Goal: Task Accomplishment & Management: Complete application form

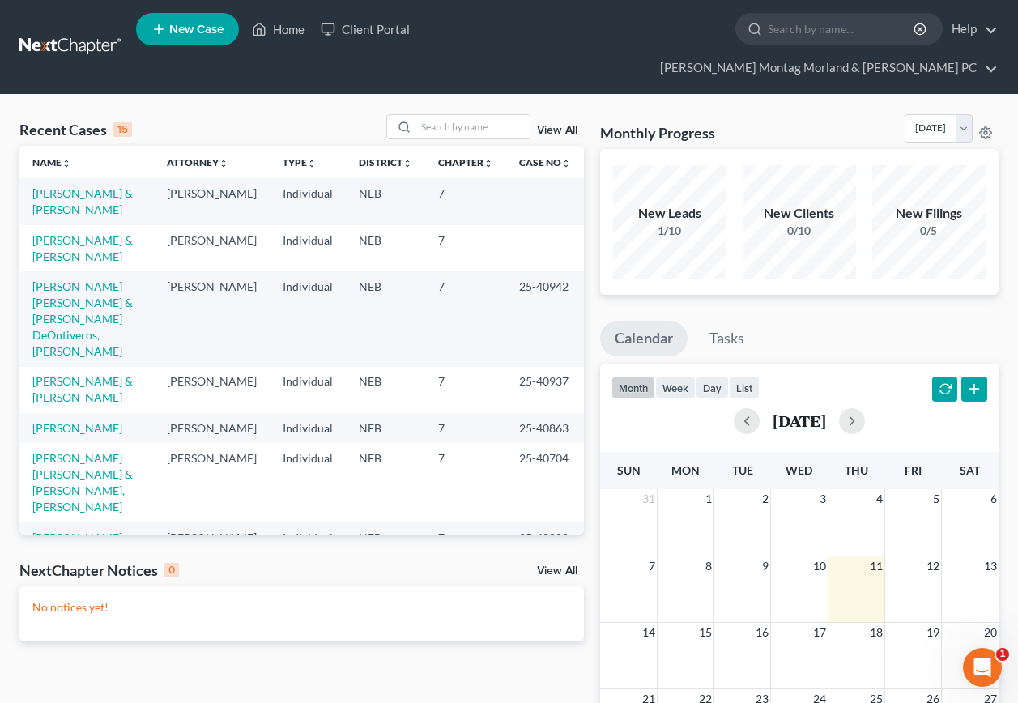
drag, startPoint x: 558, startPoint y: 102, endPoint x: 544, endPoint y: 100, distance: 13.9
click at [558, 125] on link "View All" at bounding box center [557, 130] width 40 height 11
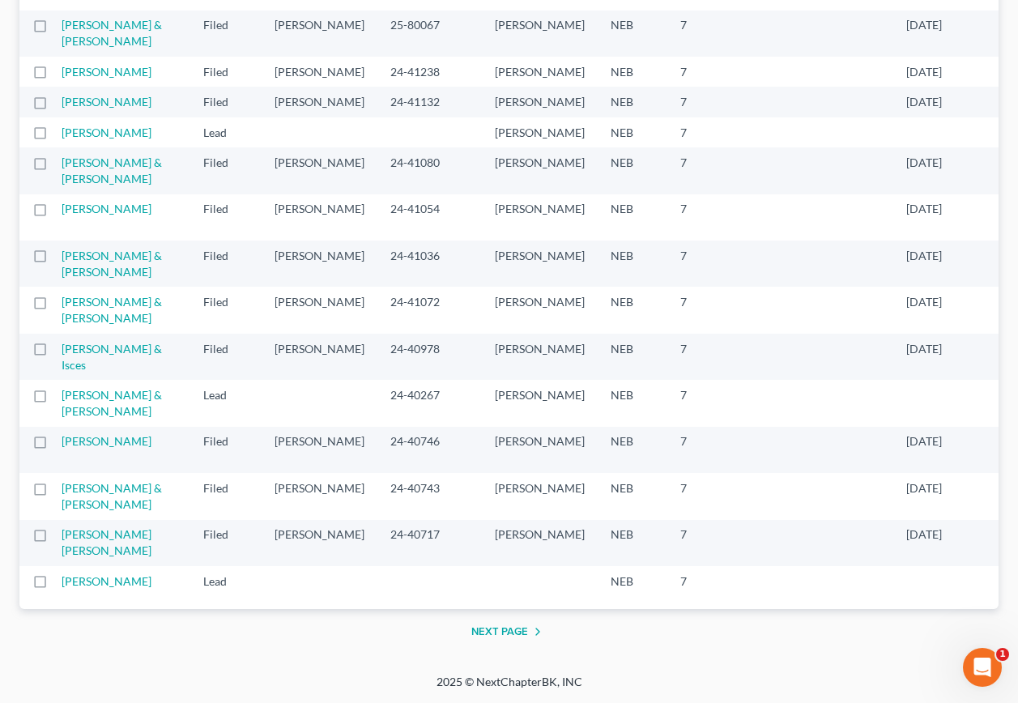
scroll to position [3235, 0]
click at [488, 635] on button "Next Page" at bounding box center [509, 631] width 76 height 19
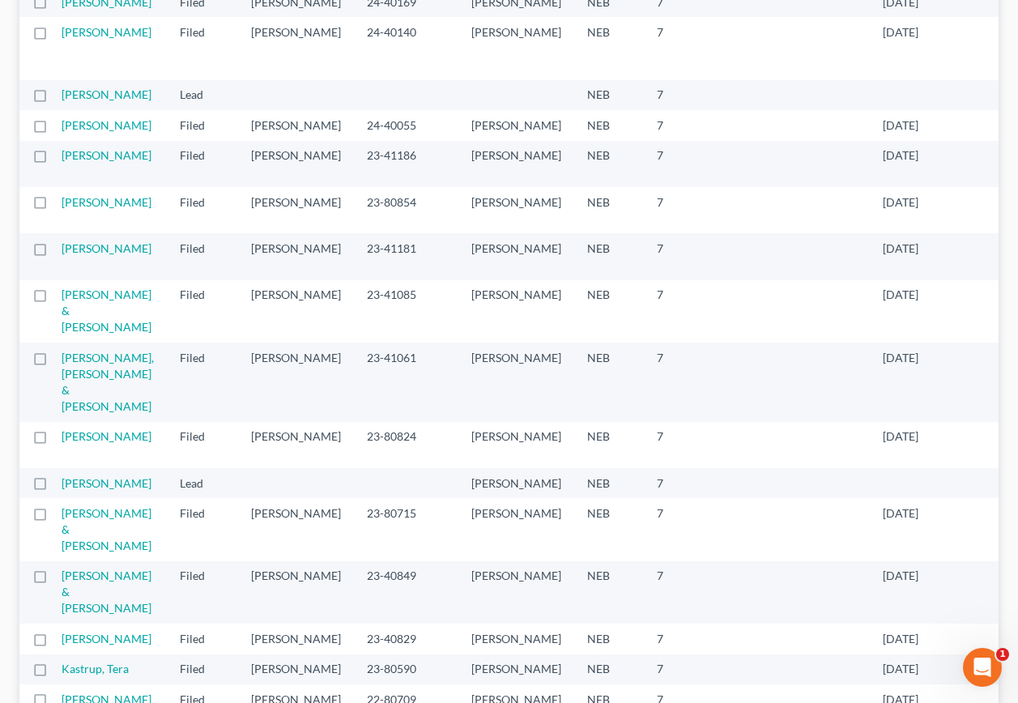
scroll to position [729, 0]
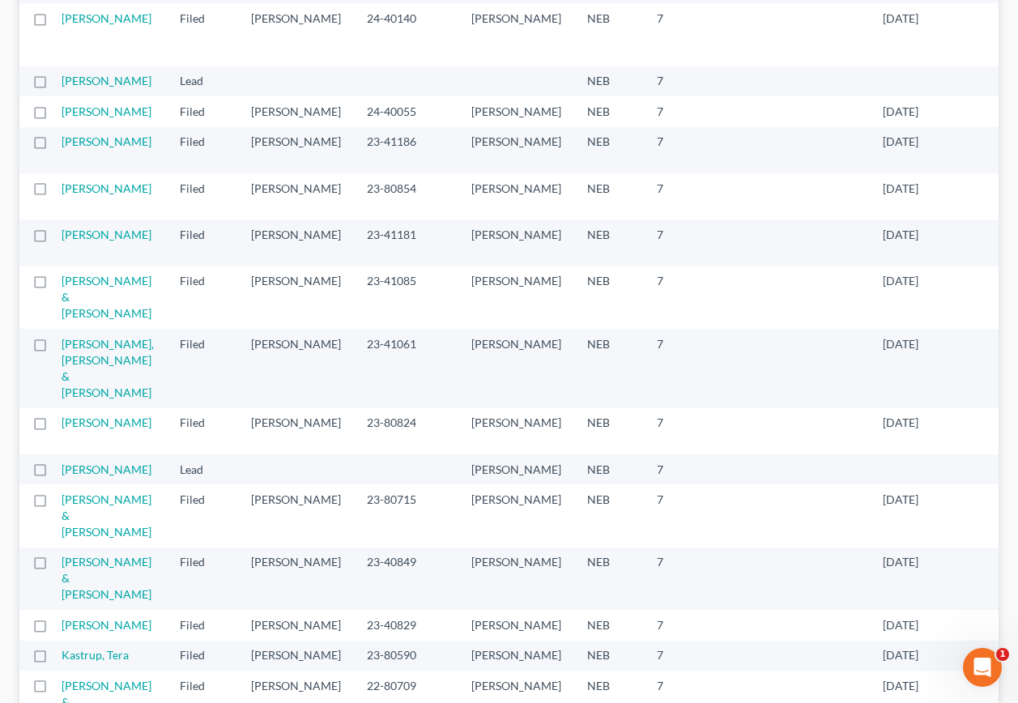
click at [77, 66] on td "[PERSON_NAME]" at bounding box center [114, 34] width 105 height 62
click at [55, 23] on label at bounding box center [55, 23] width 0 height 0
click at [62, 21] on input "checkbox" at bounding box center [67, 16] width 11 height 11
checkbox input "true"
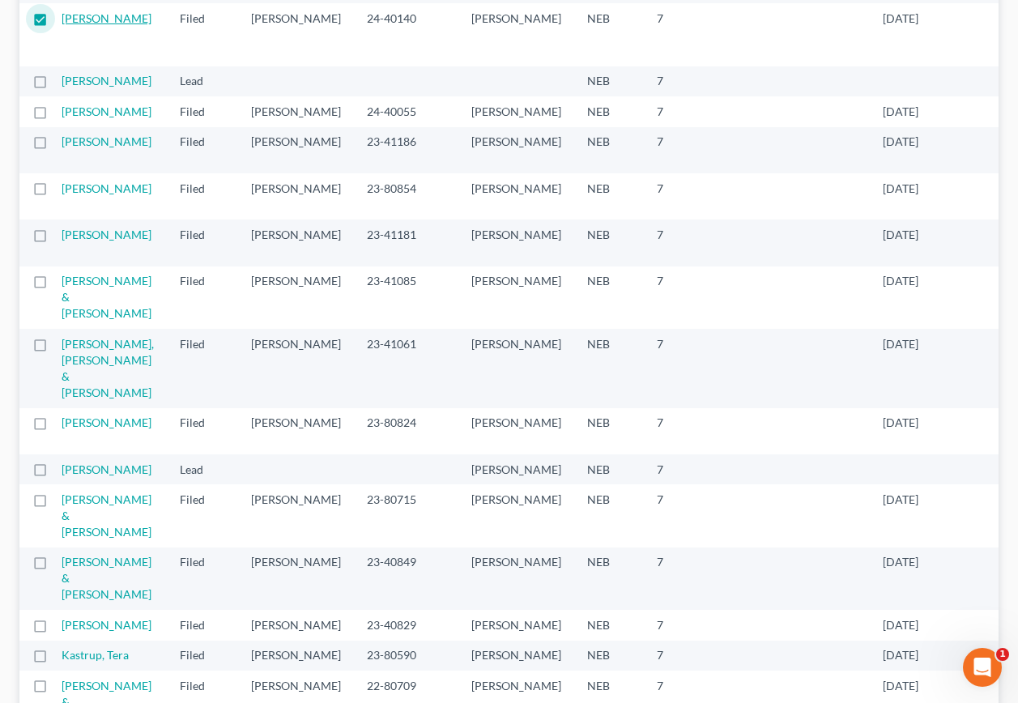
click at [87, 25] on link "[PERSON_NAME]" at bounding box center [107, 18] width 90 height 14
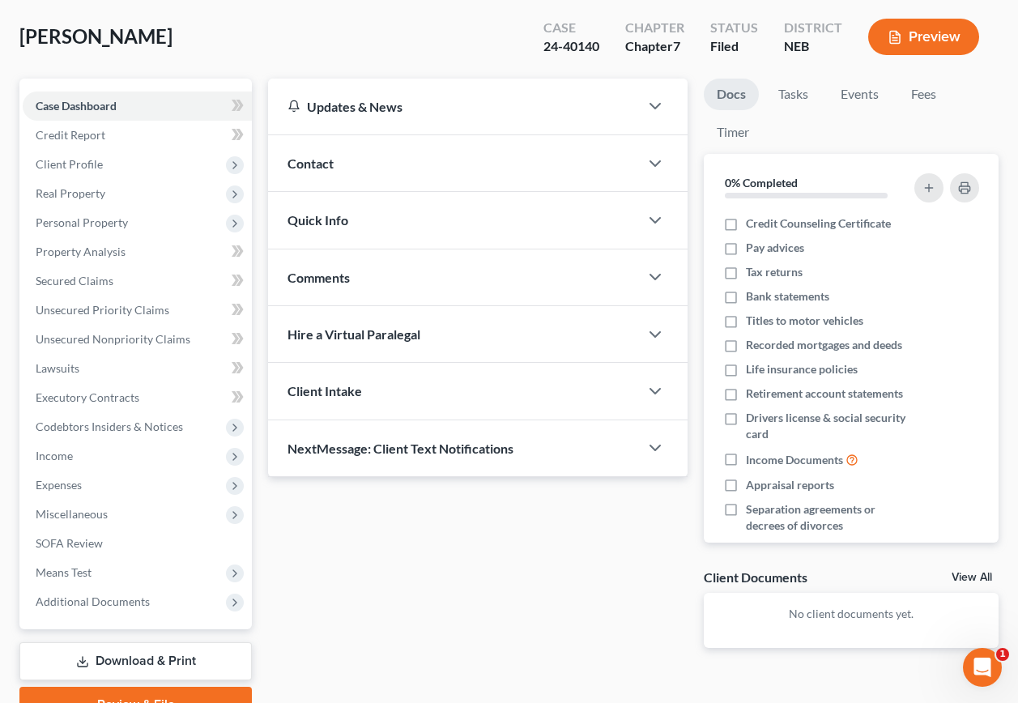
scroll to position [77, 0]
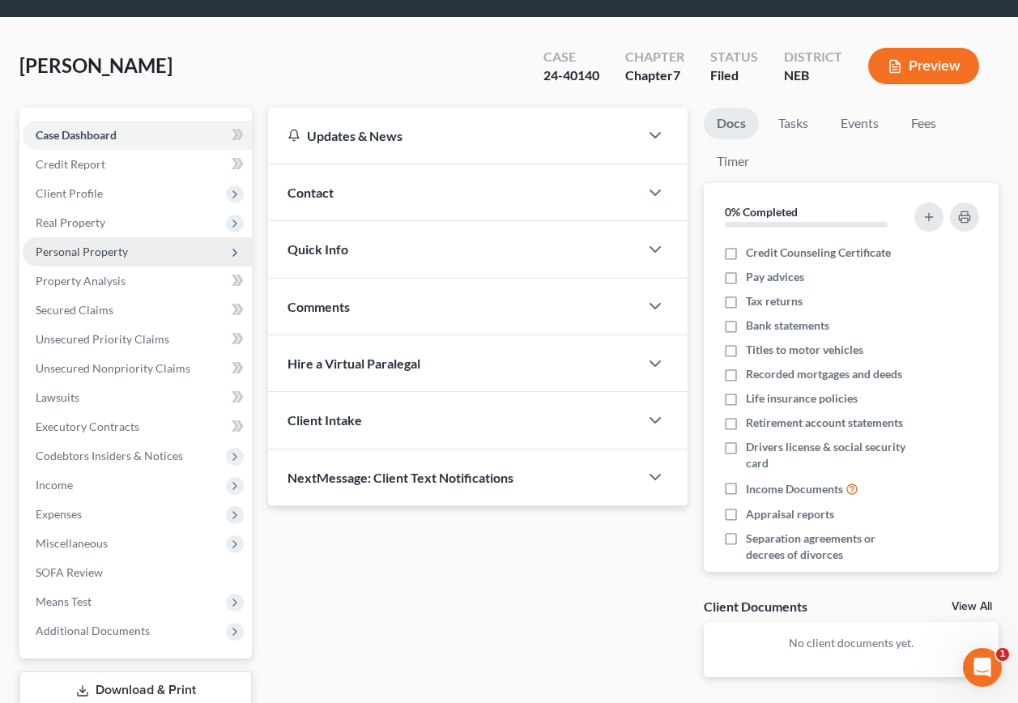
click at [73, 244] on span "Personal Property" at bounding box center [82, 251] width 92 height 14
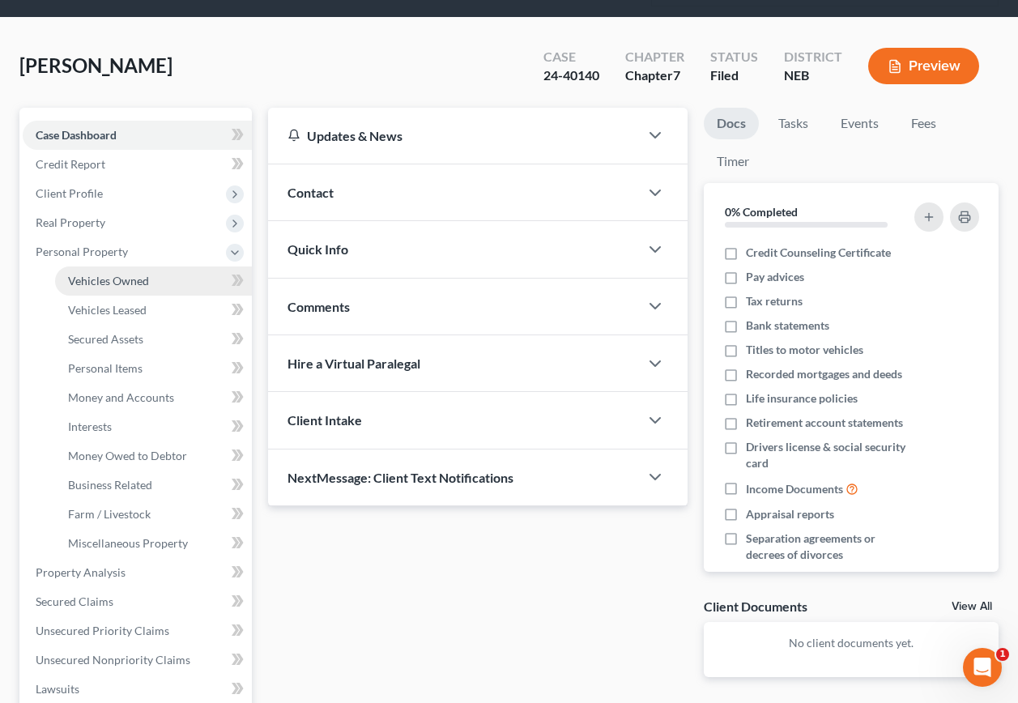
click at [100, 274] on span "Vehicles Owned" at bounding box center [108, 281] width 81 height 14
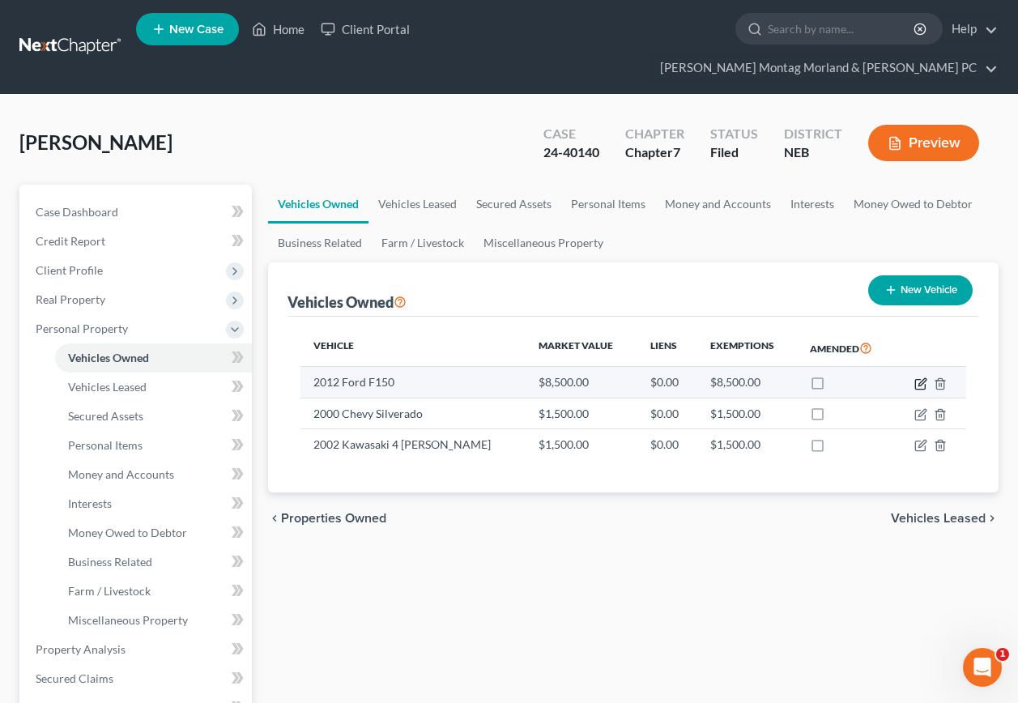
click at [917, 377] on icon "button" at bounding box center [920, 383] width 13 height 13
select select "0"
select select "14"
select select "0"
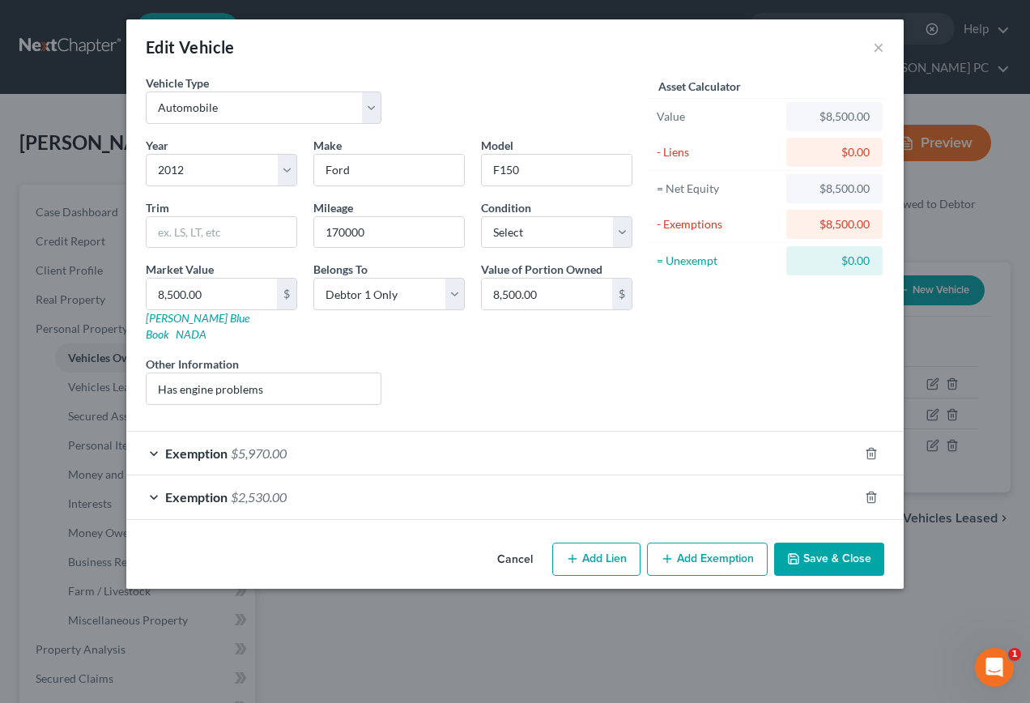
click at [210, 445] on span "Exemption" at bounding box center [196, 452] width 62 height 15
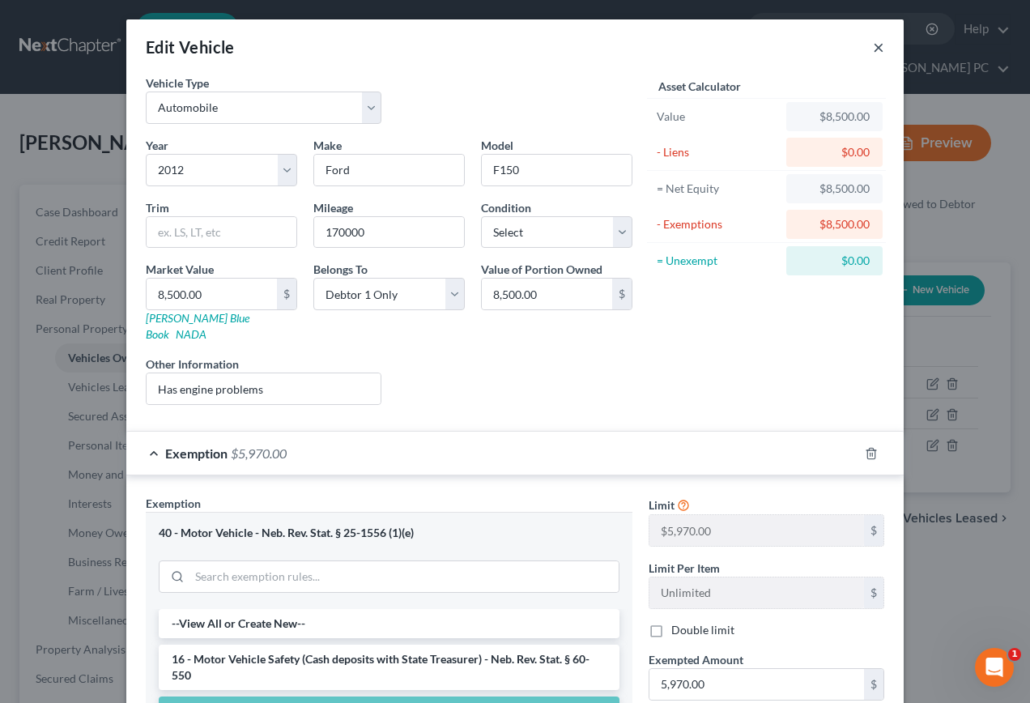
click at [874, 49] on button "×" at bounding box center [878, 46] width 11 height 19
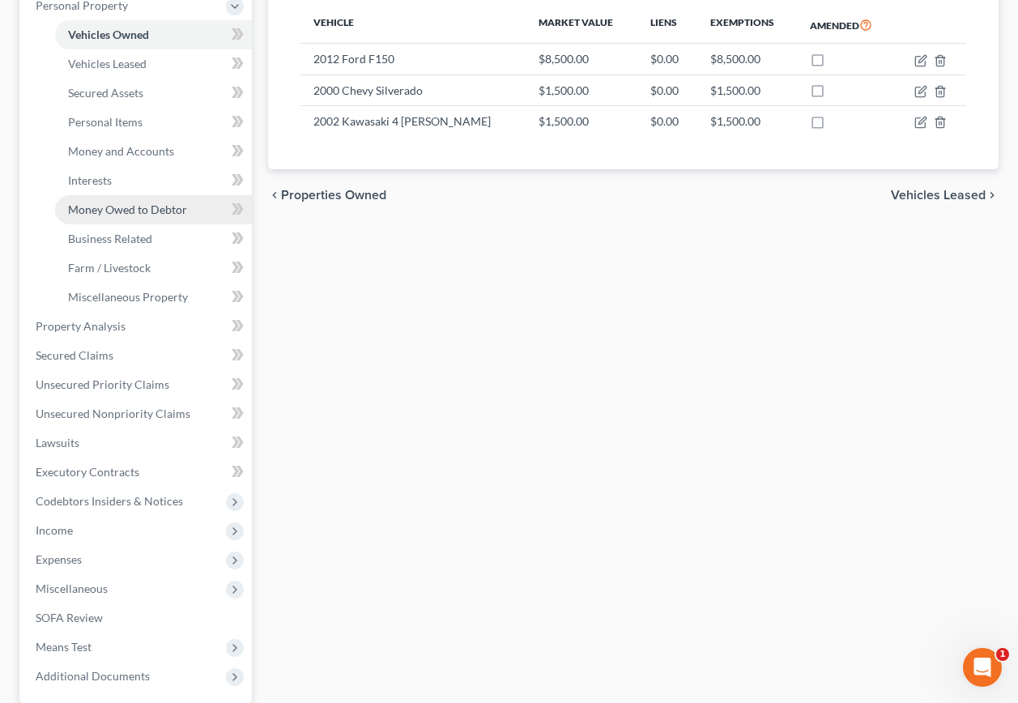
scroll to position [324, 0]
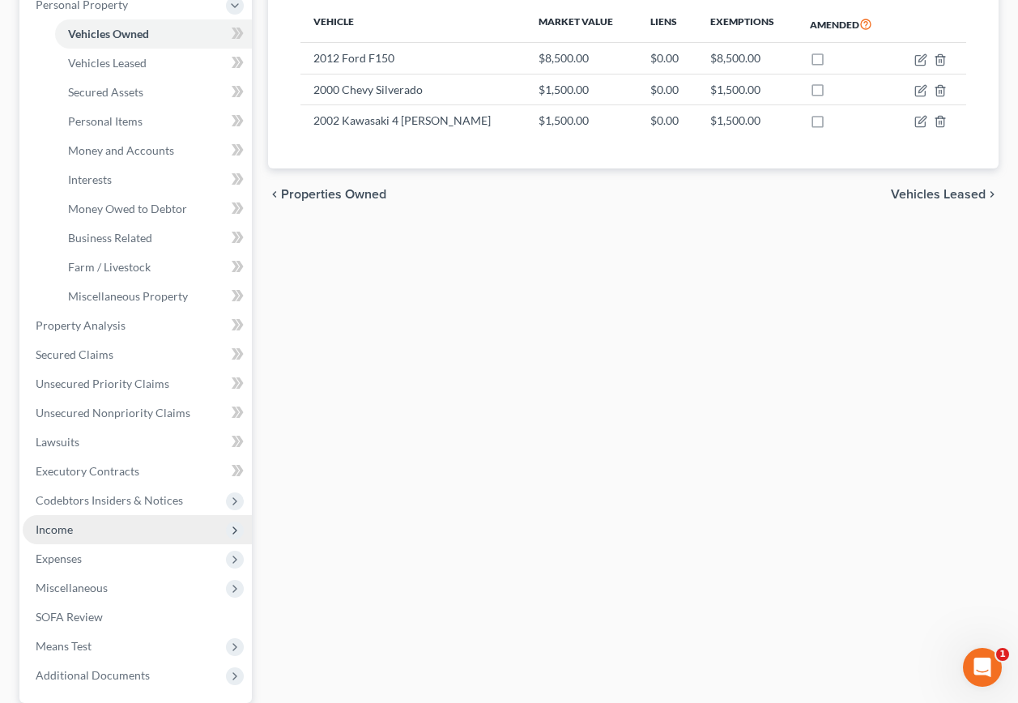
click at [68, 522] on span "Income" at bounding box center [54, 529] width 37 height 14
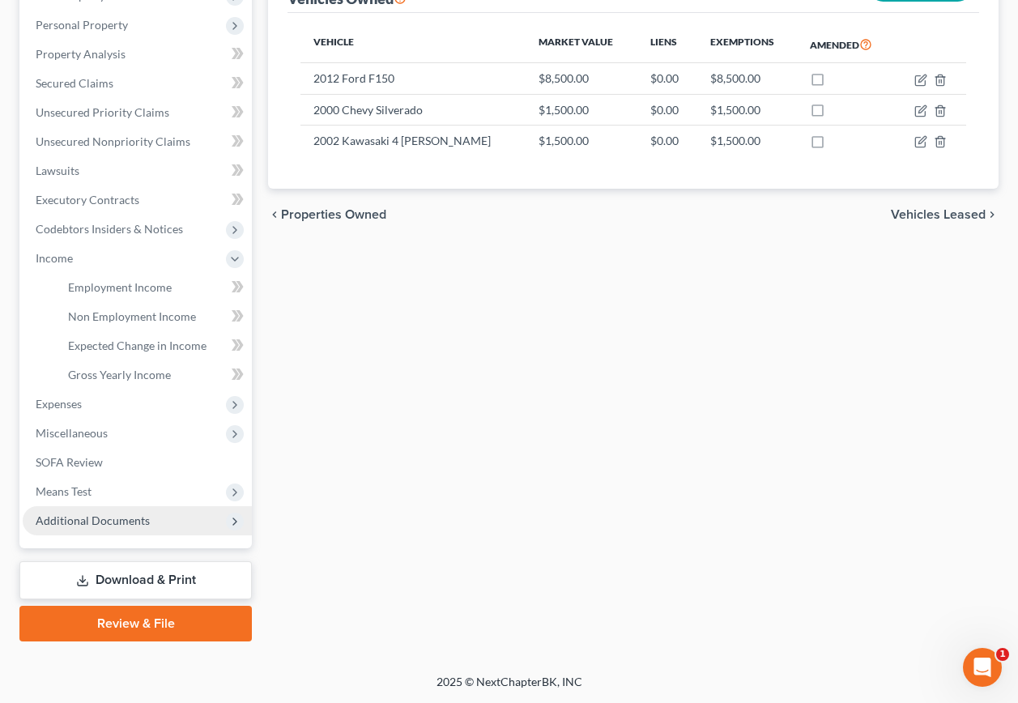
scroll to position [274, 0]
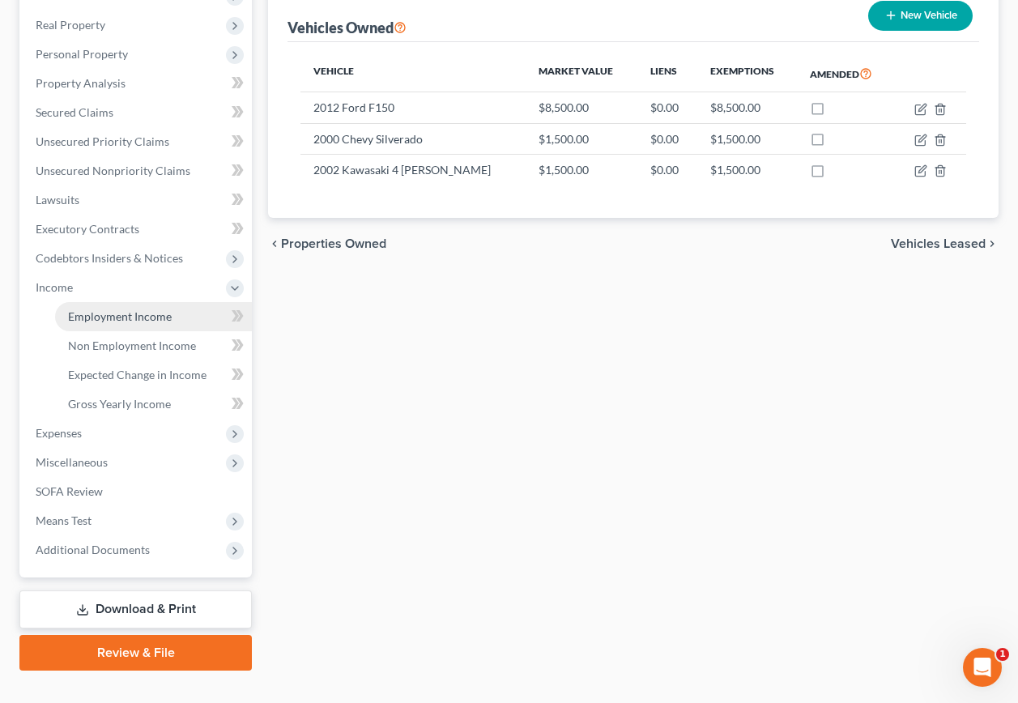
drag, startPoint x: 124, startPoint y: 282, endPoint x: 136, endPoint y: 287, distance: 13.1
click at [125, 309] on span "Employment Income" at bounding box center [120, 316] width 104 height 14
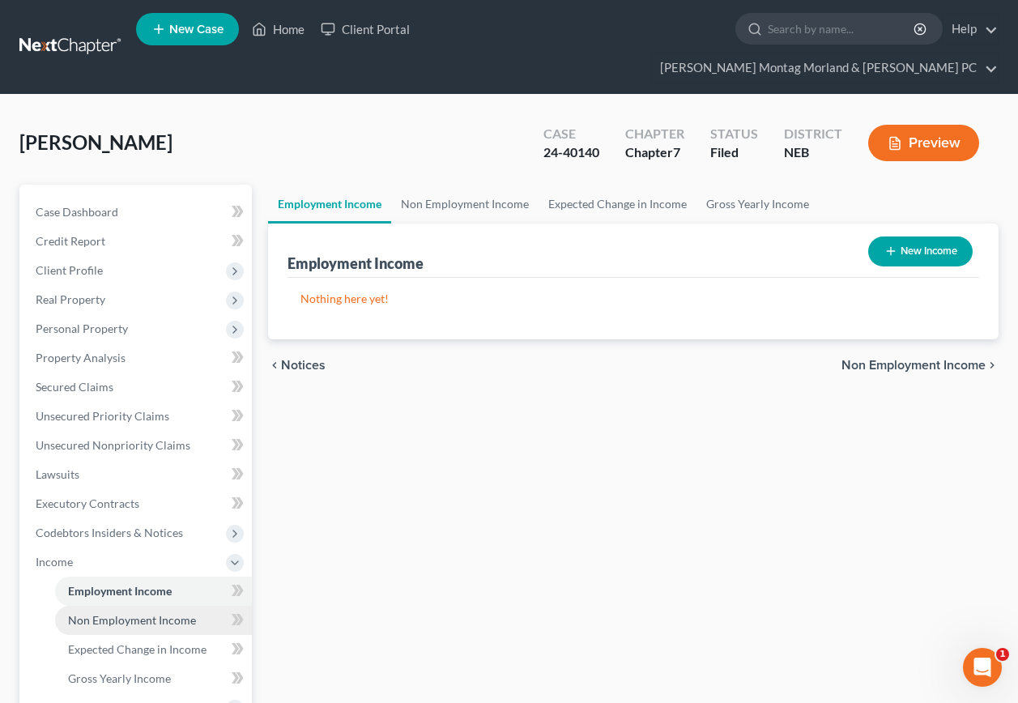
click at [113, 606] on link "Non Employment Income" at bounding box center [153, 620] width 197 height 29
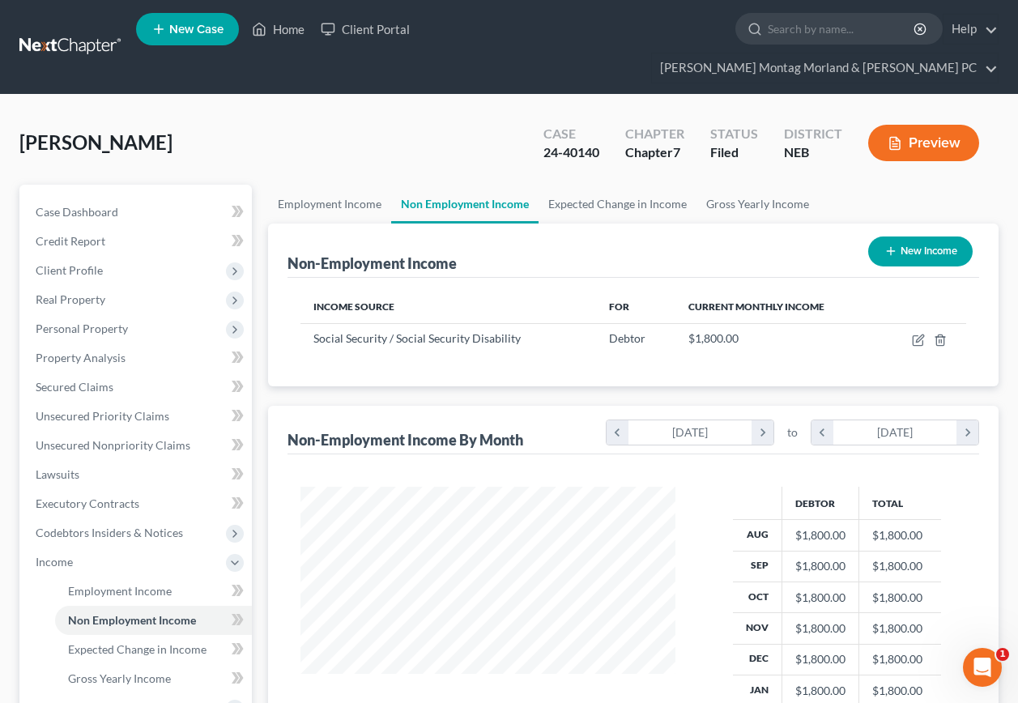
scroll to position [291, 406]
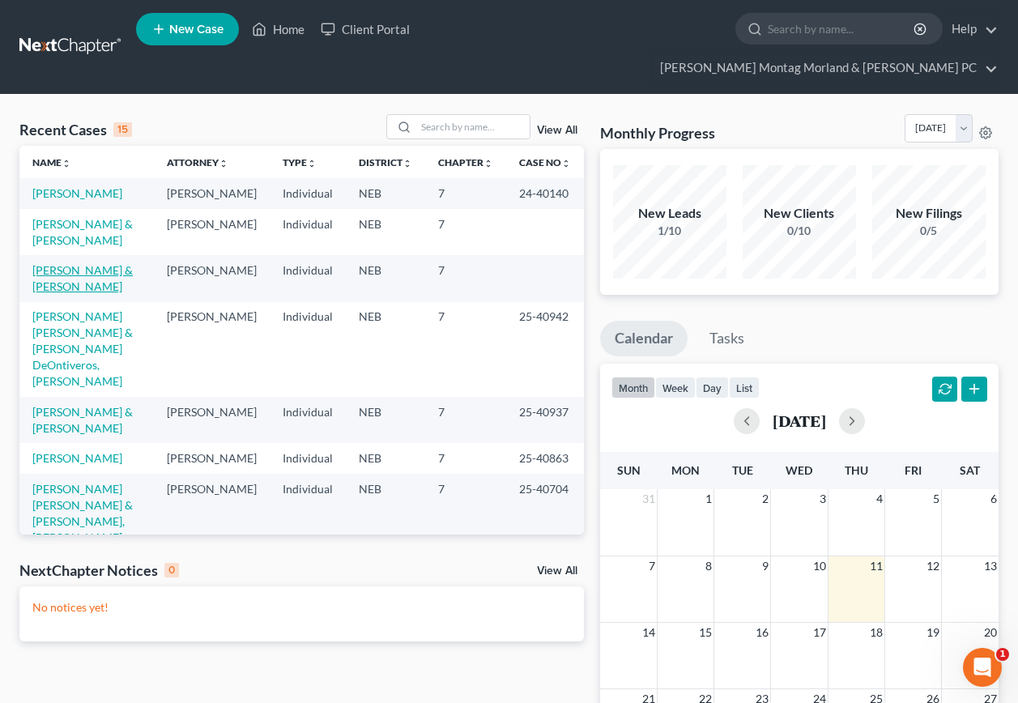
click at [62, 263] on link "[PERSON_NAME] & [PERSON_NAME]" at bounding box center [82, 278] width 100 height 30
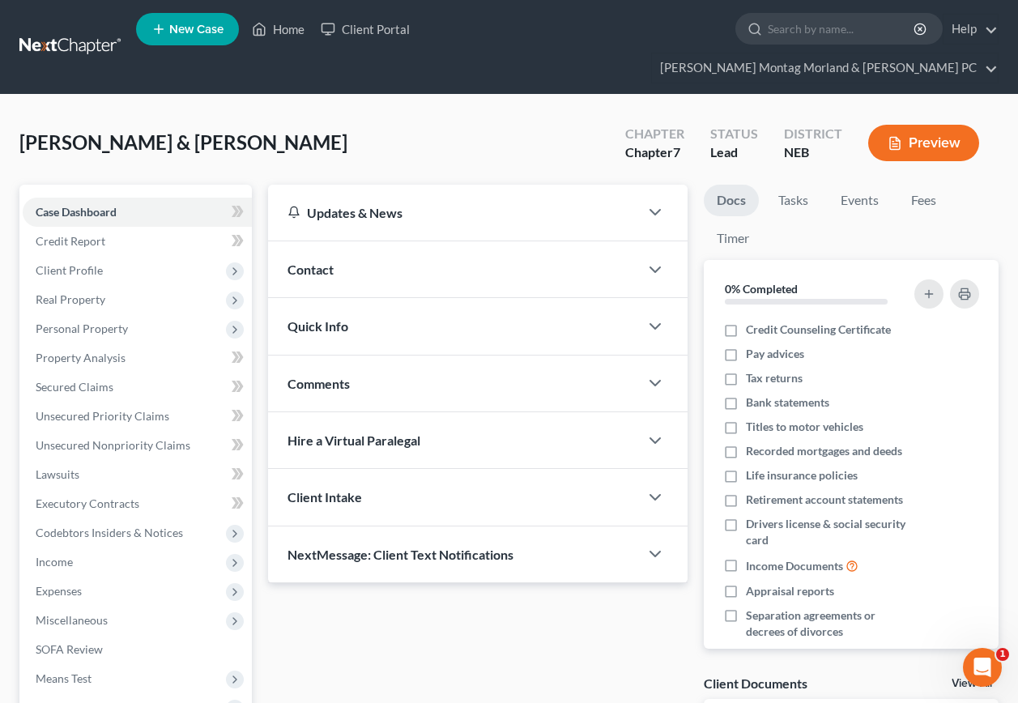
click at [79, 321] on span "Personal Property" at bounding box center [82, 328] width 92 height 14
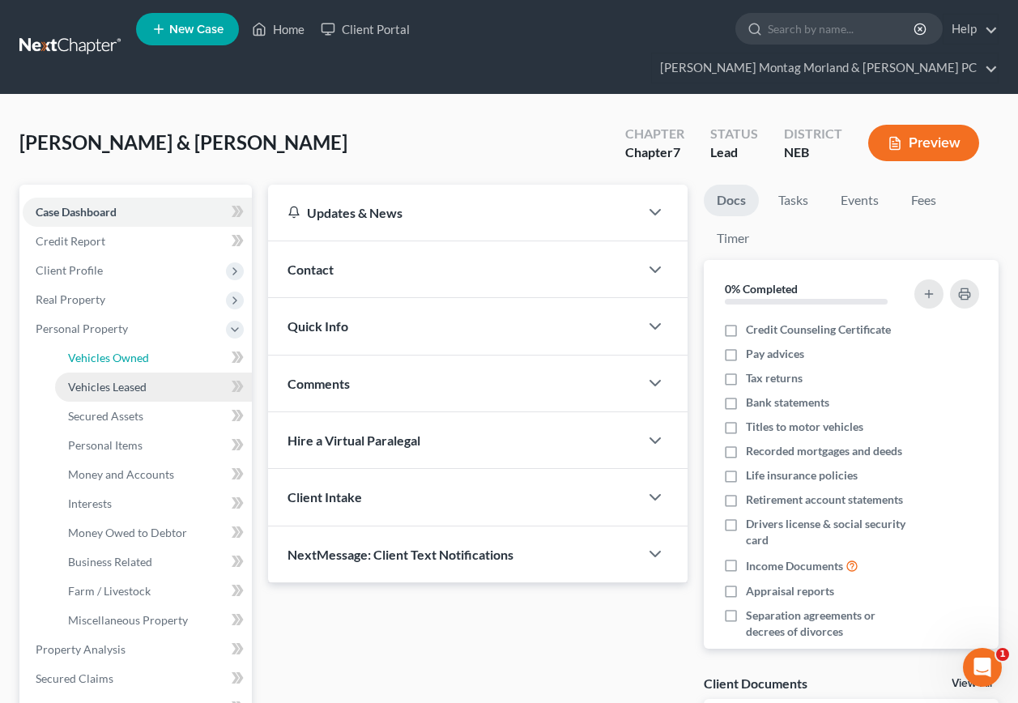
drag, startPoint x: 127, startPoint y: 329, endPoint x: 135, endPoint y: 342, distance: 16.0
click at [128, 351] on span "Vehicles Owned" at bounding box center [108, 358] width 81 height 14
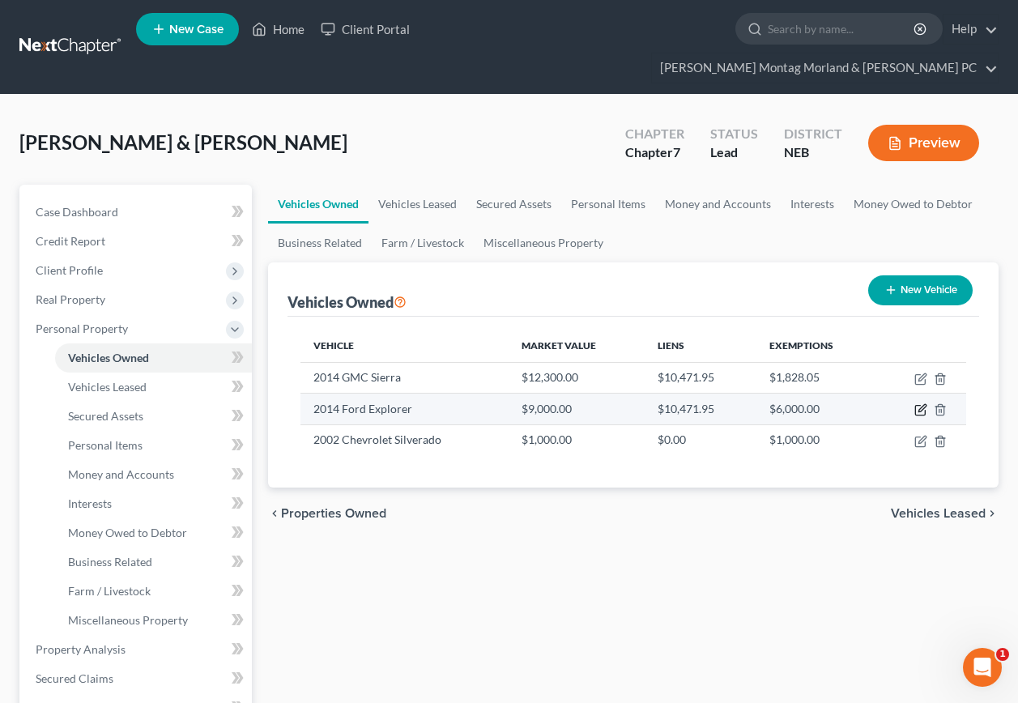
click at [923, 403] on icon "button" at bounding box center [920, 409] width 13 height 13
select select "0"
select select "12"
select select "2"
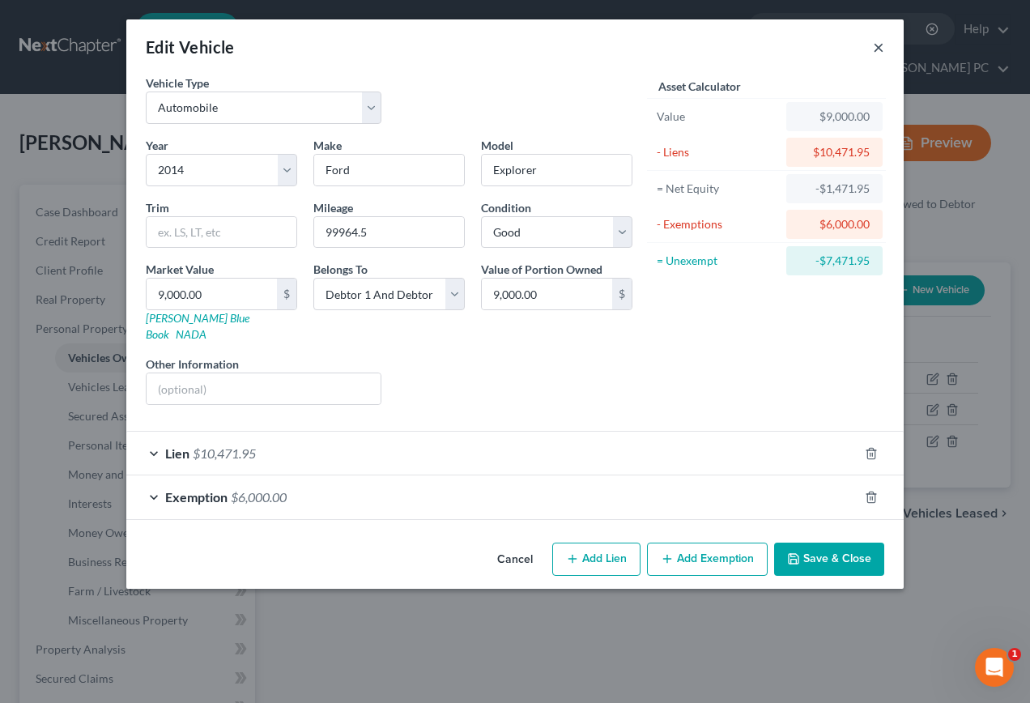
click at [882, 53] on button "×" at bounding box center [878, 46] width 11 height 19
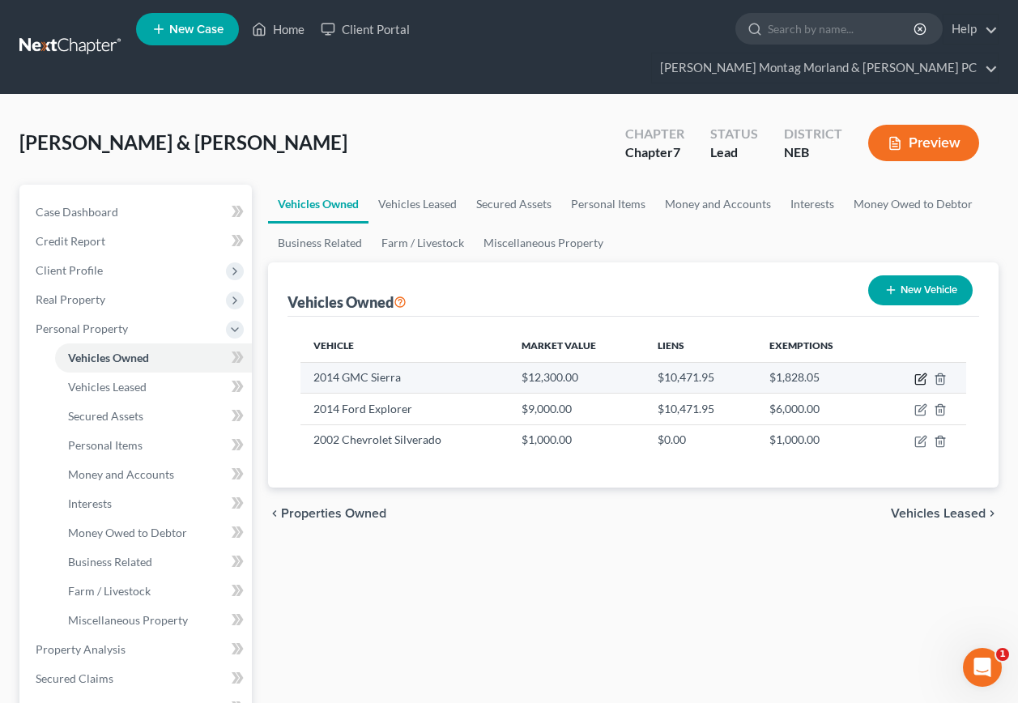
click at [920, 373] on icon "button" at bounding box center [921, 376] width 7 height 7
select select "1"
select select "12"
select select "2"
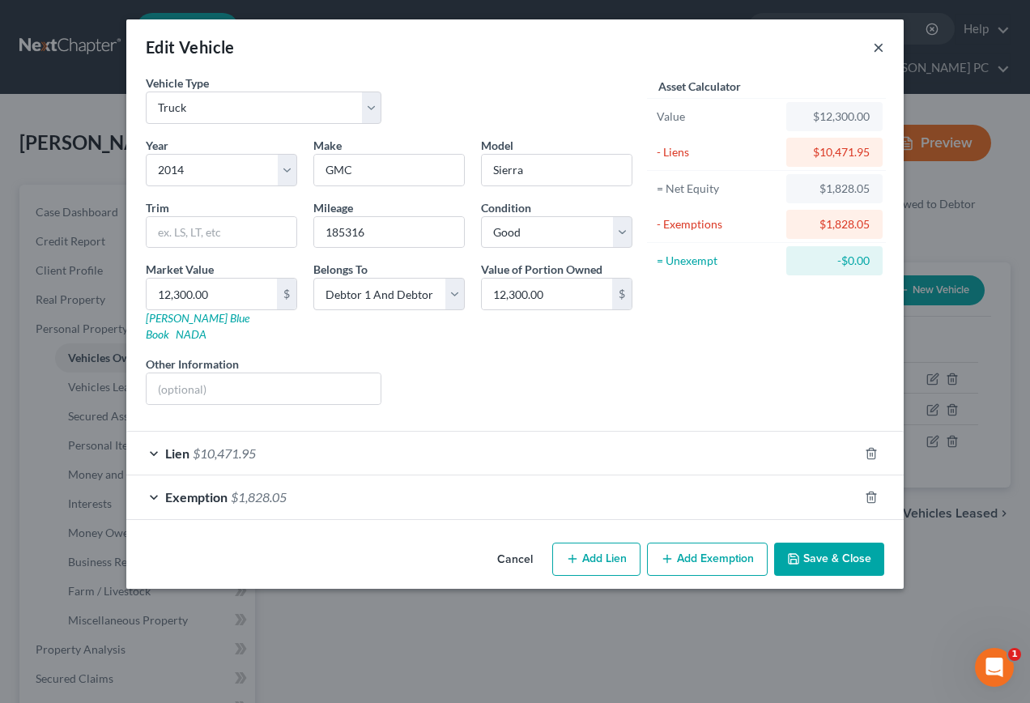
drag, startPoint x: 876, startPoint y: 50, endPoint x: 821, endPoint y: 198, distance: 157.3
click at [876, 53] on button "×" at bounding box center [878, 46] width 11 height 19
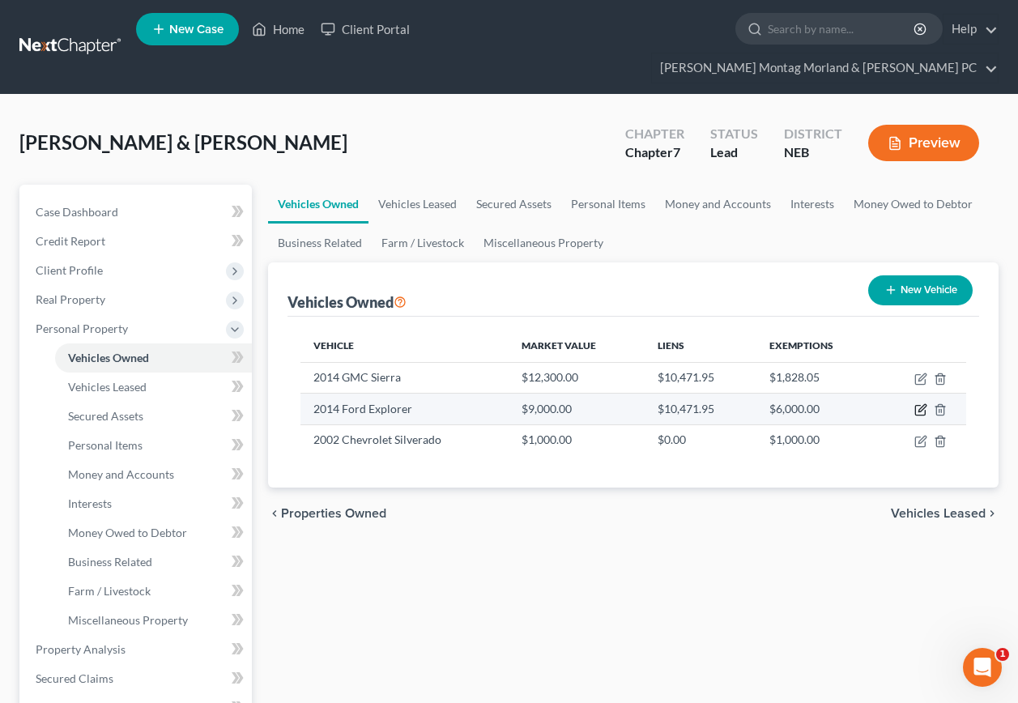
click at [919, 405] on icon "button" at bounding box center [921, 408] width 7 height 7
select select "0"
select select "12"
select select "2"
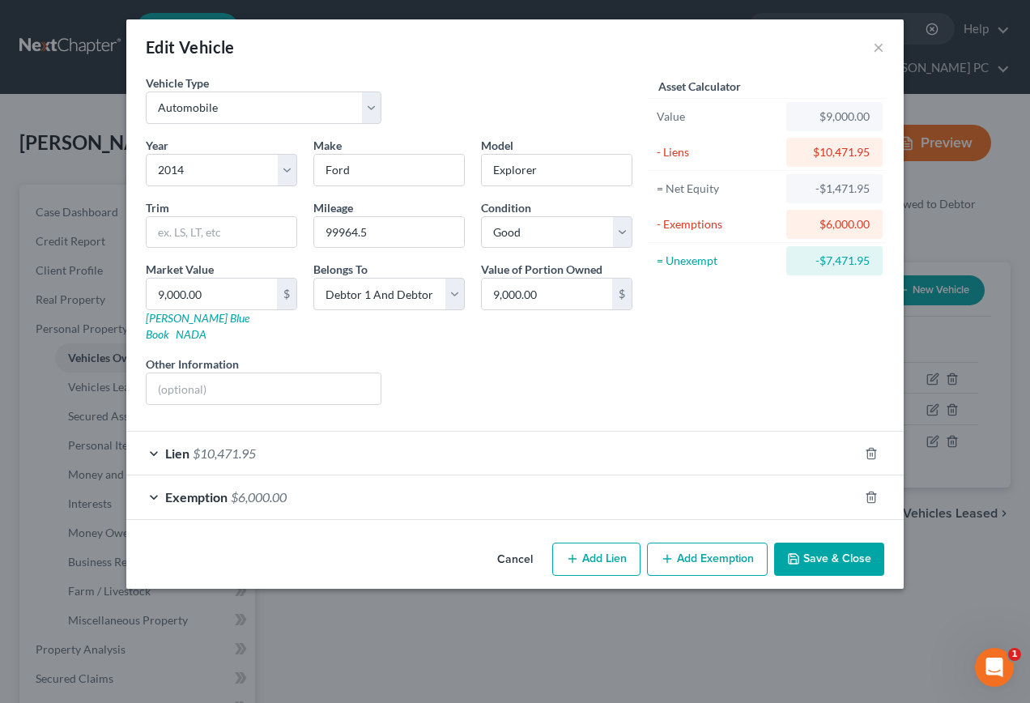
click at [206, 445] on span "$10,471.95" at bounding box center [224, 452] width 63 height 15
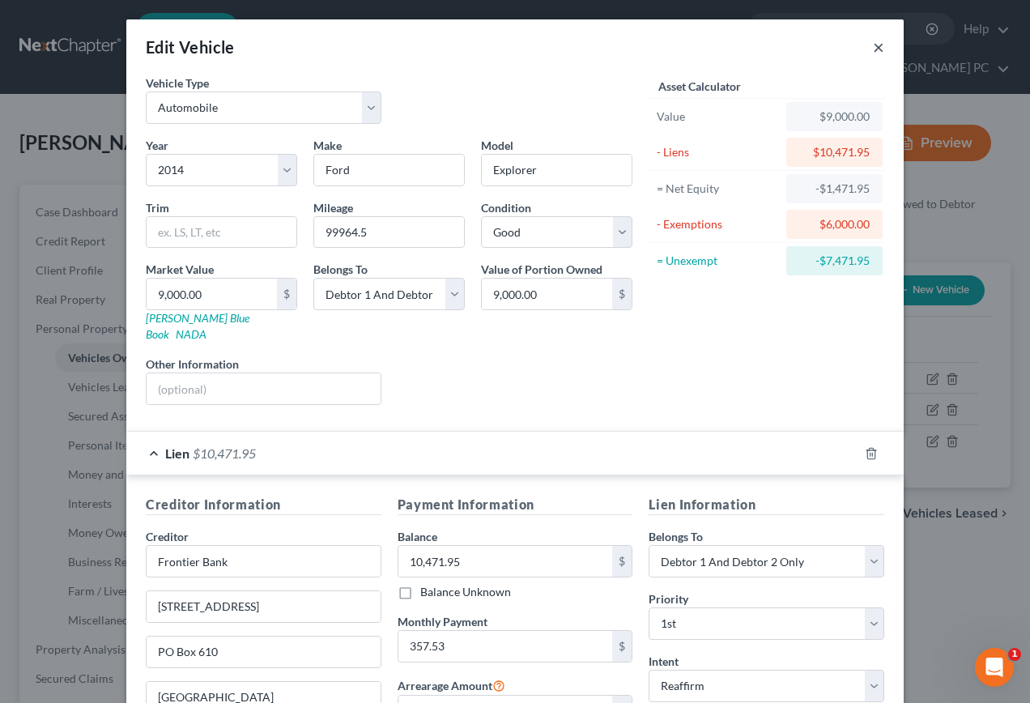
click at [873, 53] on button "×" at bounding box center [878, 46] width 11 height 19
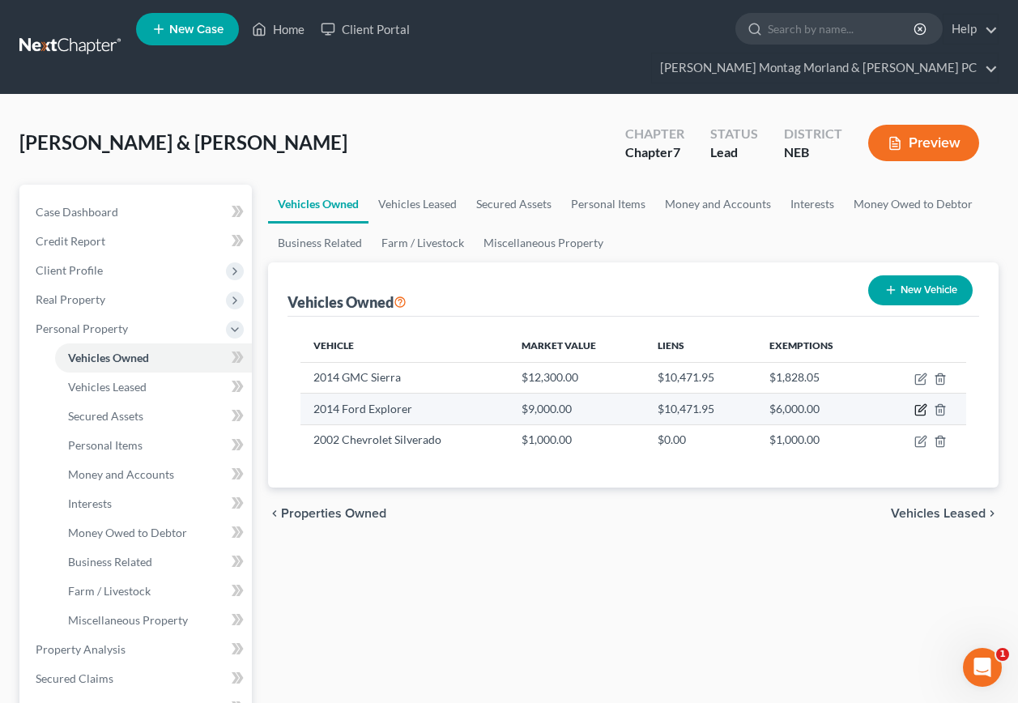
click at [920, 403] on icon "button" at bounding box center [920, 409] width 13 height 13
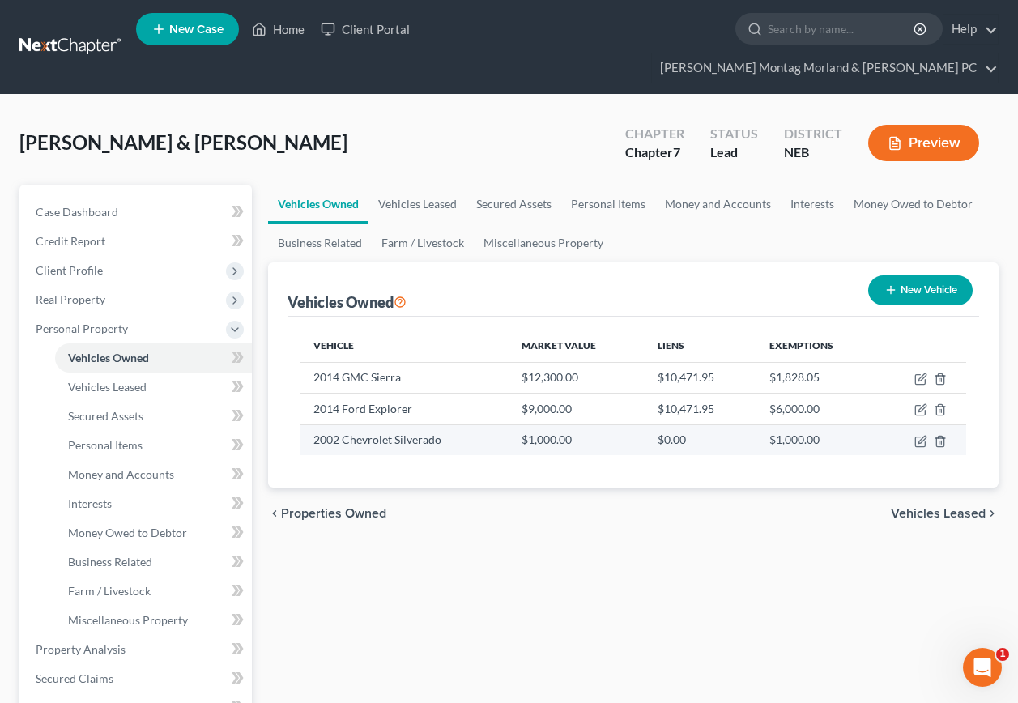
select select "0"
select select "12"
select select "2"
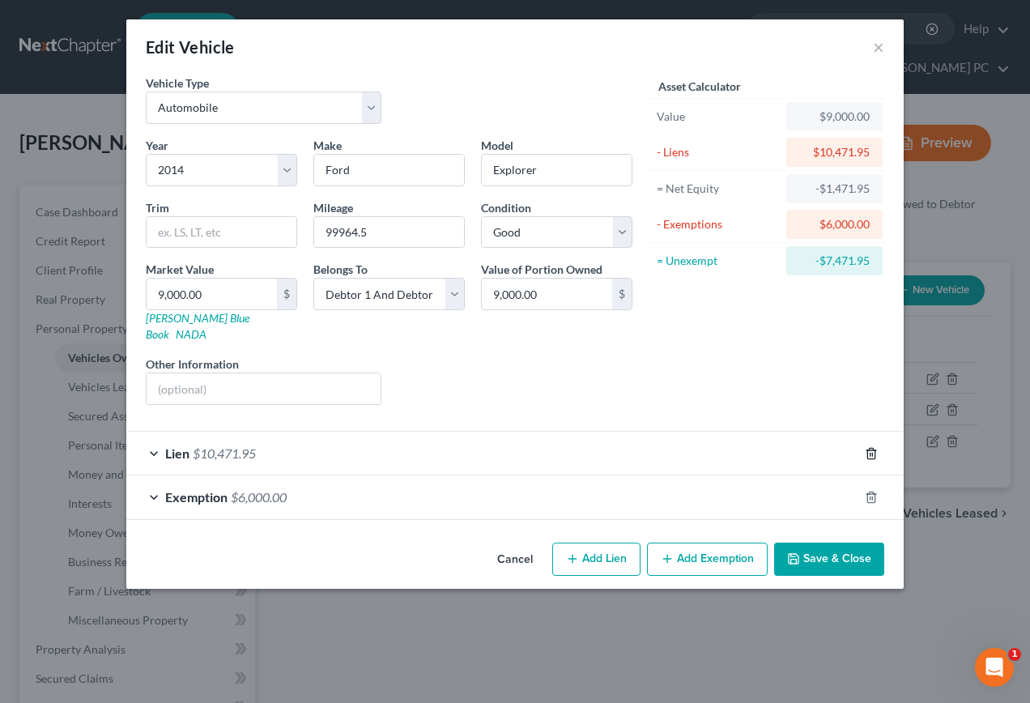
click at [870, 453] on line "button" at bounding box center [870, 454] width 0 height 3
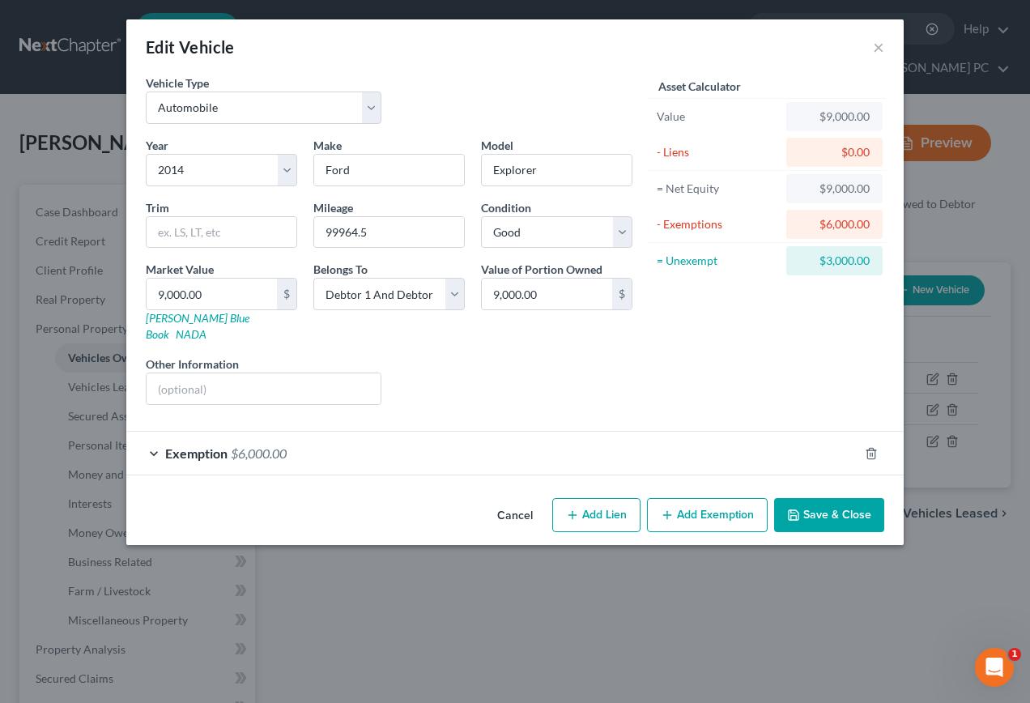
click at [742, 500] on button "Add Exemption" at bounding box center [707, 515] width 121 height 34
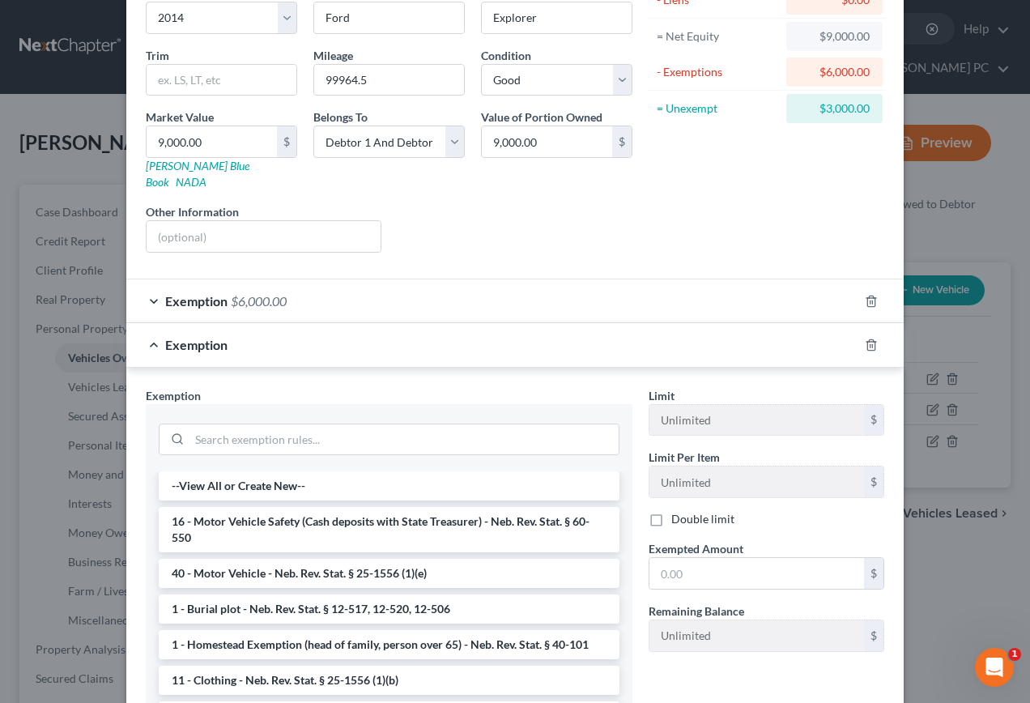
scroll to position [162, 0]
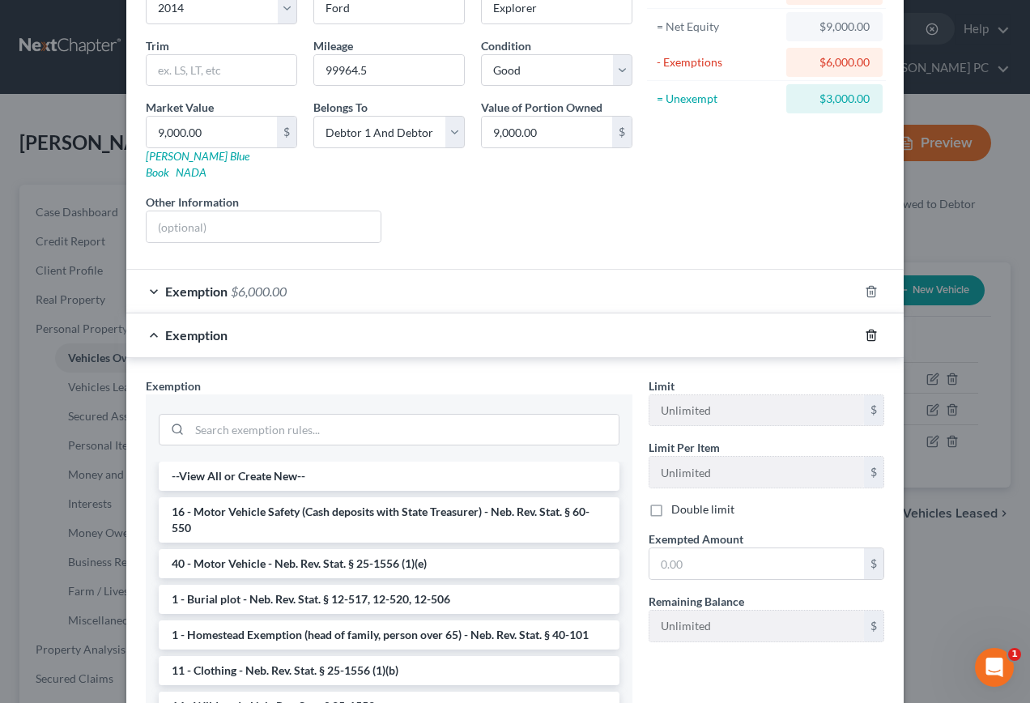
click at [866, 332] on polyline "button" at bounding box center [871, 332] width 10 height 0
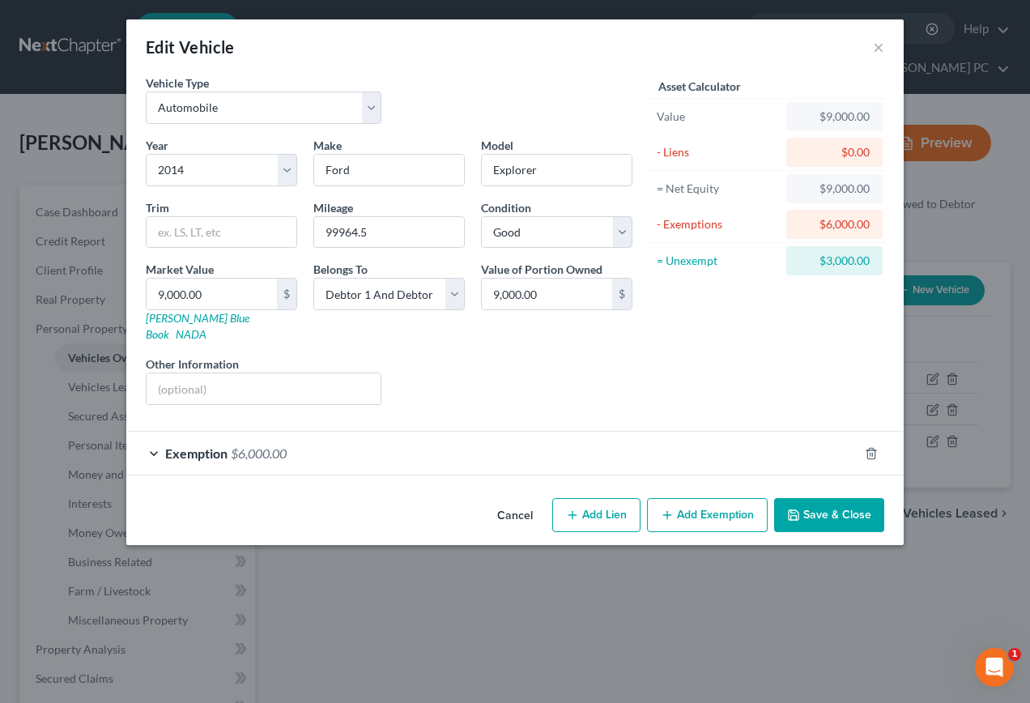
scroll to position [0, 0]
click at [204, 445] on span "Exemption" at bounding box center [196, 452] width 62 height 15
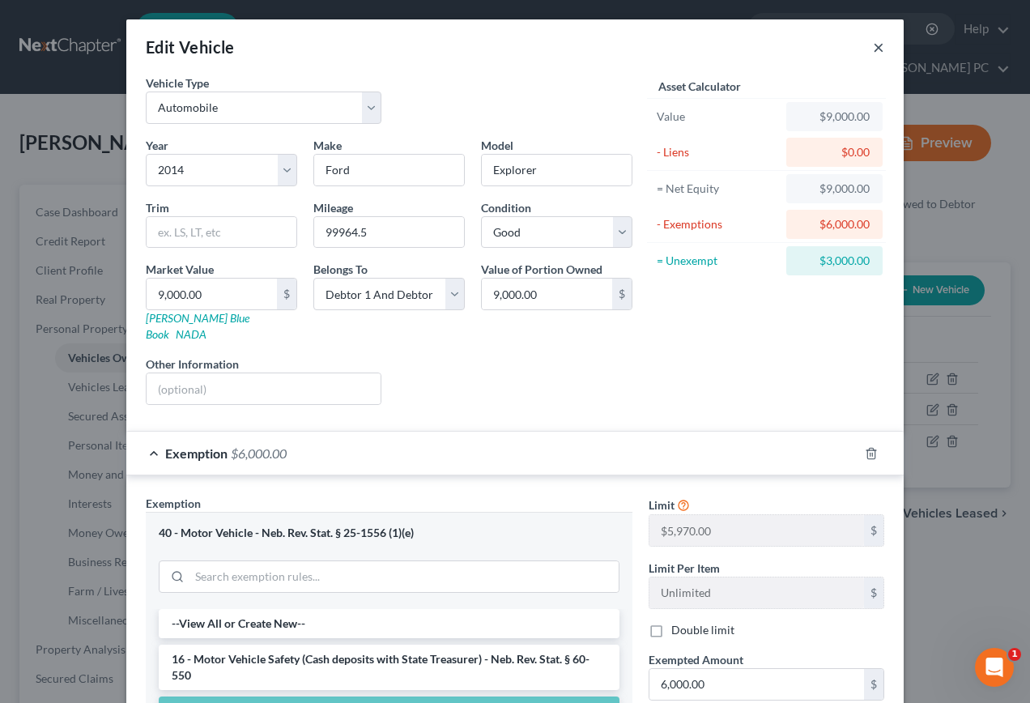
click at [873, 49] on button "×" at bounding box center [878, 46] width 11 height 19
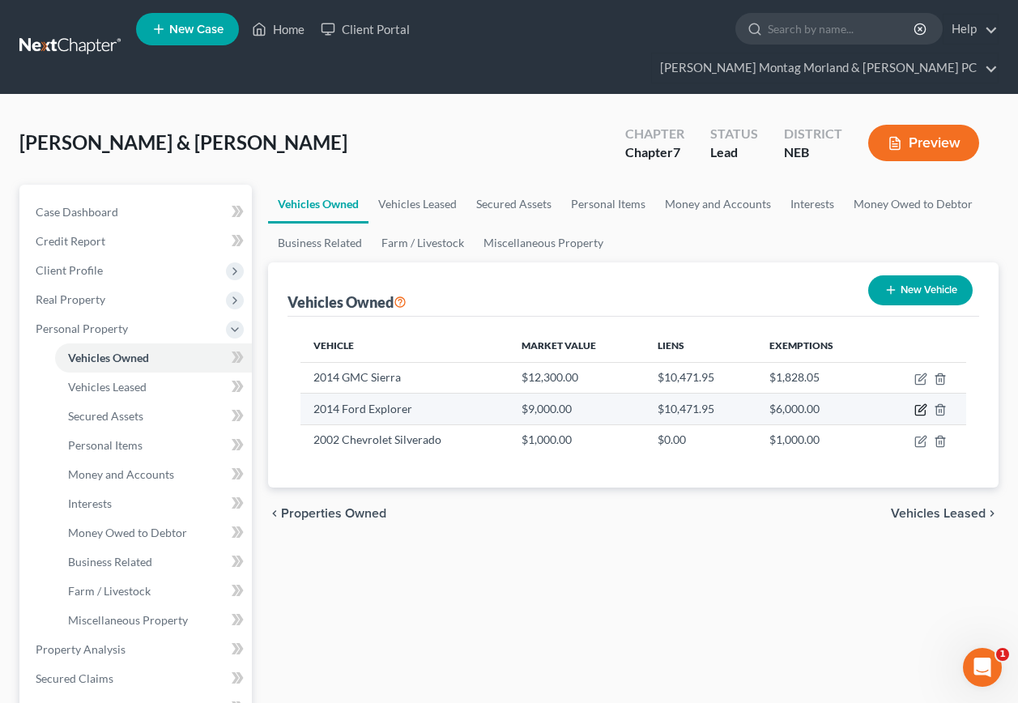
click at [919, 403] on icon "button" at bounding box center [920, 409] width 13 height 13
select select "0"
select select "12"
select select "2"
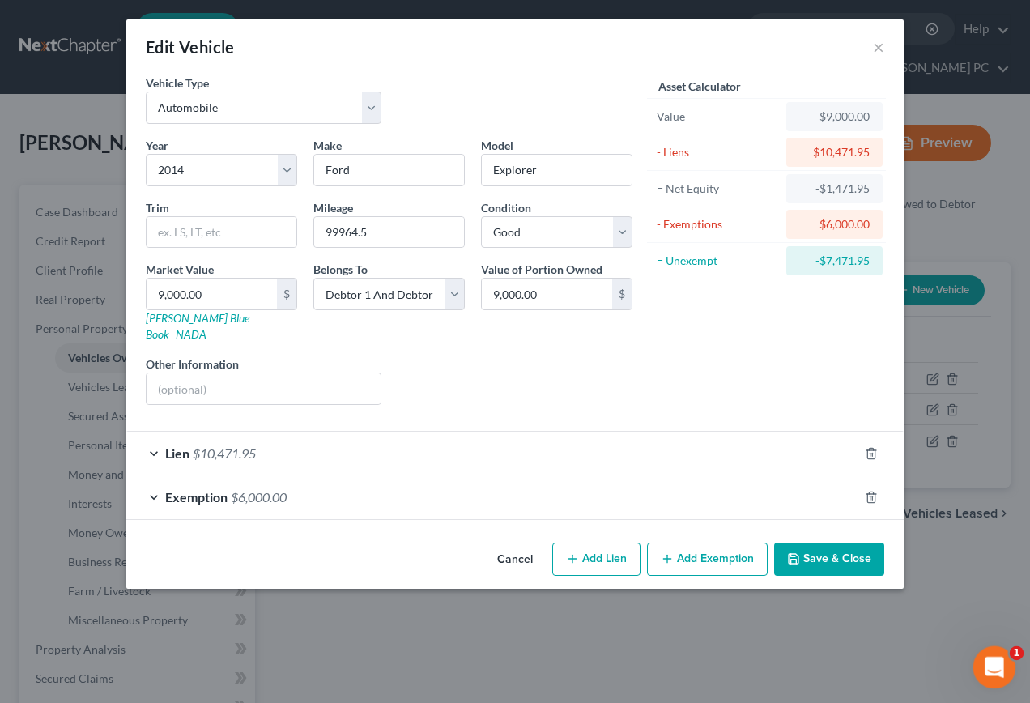
click at [987, 657] on icon "Open Intercom Messenger" at bounding box center [992, 665] width 27 height 27
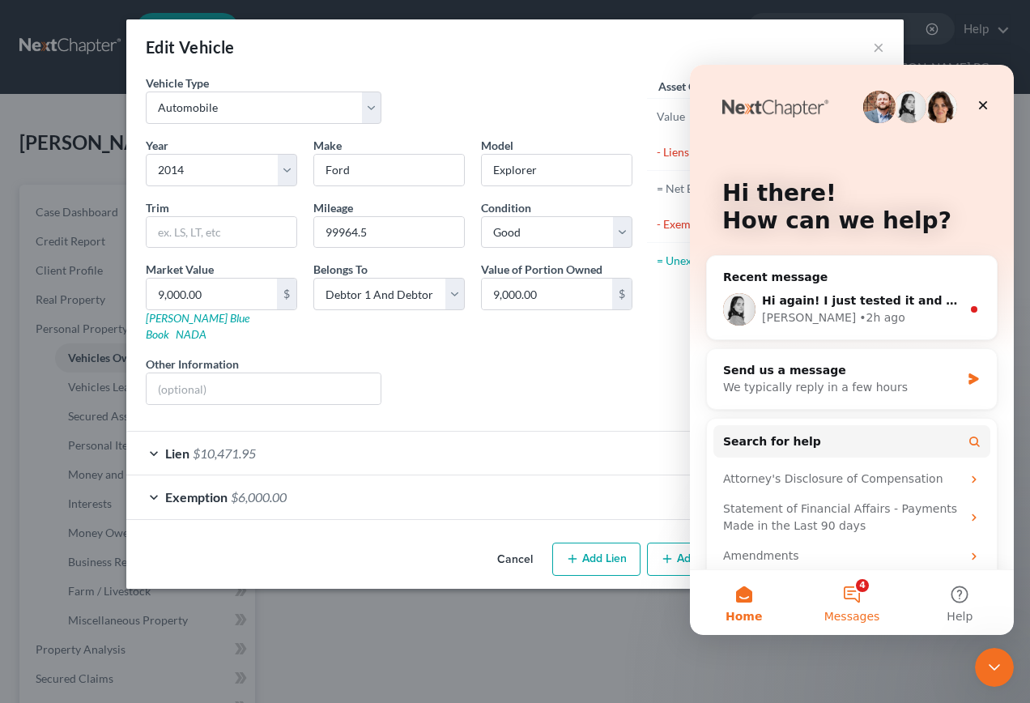
click at [851, 598] on button "4 Messages" at bounding box center [851, 602] width 108 height 65
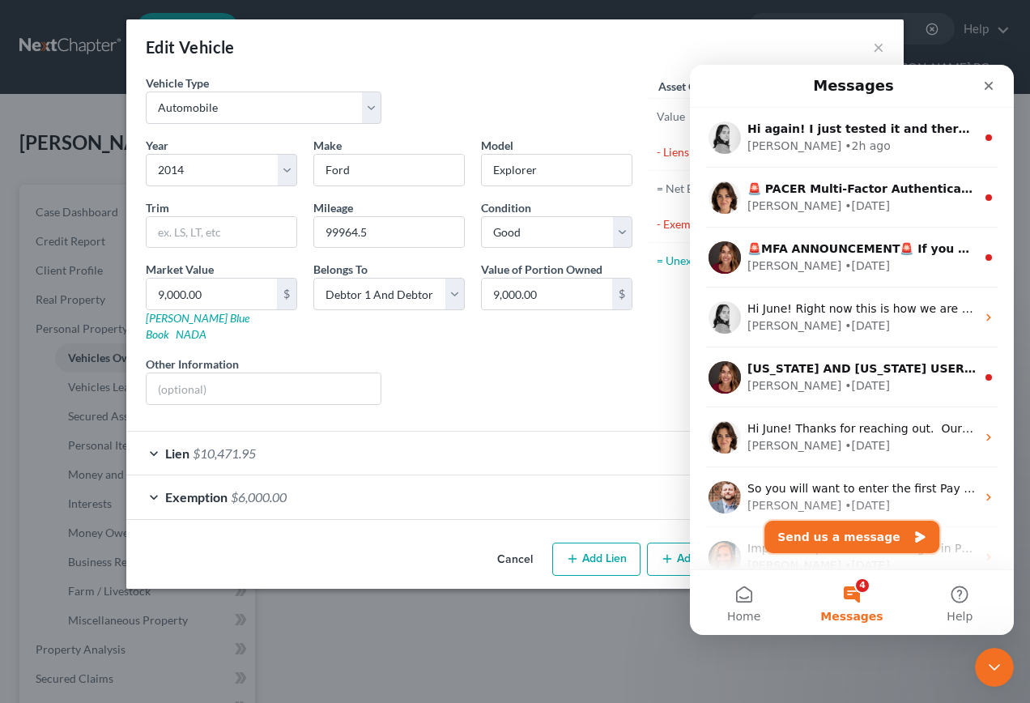
click at [872, 542] on button "Send us a message" at bounding box center [851, 537] width 175 height 32
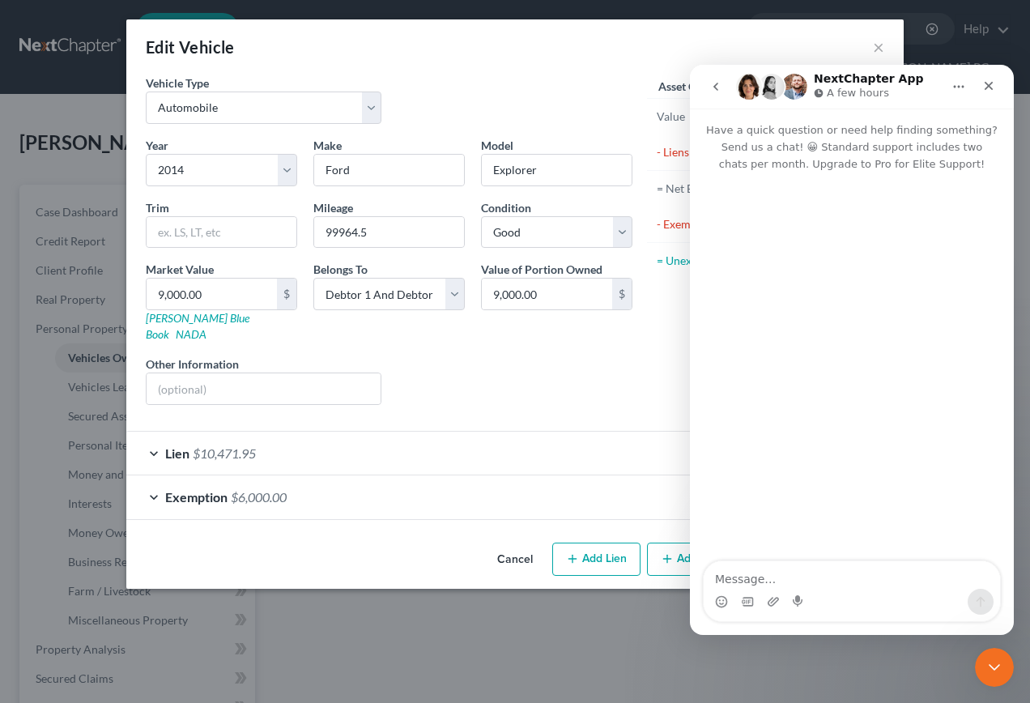
click at [813, 589] on div "Intercom messenger" at bounding box center [852, 602] width 296 height 26
click at [801, 579] on textarea "Message…" at bounding box center [852, 575] width 296 height 28
type textarea "I"
click at [992, 84] on icon "Close" at bounding box center [988, 85] width 13 height 13
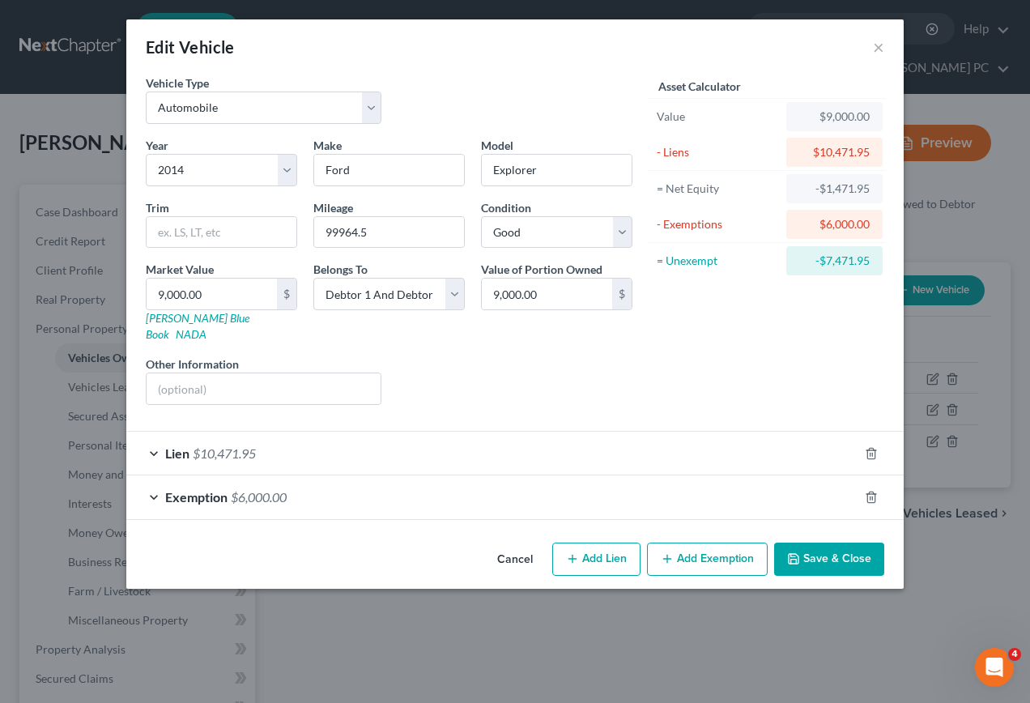
click at [839, 545] on button "Save & Close" at bounding box center [829, 559] width 110 height 34
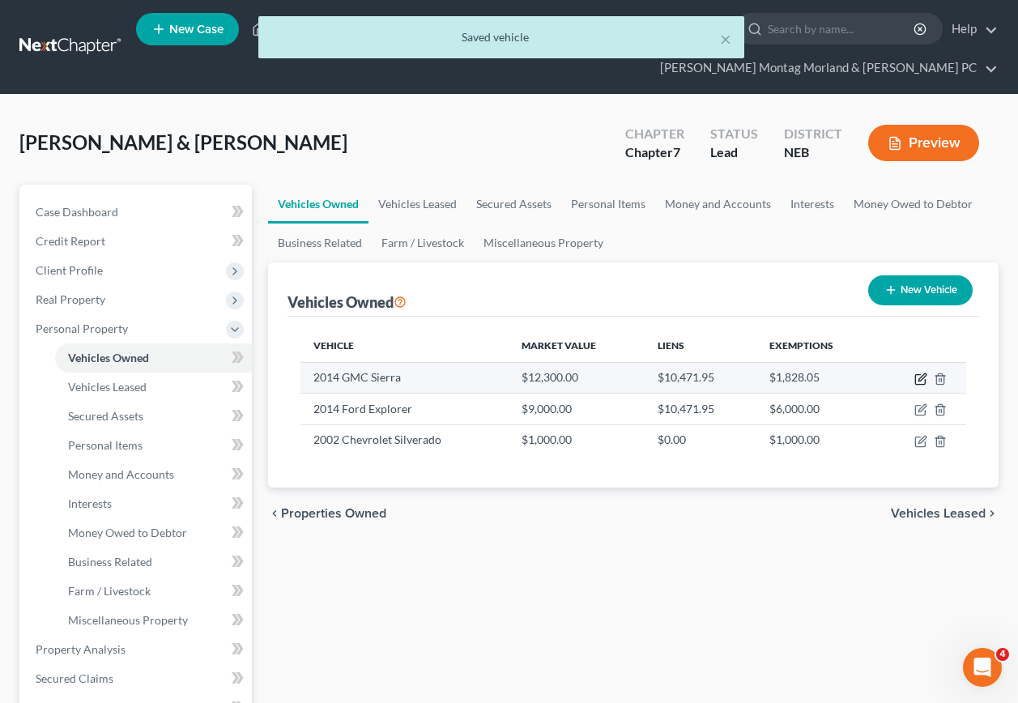
click at [922, 372] on icon "button" at bounding box center [920, 378] width 13 height 13
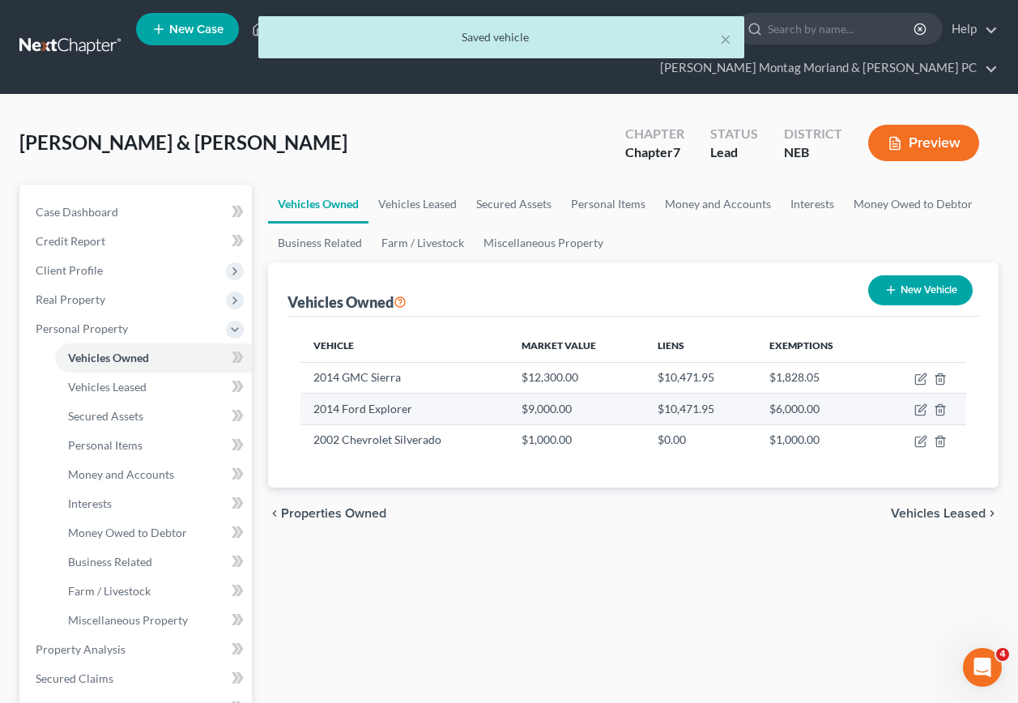
select select "1"
select select "12"
select select "2"
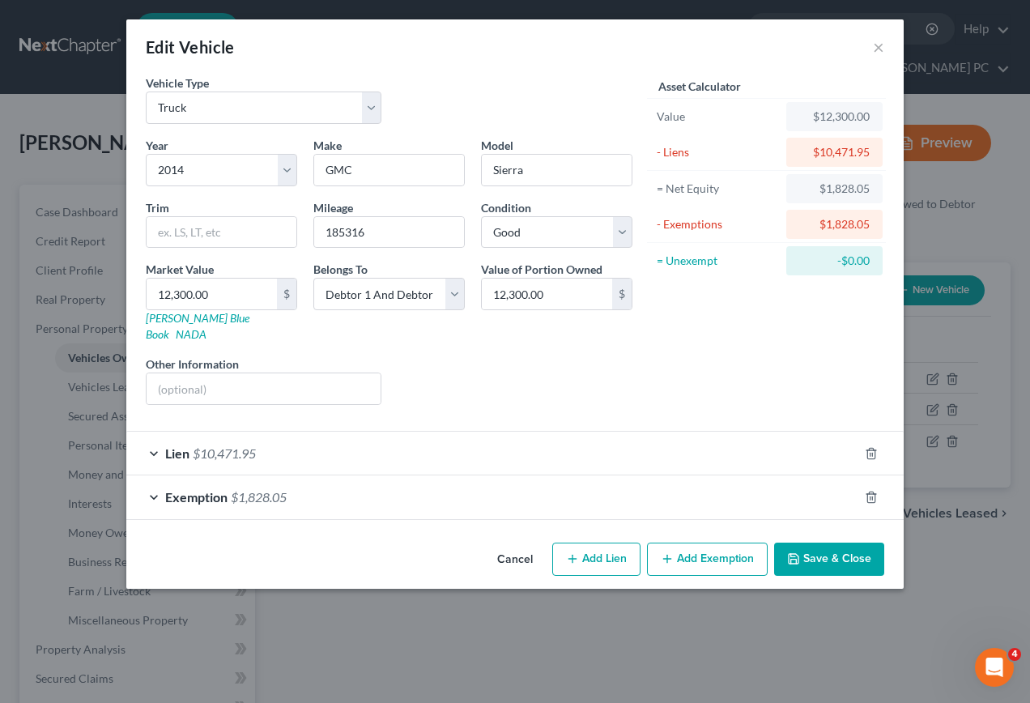
click at [211, 489] on span "Exemption" at bounding box center [196, 496] width 62 height 15
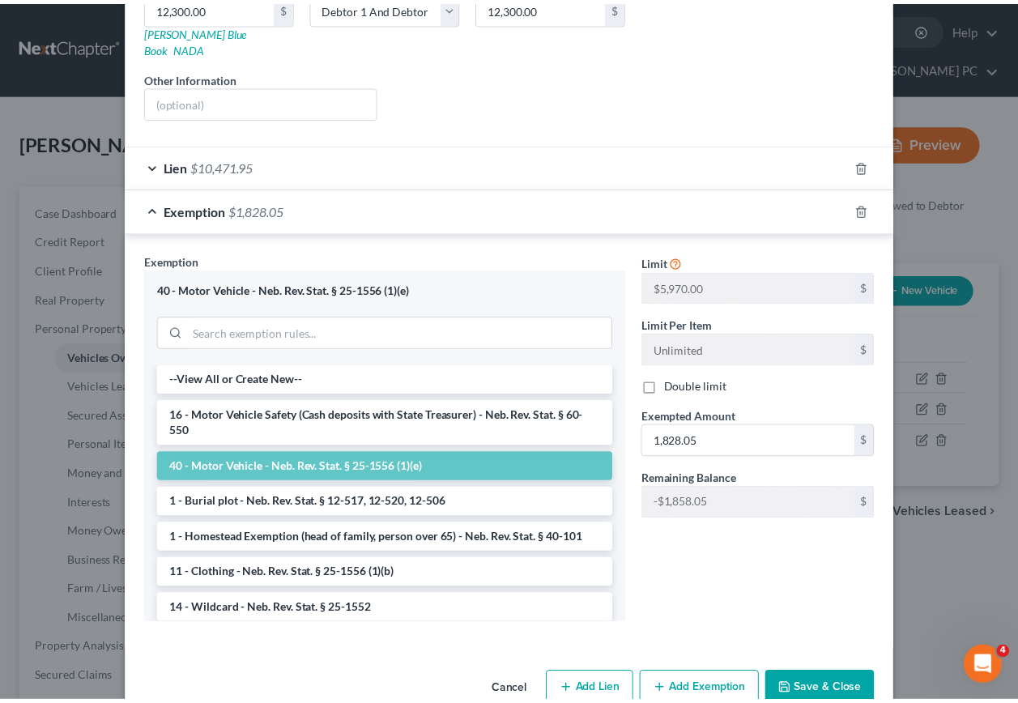
scroll to position [308, 0]
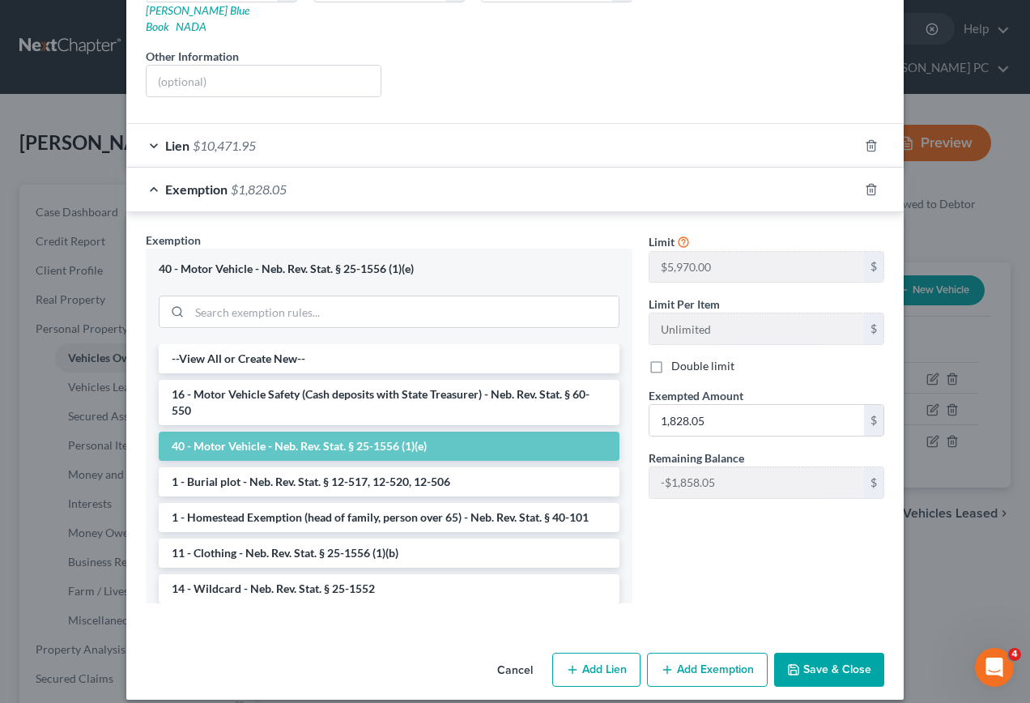
click at [817, 653] on button "Save & Close" at bounding box center [829, 670] width 110 height 34
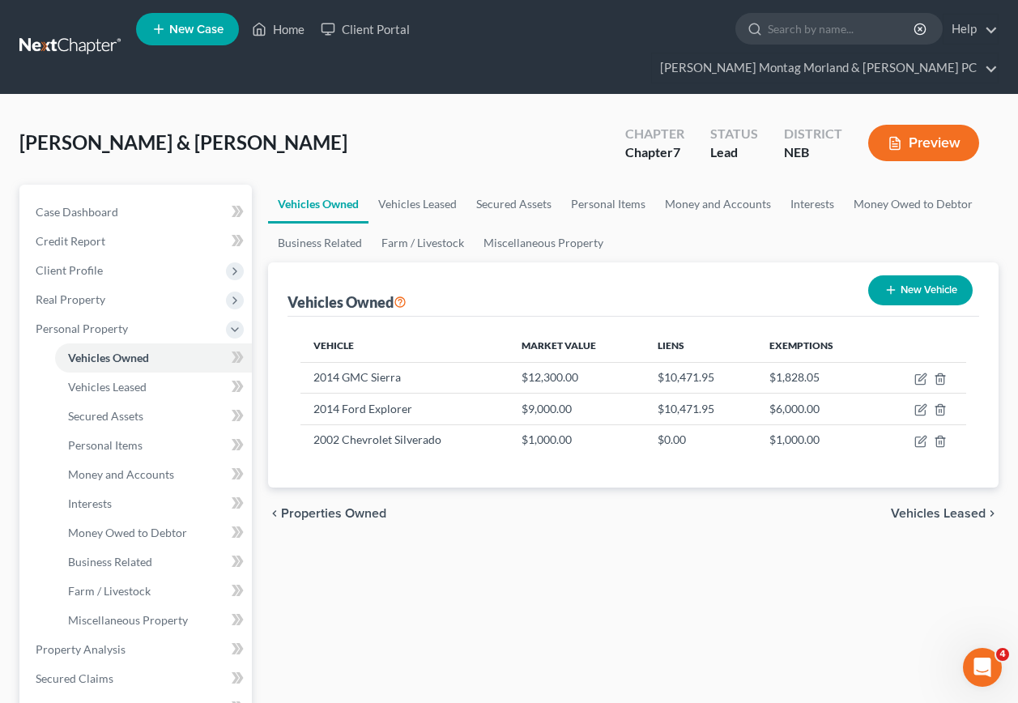
click at [942, 507] on span "Vehicles Leased" at bounding box center [938, 513] width 95 height 13
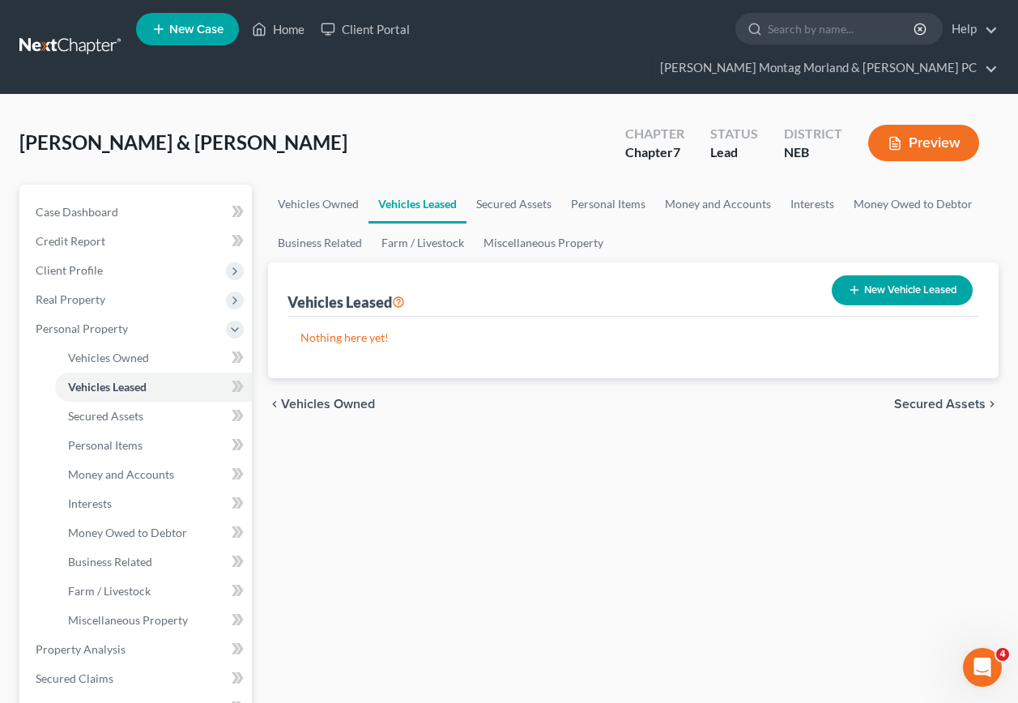
click at [925, 398] on span "Secured Assets" at bounding box center [939, 404] width 91 height 13
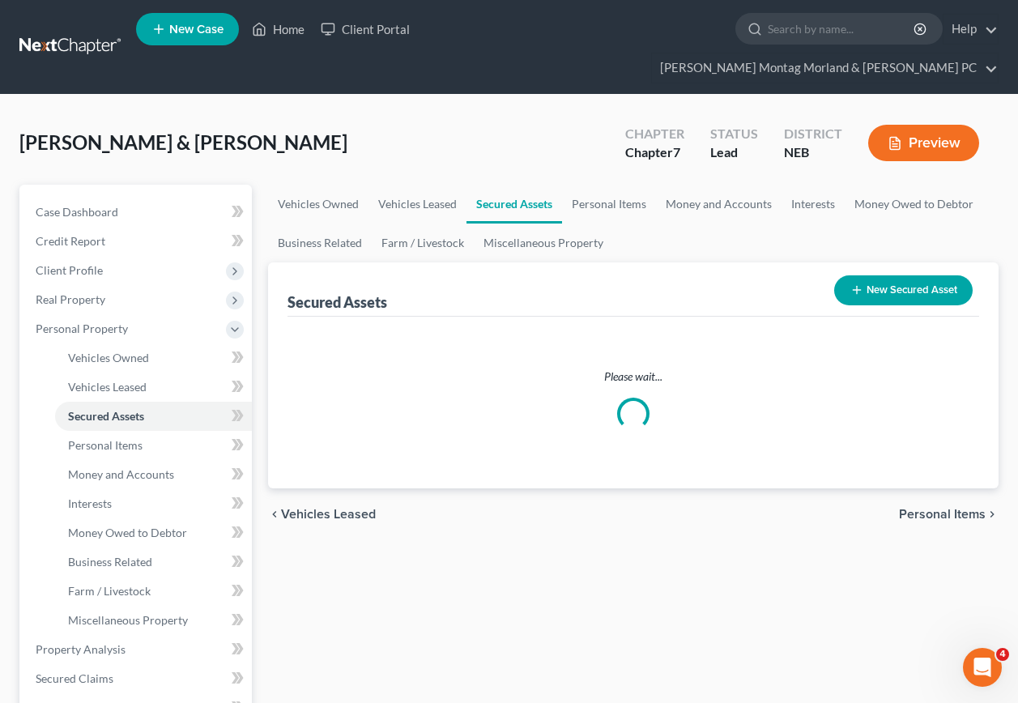
click at [919, 508] on span "Personal Items" at bounding box center [942, 514] width 87 height 13
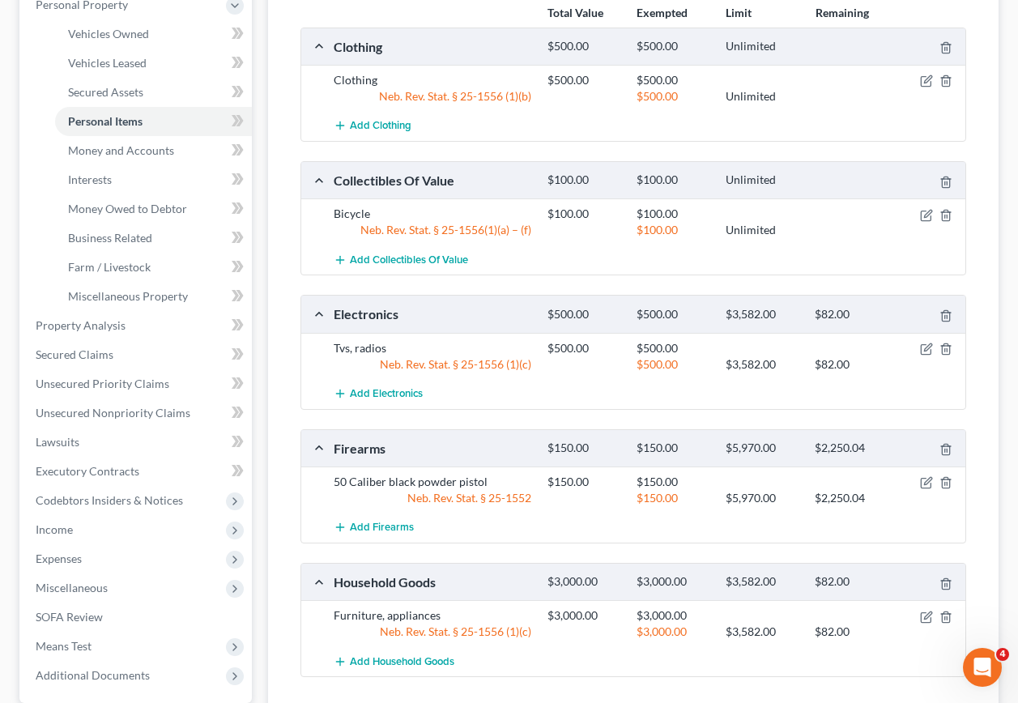
scroll to position [449, 0]
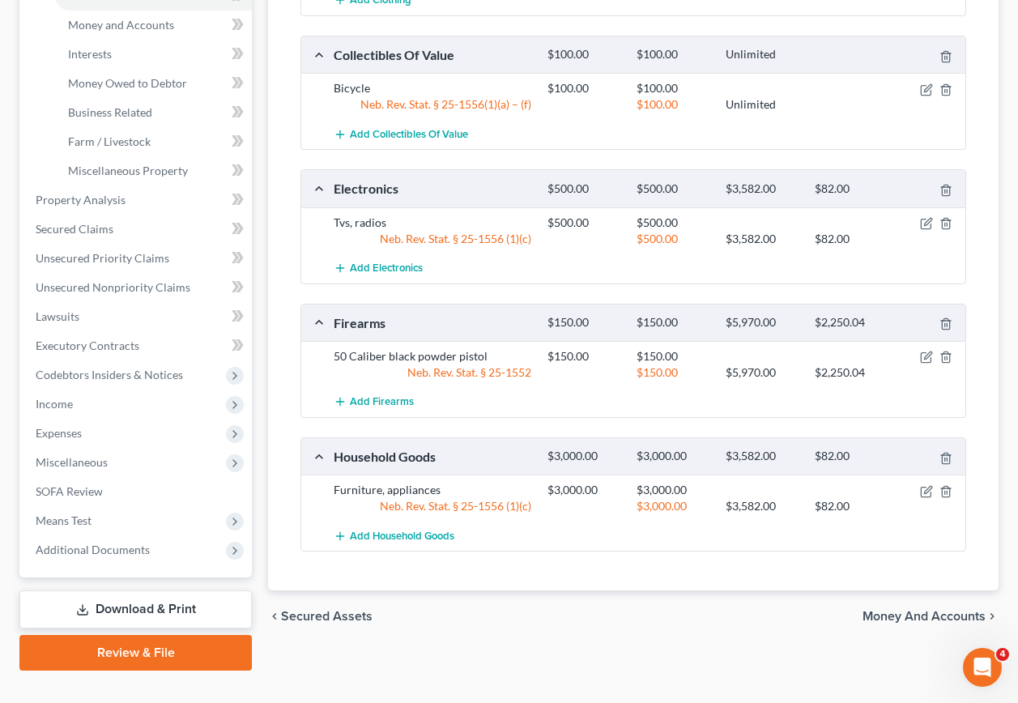
click at [939, 610] on span "Money and Accounts" at bounding box center [923, 616] width 123 height 13
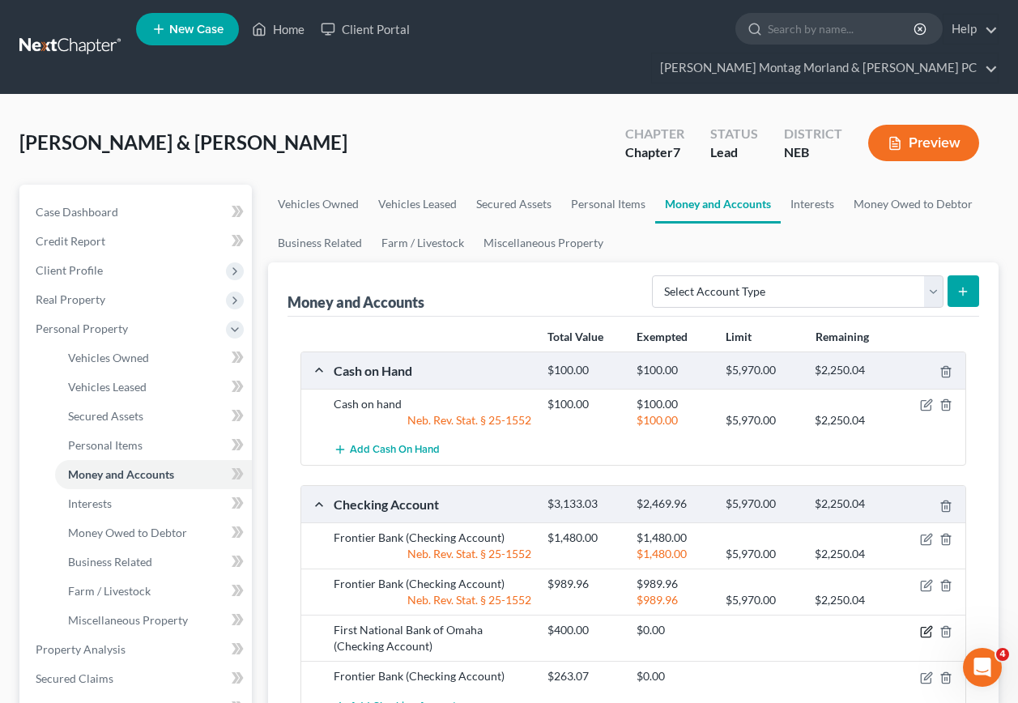
drag, startPoint x: 929, startPoint y: 604, endPoint x: 908, endPoint y: 609, distance: 20.8
click at [928, 625] on icon "button" at bounding box center [926, 631] width 13 height 13
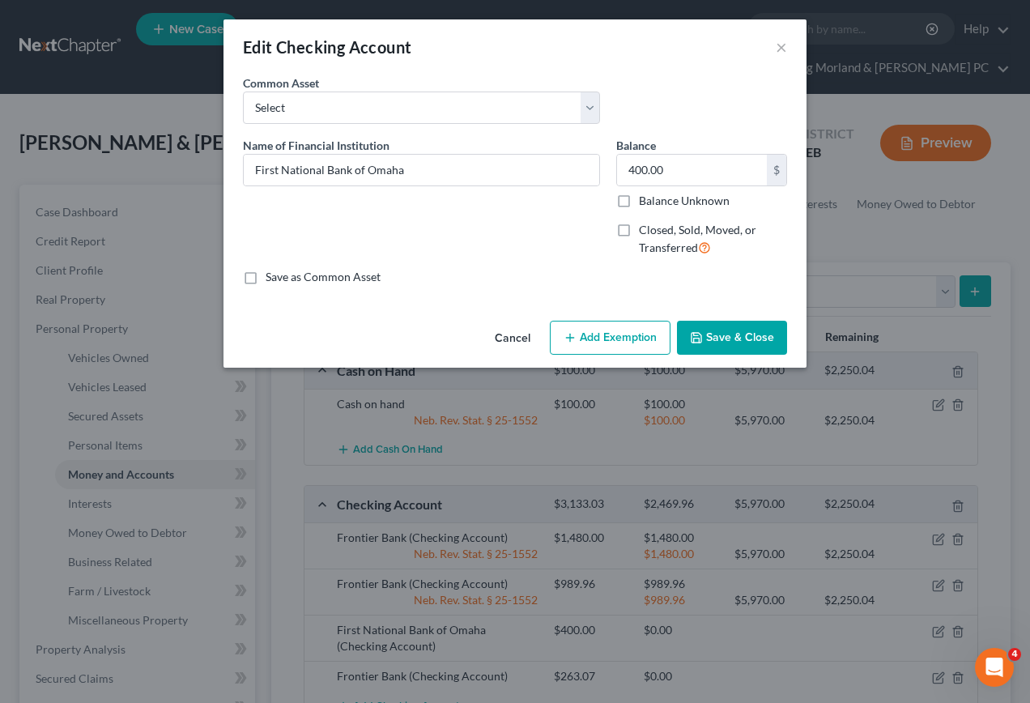
click at [597, 342] on button "Add Exemption" at bounding box center [610, 338] width 121 height 34
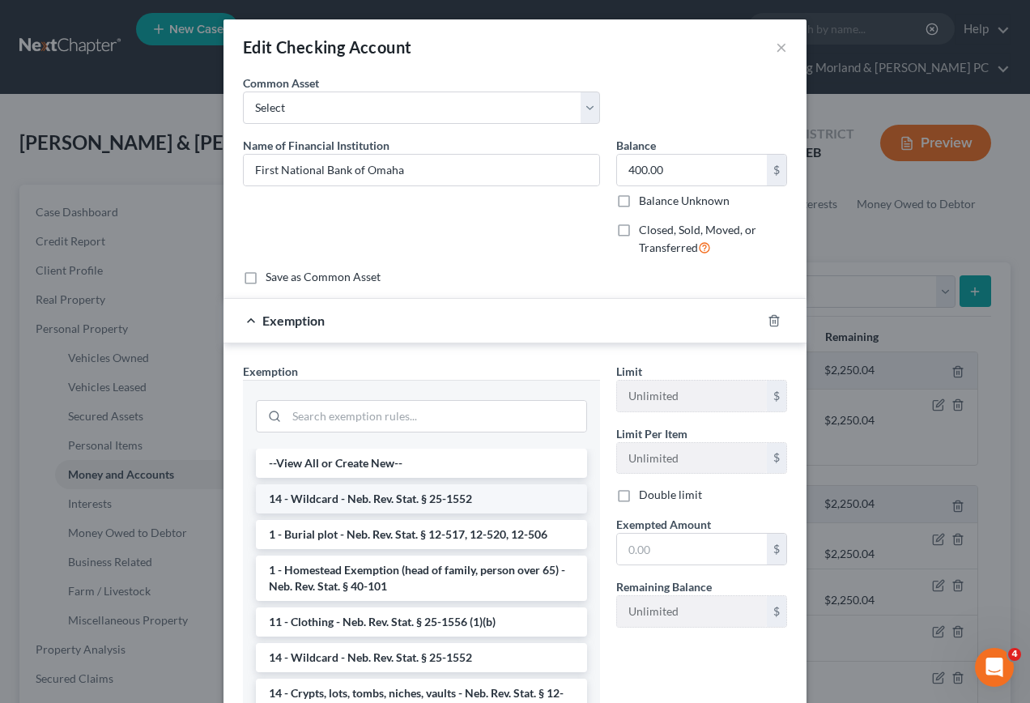
click at [352, 498] on li "14 - Wildcard - Neb. Rev. Stat. § 25-1552" at bounding box center [421, 498] width 331 height 29
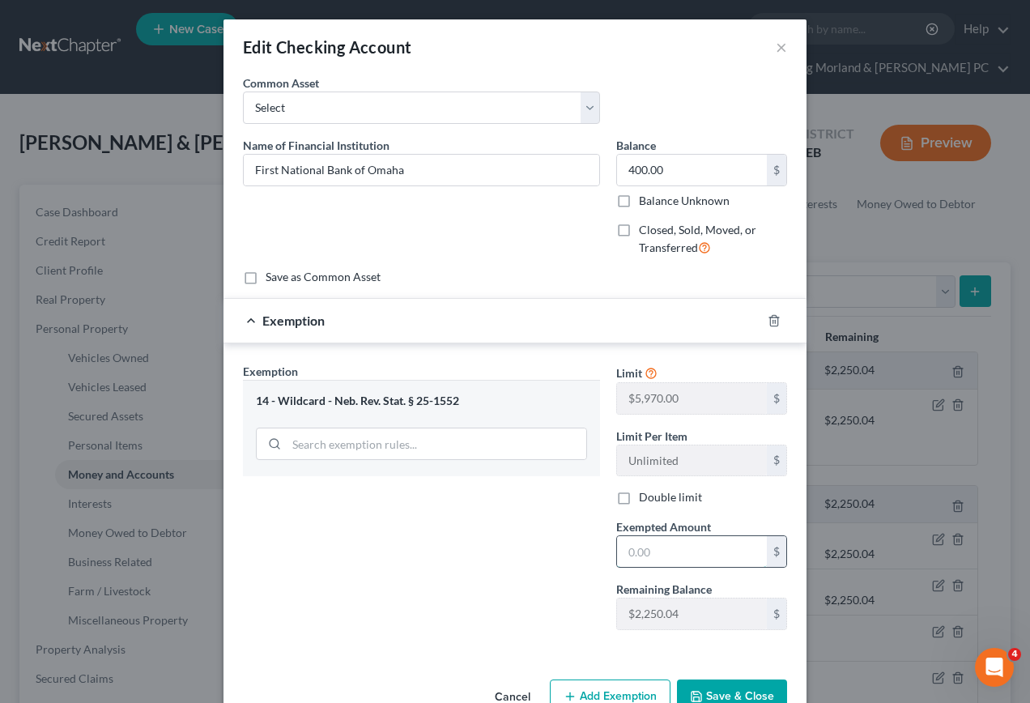
click at [669, 557] on input "text" at bounding box center [692, 551] width 150 height 31
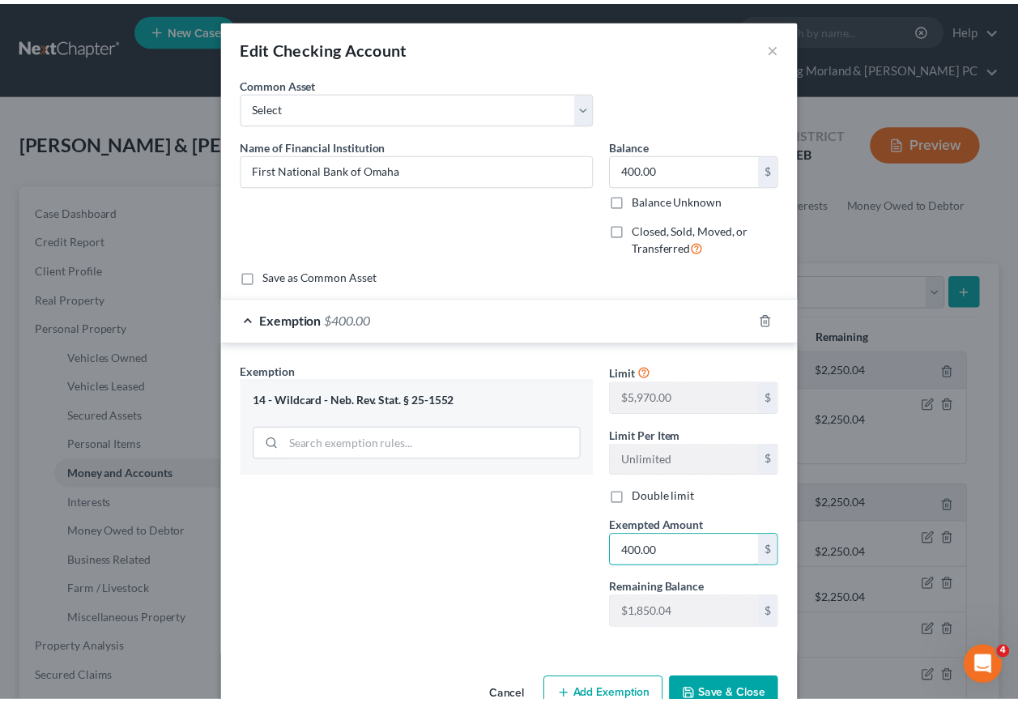
scroll to position [42, 0]
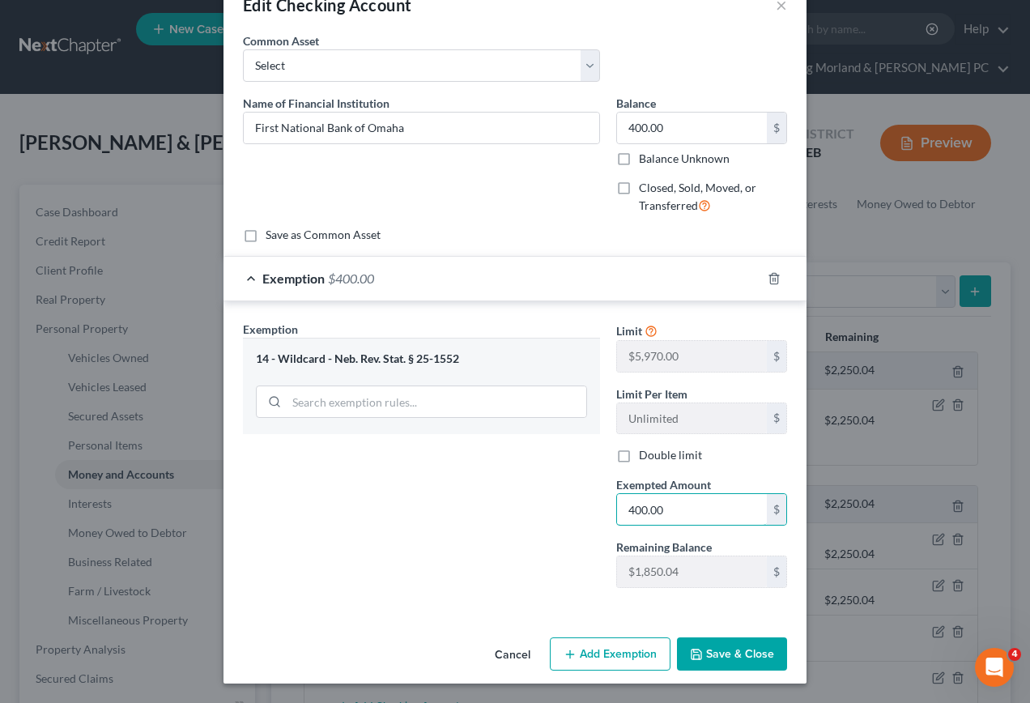
type input "400.00"
click at [740, 653] on button "Save & Close" at bounding box center [732, 654] width 110 height 34
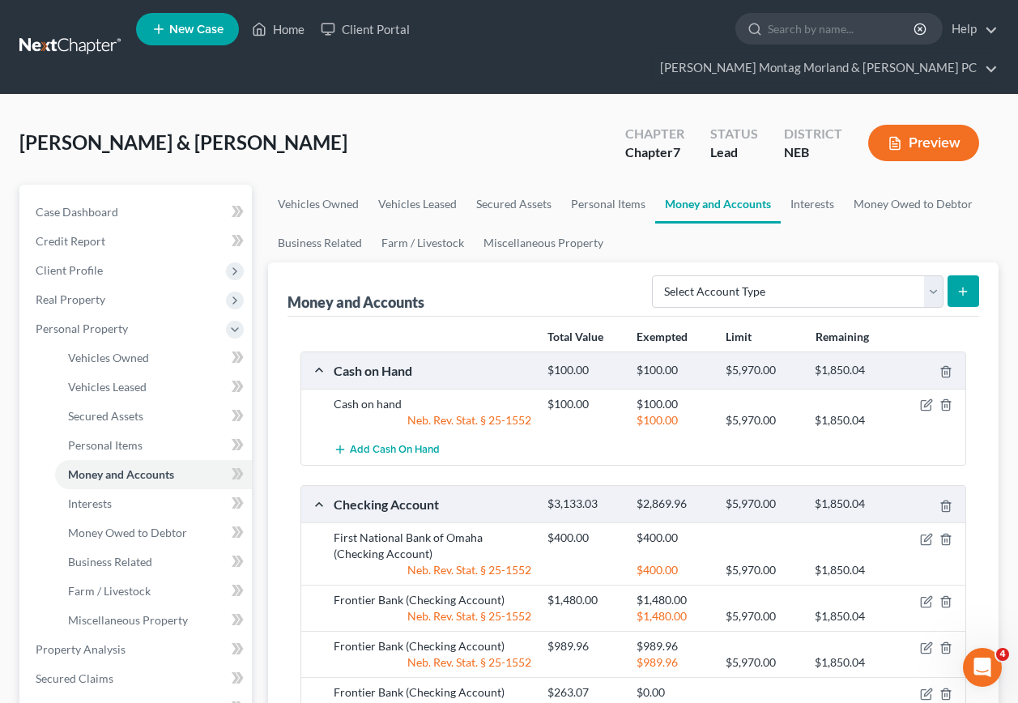
scroll to position [81, 0]
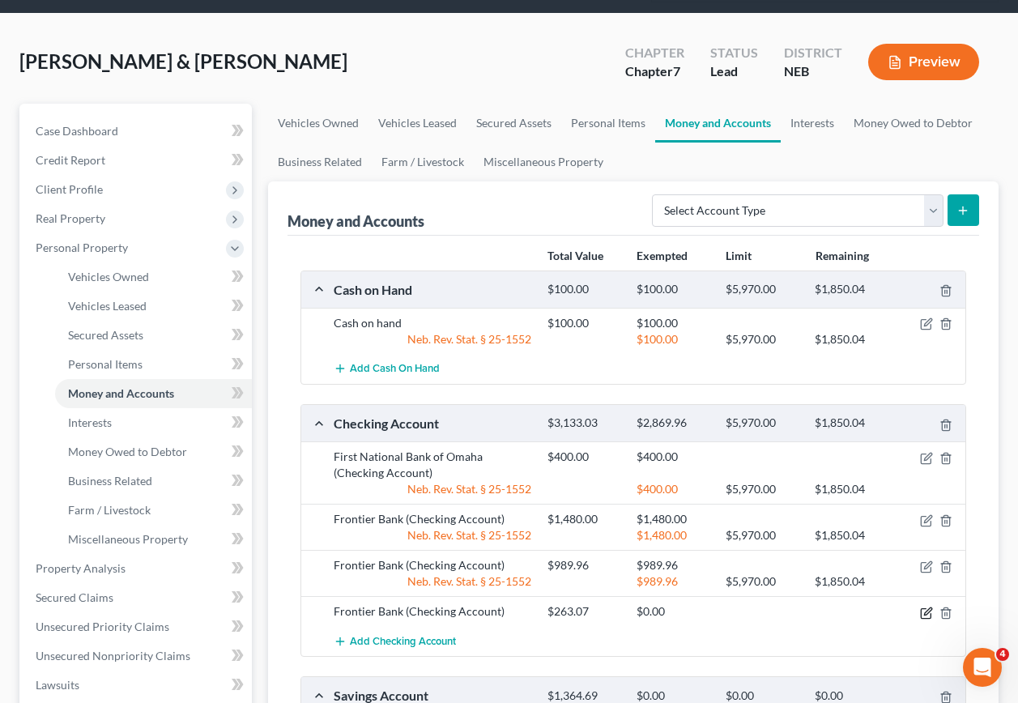
click at [929, 606] on icon "button" at bounding box center [926, 612] width 13 height 13
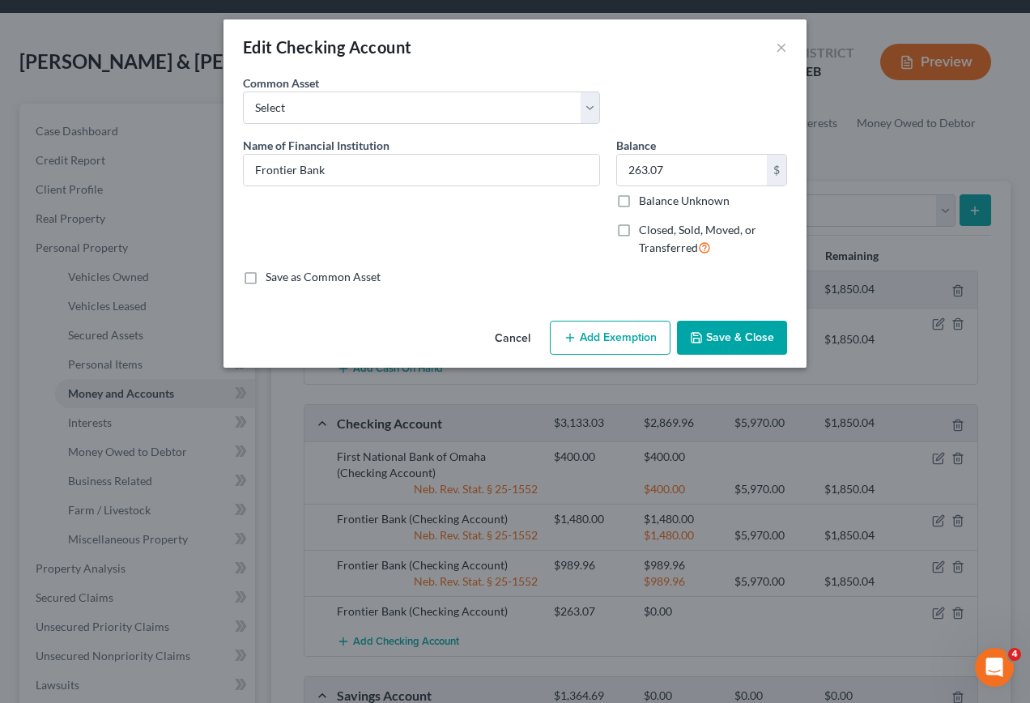
click at [605, 337] on button "Add Exemption" at bounding box center [610, 338] width 121 height 34
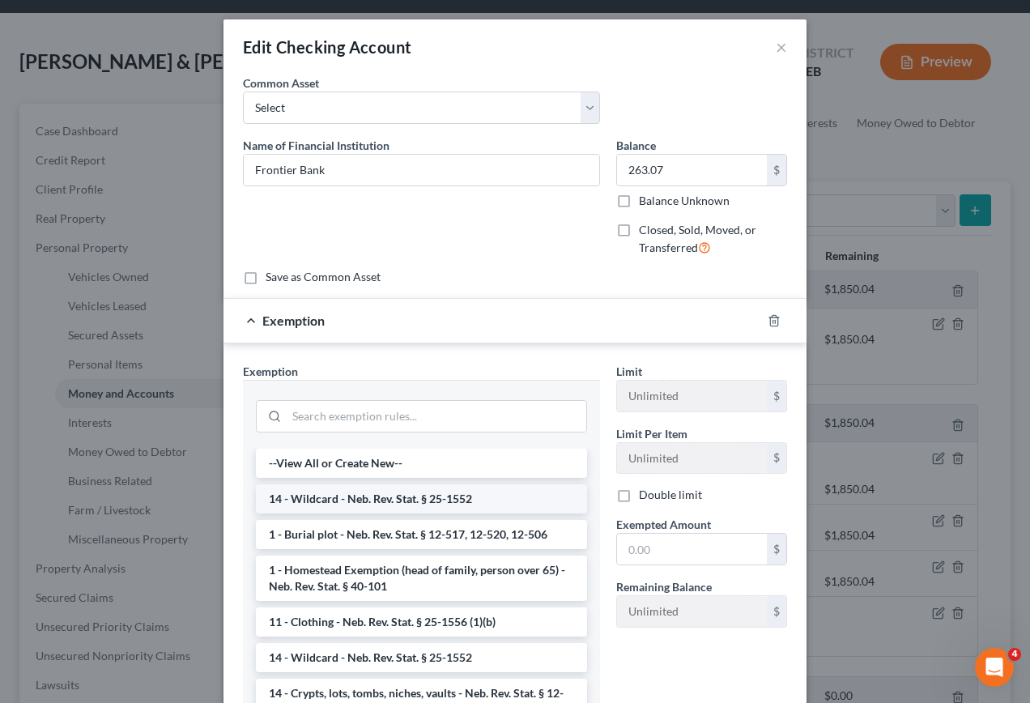
click at [412, 506] on li "14 - Wildcard - Neb. Rev. Stat. § 25-1552" at bounding box center [421, 498] width 331 height 29
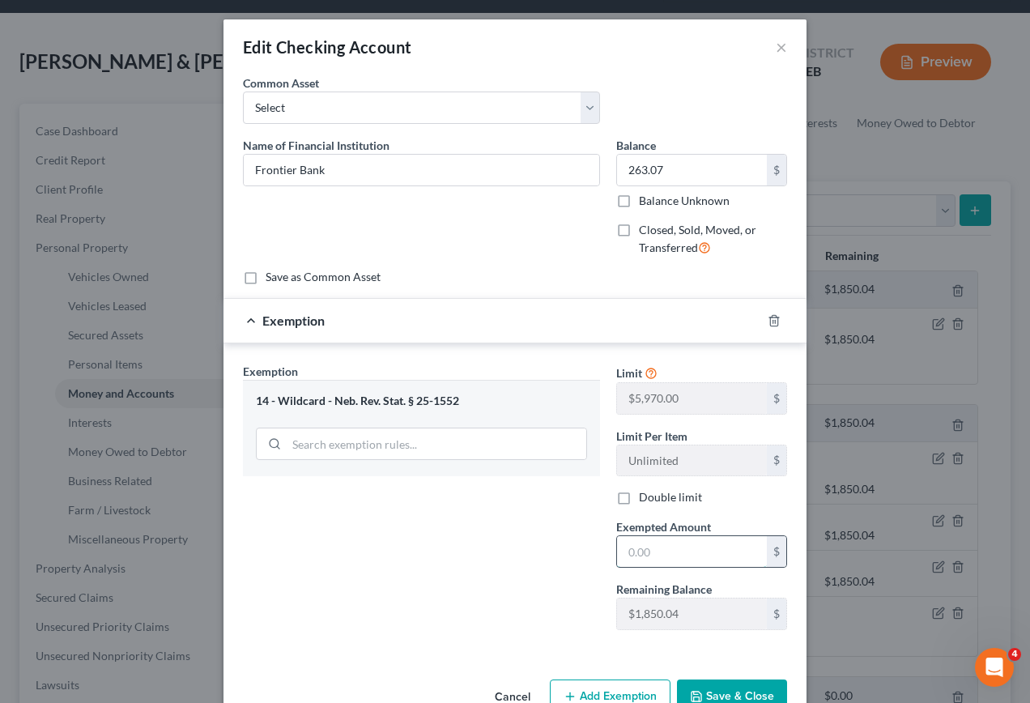
click at [659, 555] on input "text" at bounding box center [692, 551] width 150 height 31
type input "263.07"
click at [722, 689] on button "Save & Close" at bounding box center [732, 696] width 110 height 34
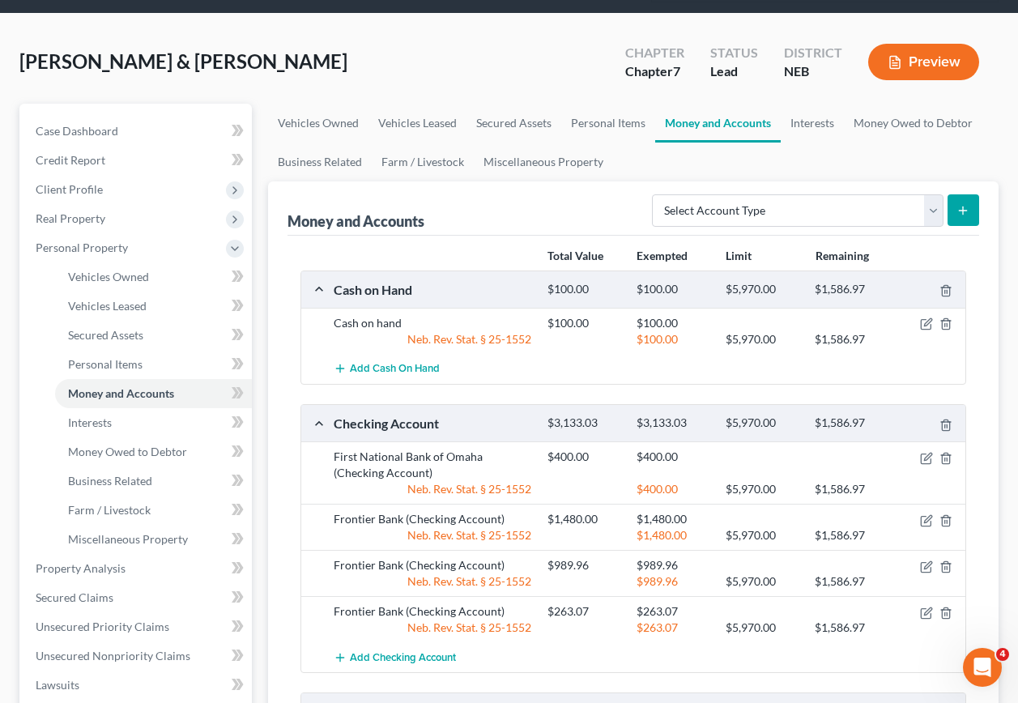
scroll to position [243, 0]
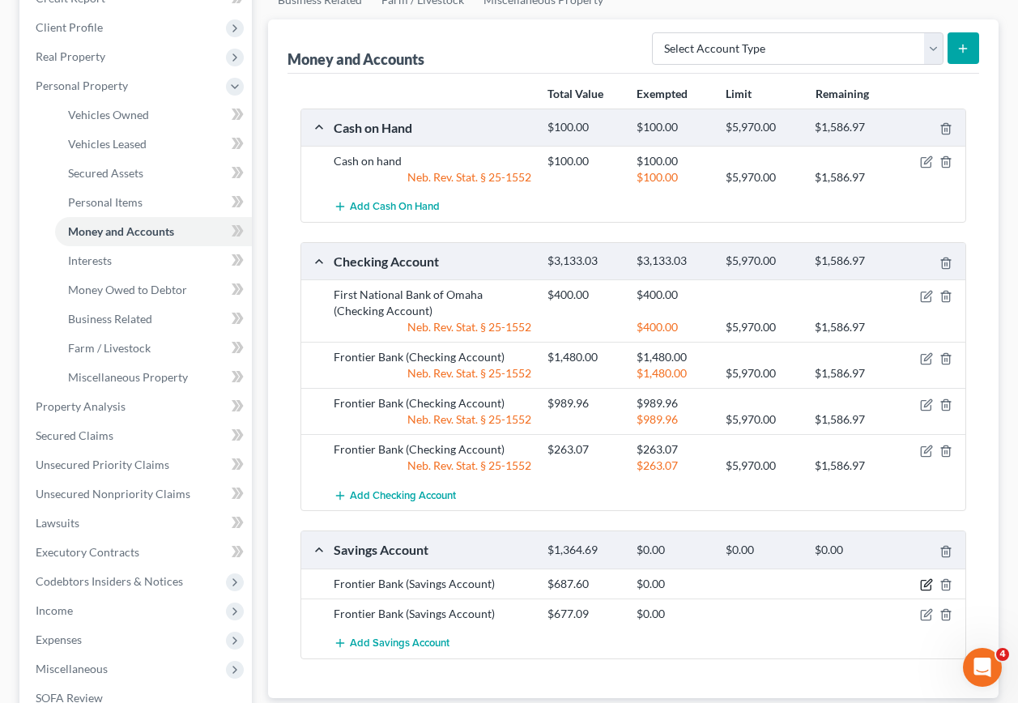
click at [925, 578] on icon "button" at bounding box center [926, 584] width 13 height 13
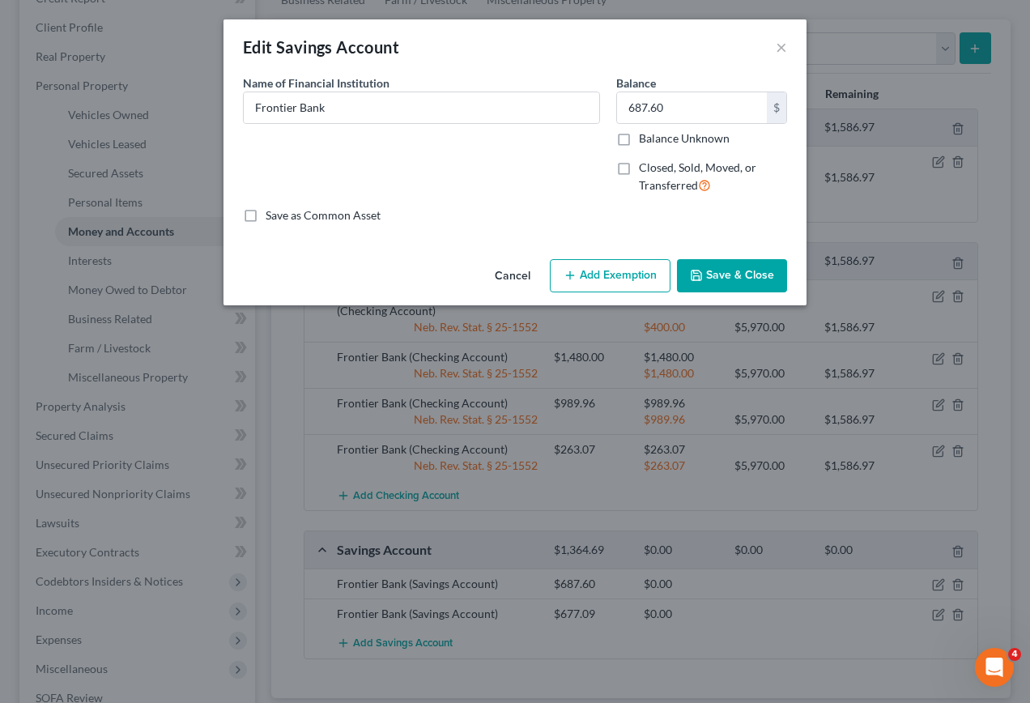
click at [610, 278] on button "Add Exemption" at bounding box center [610, 276] width 121 height 34
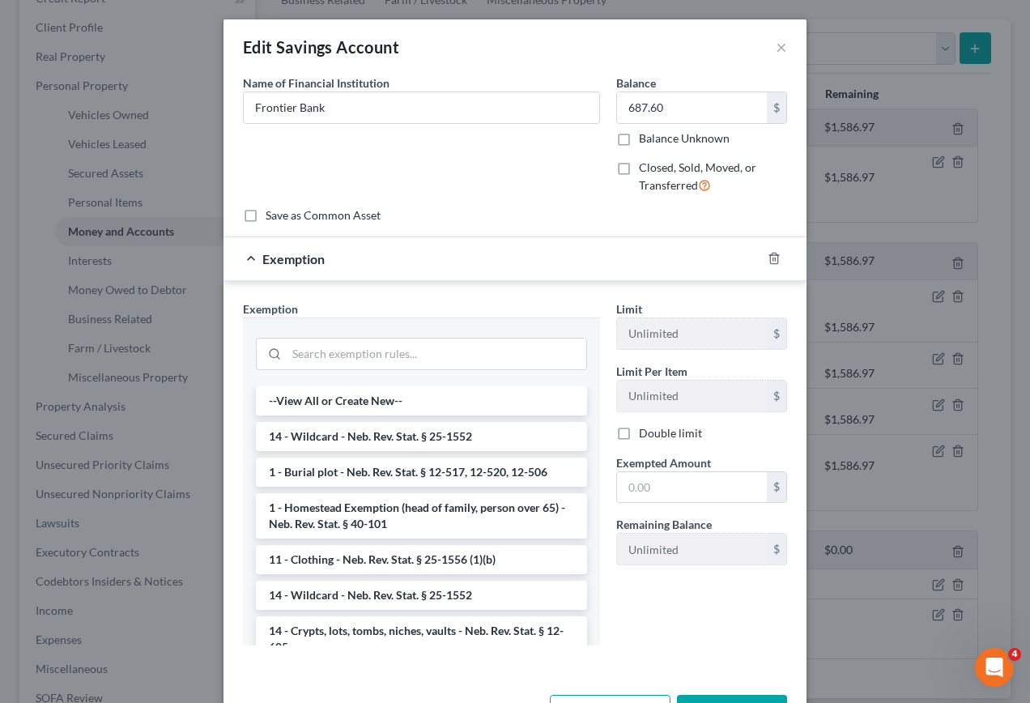
click at [324, 432] on li "14 - Wildcard - Neb. Rev. Stat. § 25-1552" at bounding box center [421, 436] width 331 height 29
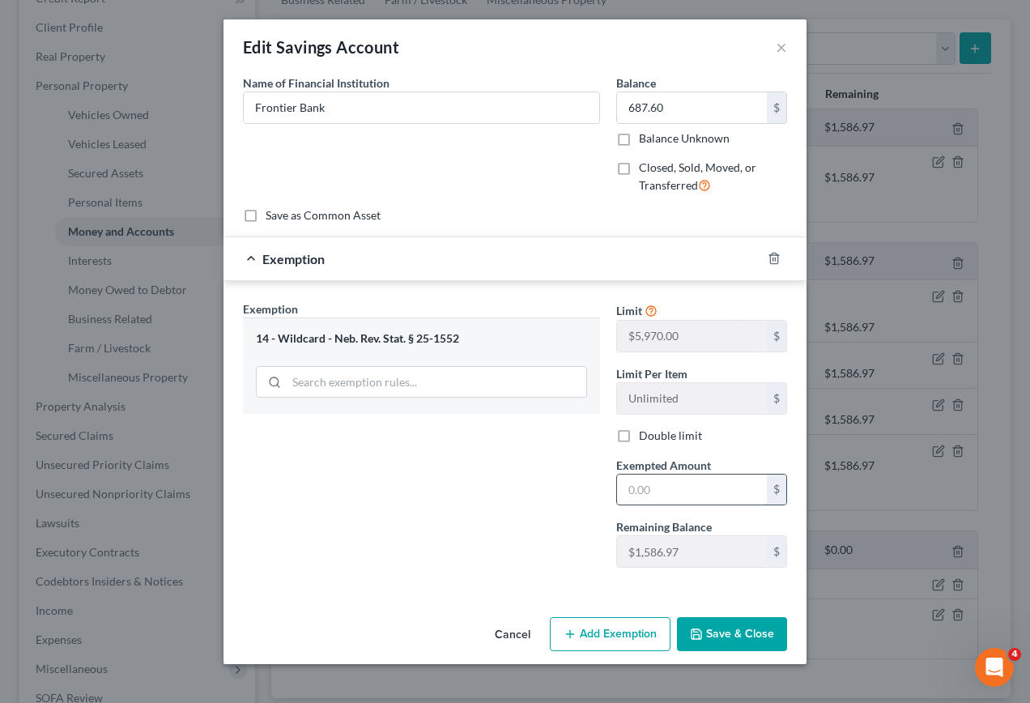
click at [669, 492] on input "text" at bounding box center [692, 489] width 150 height 31
type input "687.60"
click at [736, 631] on button "Save & Close" at bounding box center [732, 634] width 110 height 34
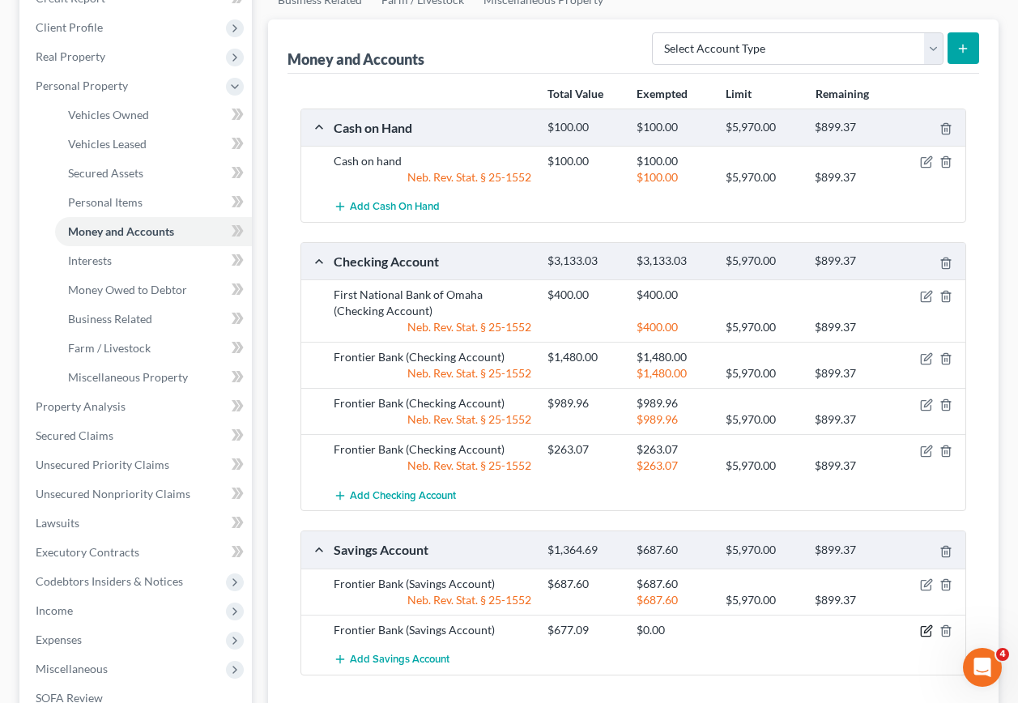
click at [926, 624] on icon "button" at bounding box center [926, 630] width 13 height 13
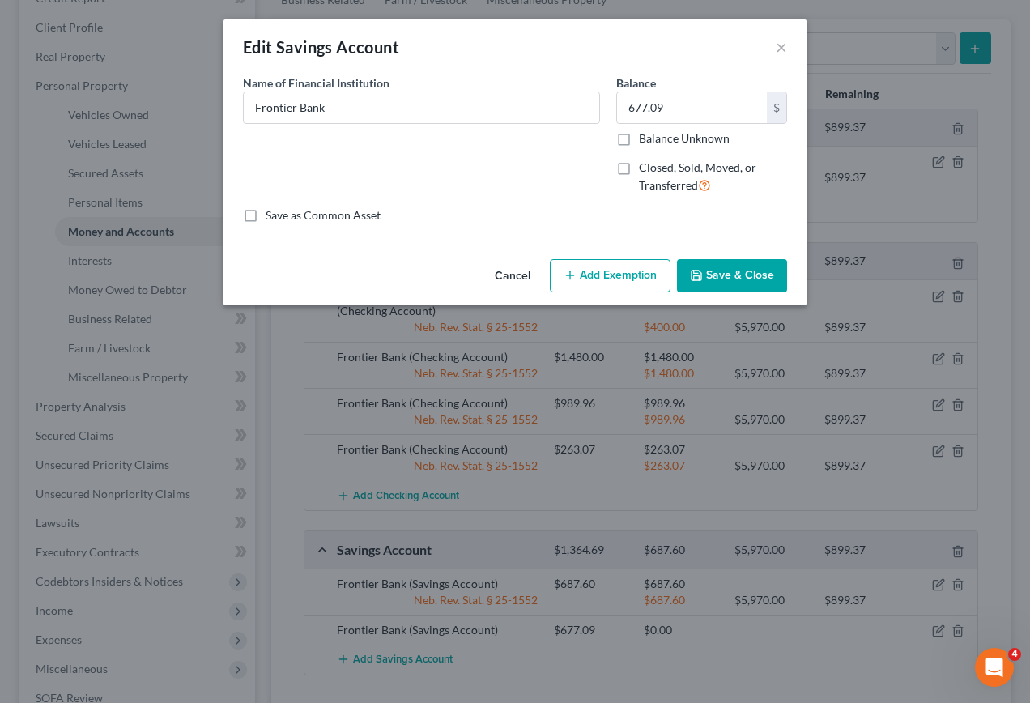
click at [615, 281] on button "Add Exemption" at bounding box center [610, 276] width 121 height 34
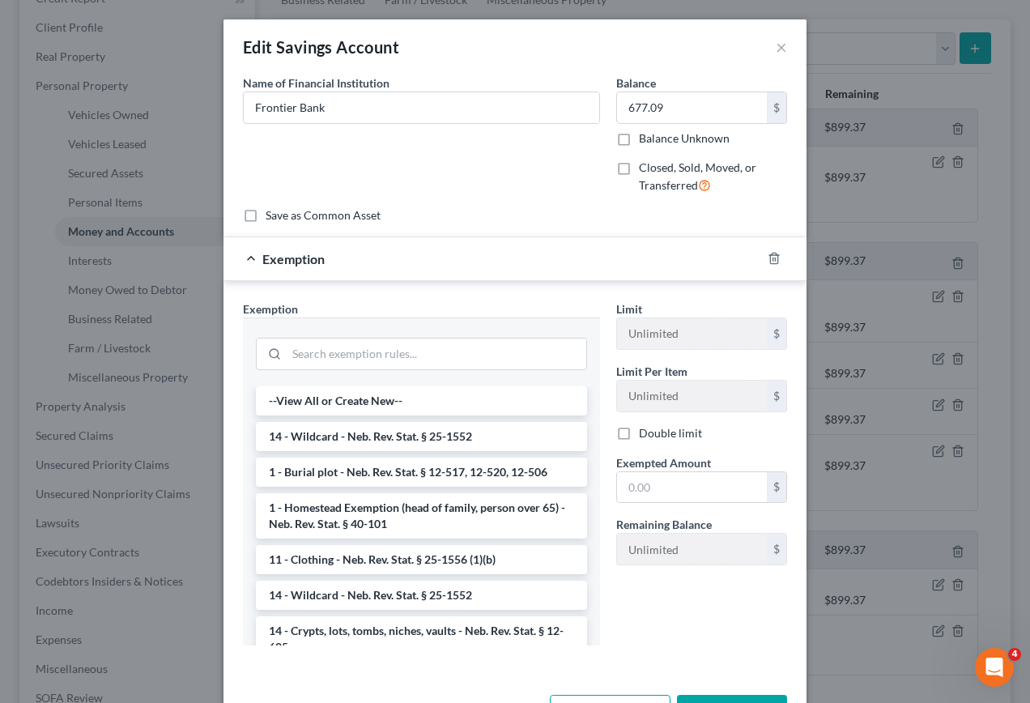
drag, startPoint x: 342, startPoint y: 438, endPoint x: 352, endPoint y: 442, distance: 10.5
click at [343, 438] on li "14 - Wildcard - Neb. Rev. Stat. § 25-1552" at bounding box center [421, 436] width 331 height 29
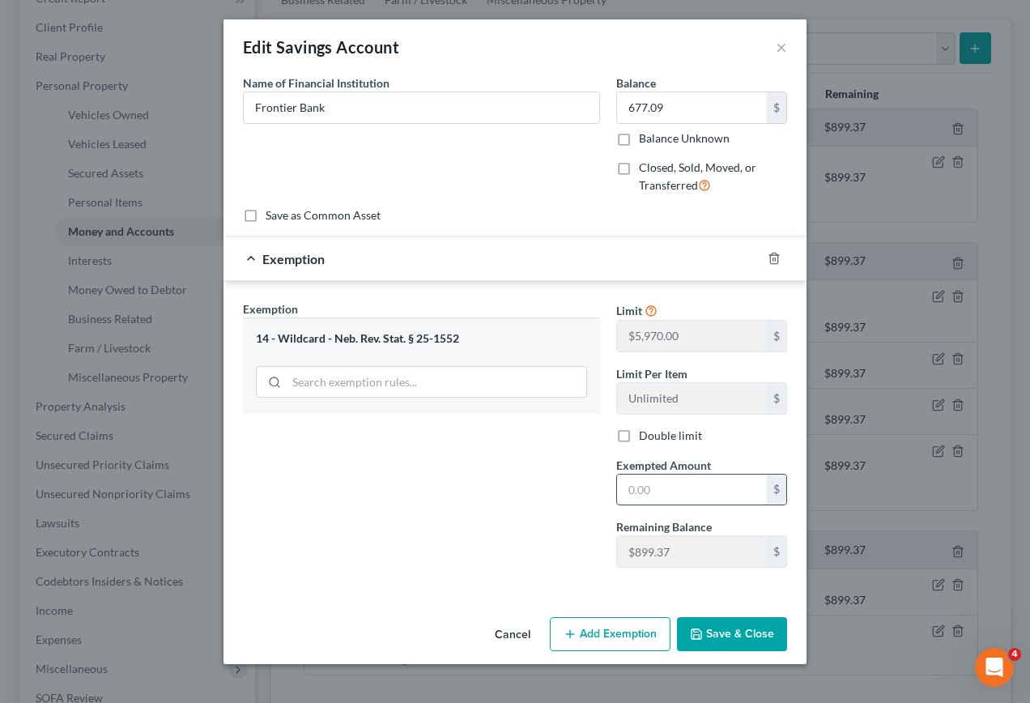
click at [668, 495] on input "text" at bounding box center [692, 489] width 150 height 31
type input "677.09"
click at [735, 636] on button "Save & Close" at bounding box center [732, 634] width 110 height 34
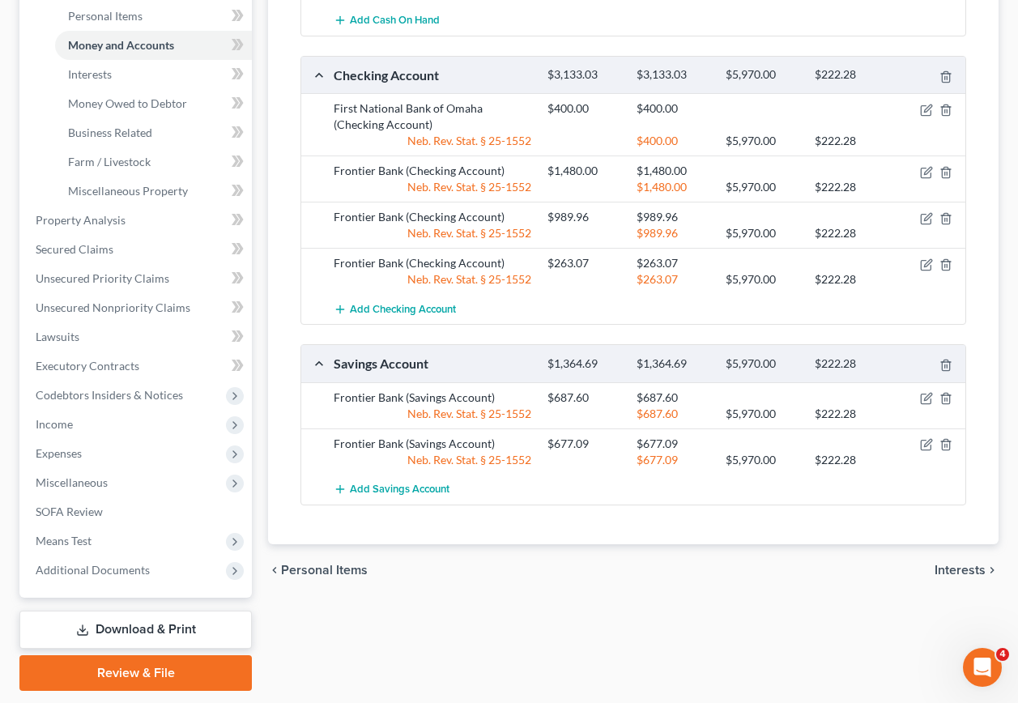
scroll to position [449, 0]
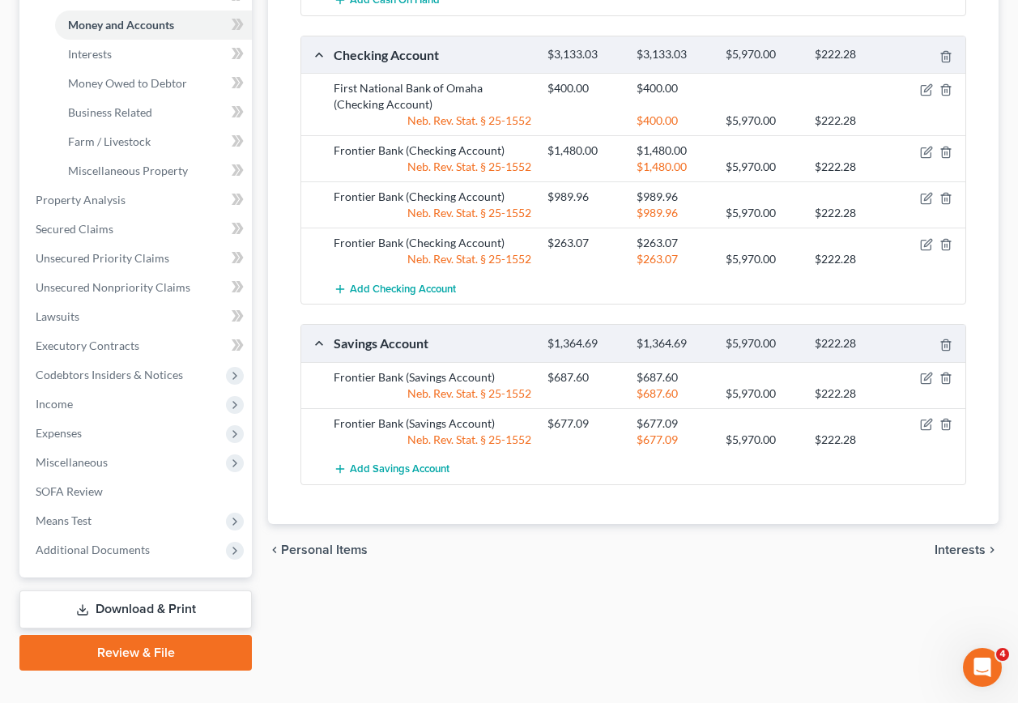
click at [143, 590] on link "Download & Print" at bounding box center [135, 609] width 232 height 38
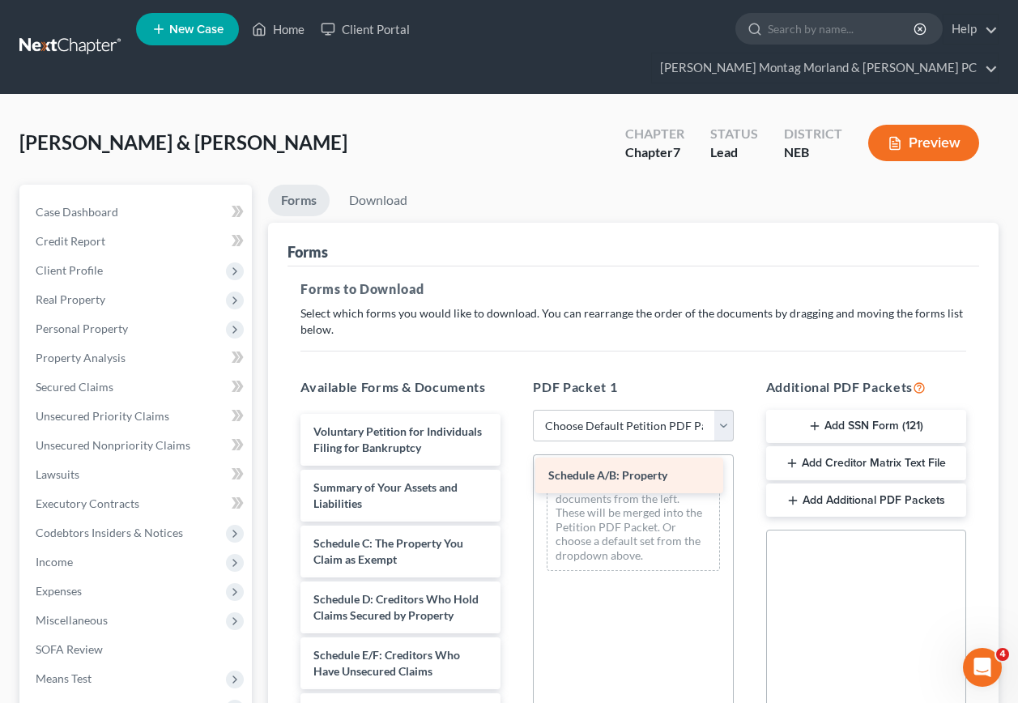
drag, startPoint x: 385, startPoint y: 531, endPoint x: 621, endPoint y: 474, distance: 242.5
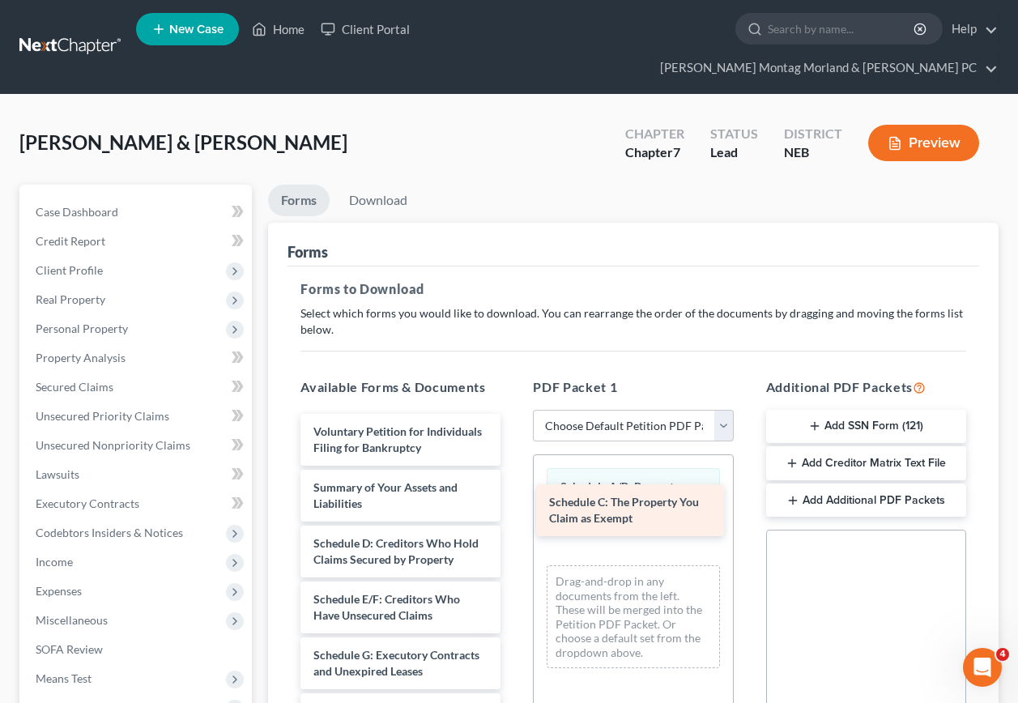
drag, startPoint x: 394, startPoint y: 529, endPoint x: 630, endPoint y: 501, distance: 237.3
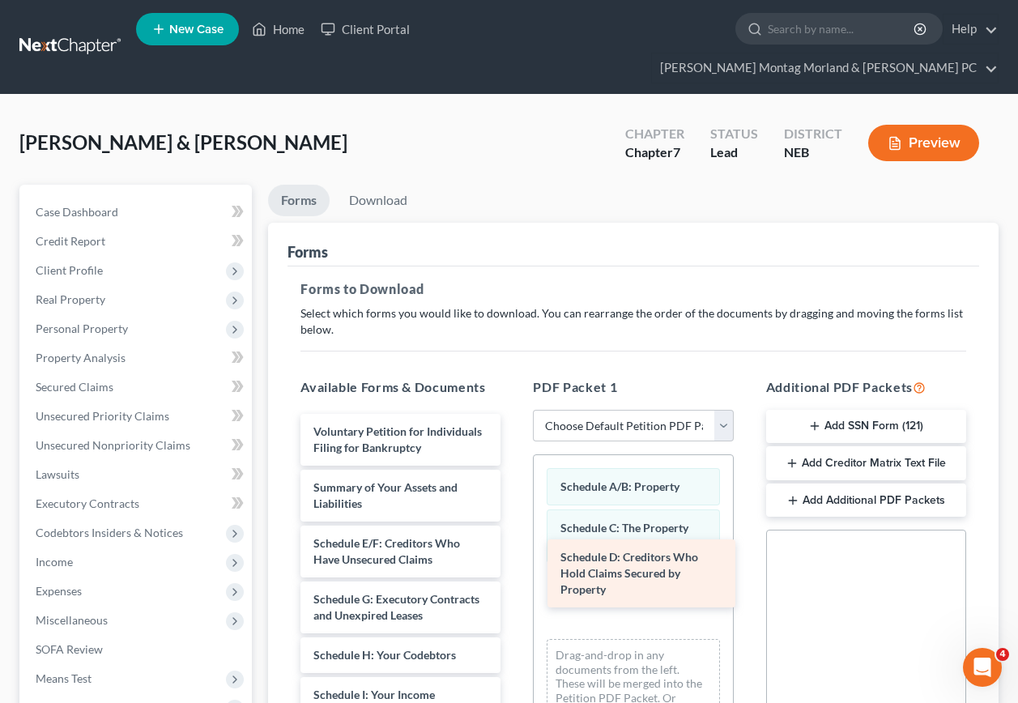
drag, startPoint x: 366, startPoint y: 542, endPoint x: 612, endPoint y: 568, distance: 247.5
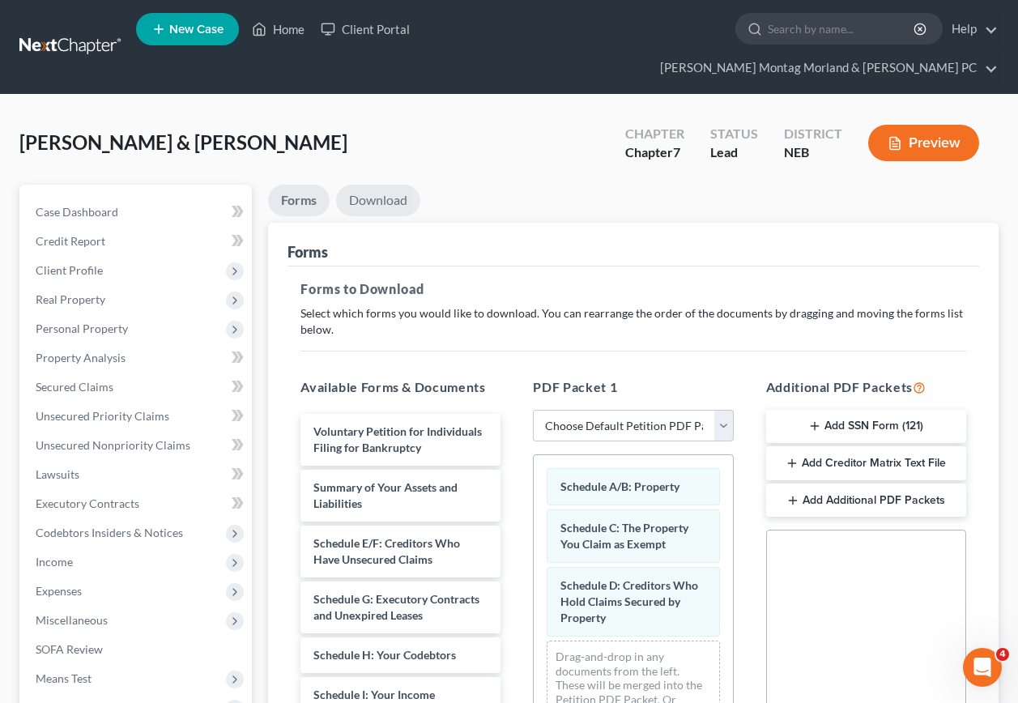
click at [370, 185] on link "Download" at bounding box center [378, 201] width 84 height 32
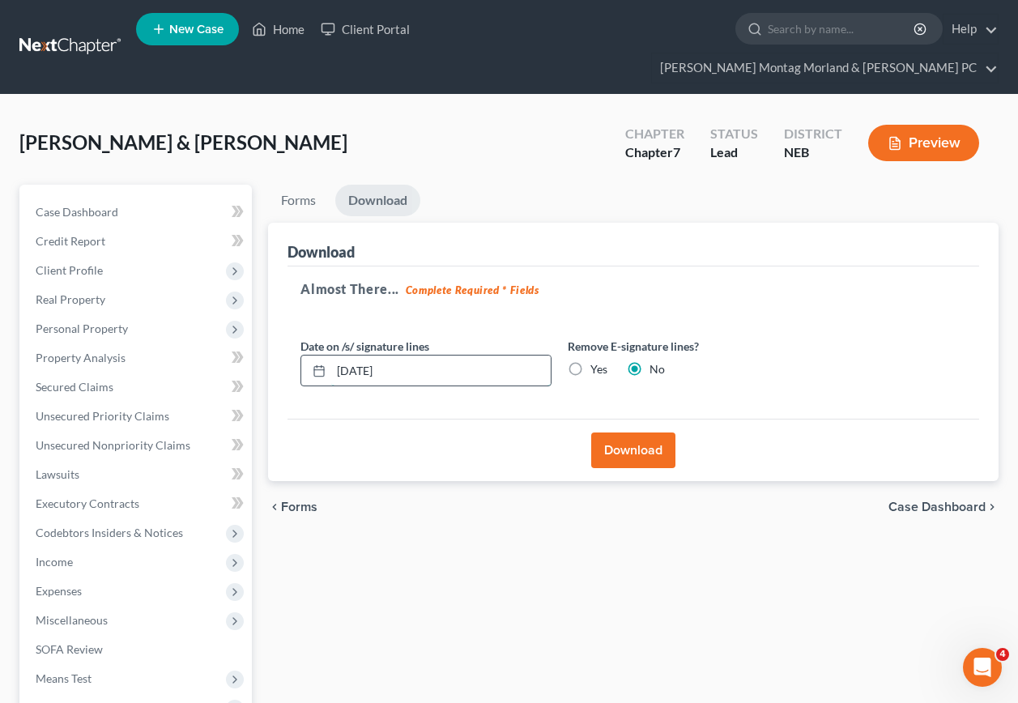
drag, startPoint x: 430, startPoint y: 340, endPoint x: 325, endPoint y: 342, distance: 104.4
click at [325, 355] on div "[DATE]" at bounding box center [425, 371] width 251 height 32
drag, startPoint x: 576, startPoint y: 343, endPoint x: 597, endPoint y: 393, distance: 54.4
click at [590, 361] on label "Yes" at bounding box center [598, 369] width 17 height 16
click at [597, 361] on input "Yes" at bounding box center [602, 366] width 11 height 11
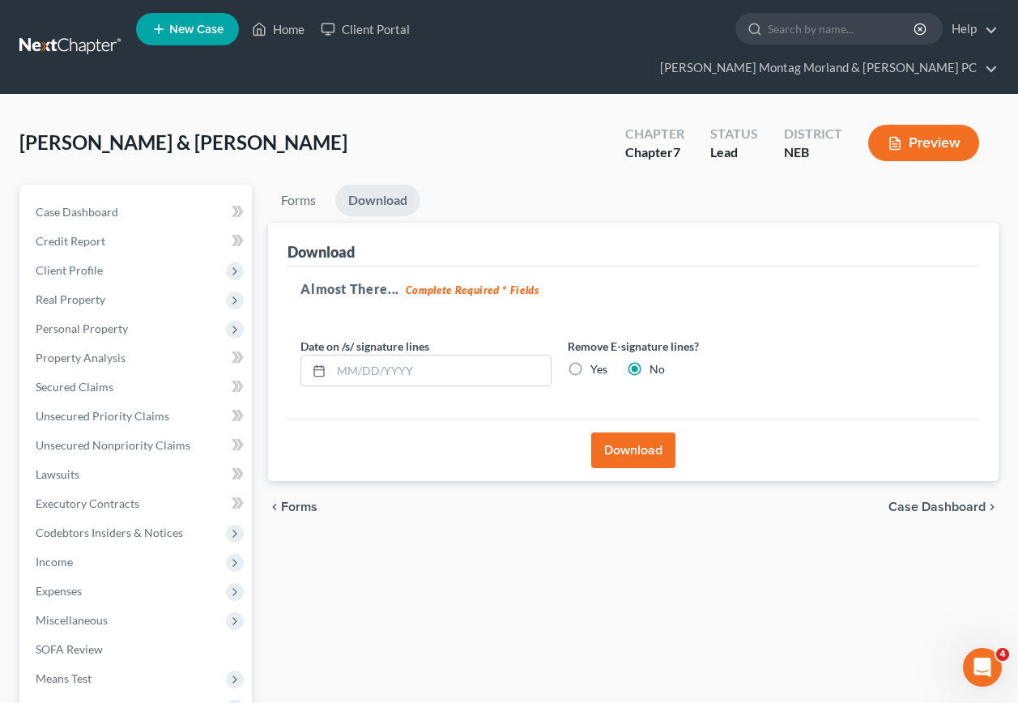
radio input "true"
radio input "false"
drag, startPoint x: 606, startPoint y: 407, endPoint x: 576, endPoint y: 417, distance: 31.5
click at [607, 432] on button "Download" at bounding box center [633, 450] width 84 height 36
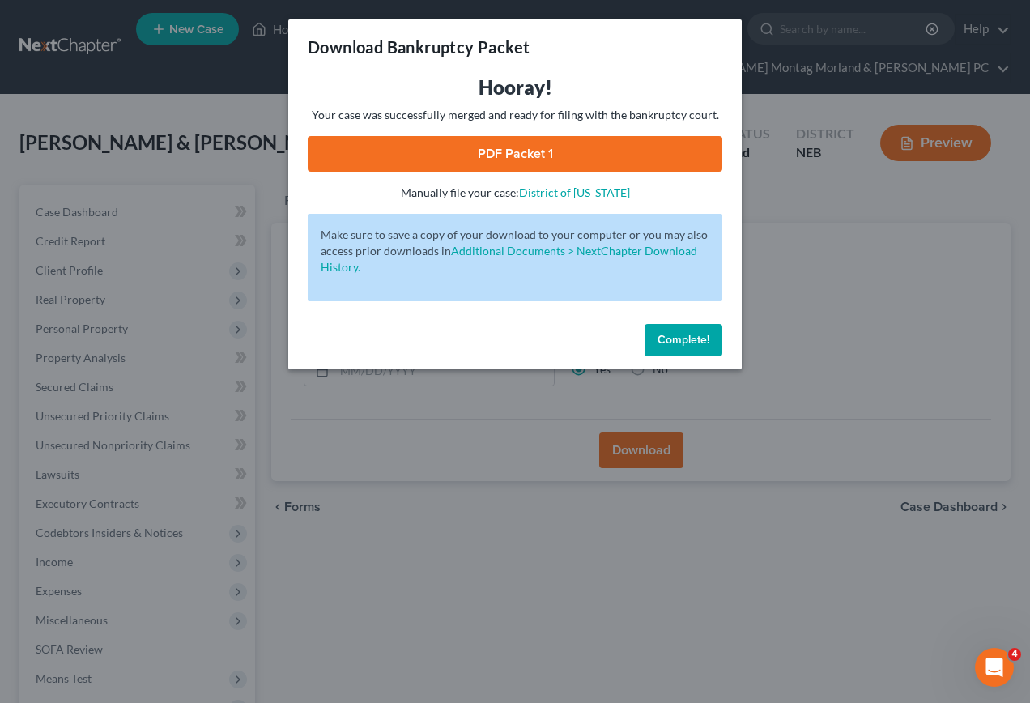
click at [527, 151] on link "PDF Packet 1" at bounding box center [515, 154] width 415 height 36
click at [676, 335] on span "Complete!" at bounding box center [683, 340] width 52 height 14
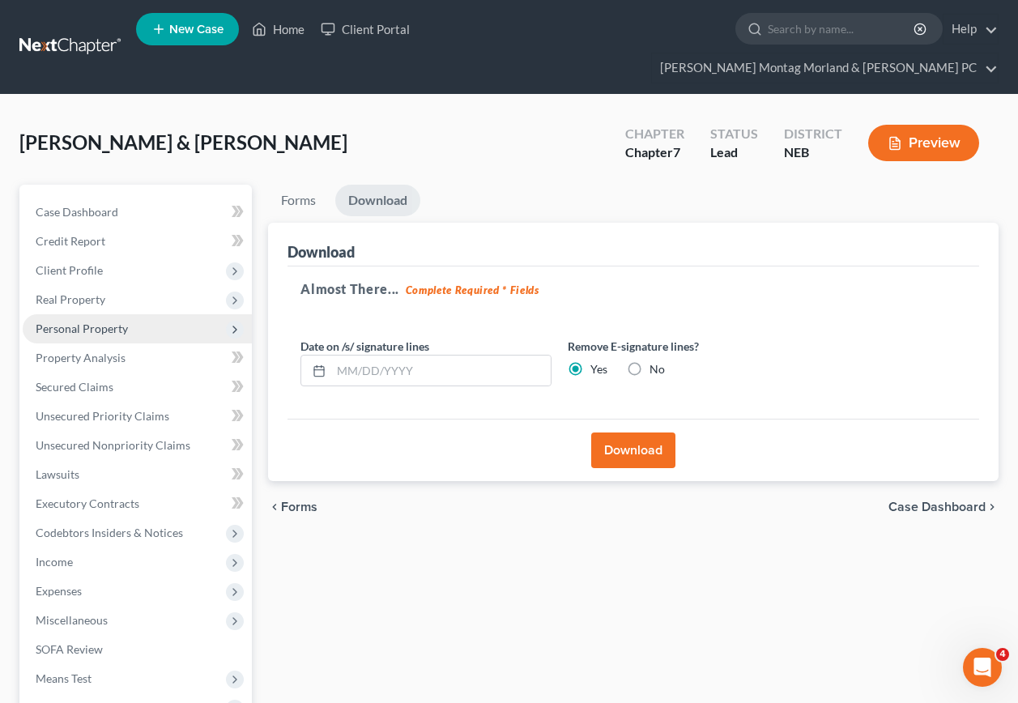
click at [65, 321] on span "Personal Property" at bounding box center [82, 328] width 92 height 14
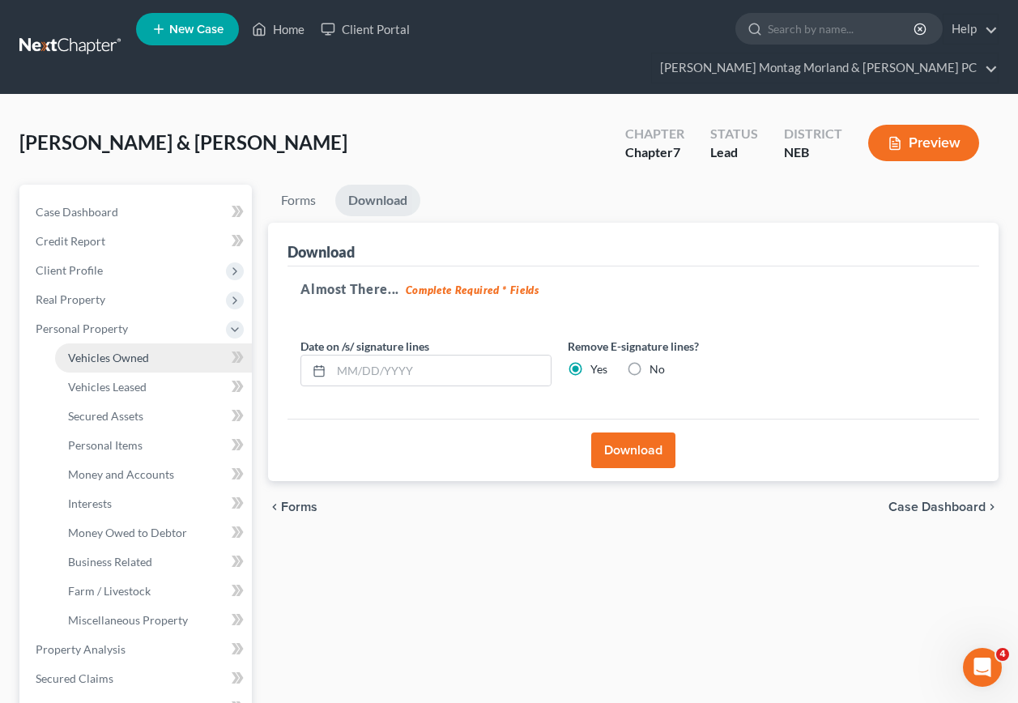
click at [114, 351] on span "Vehicles Owned" at bounding box center [108, 358] width 81 height 14
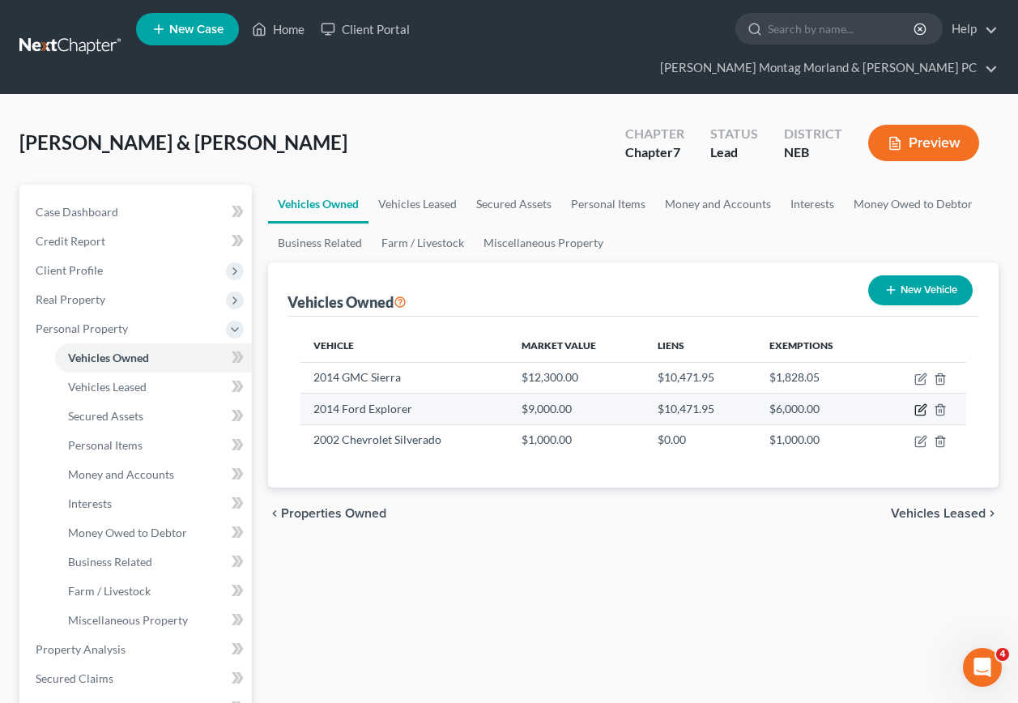
click at [918, 403] on icon "button" at bounding box center [920, 409] width 13 height 13
select select "0"
select select "12"
select select "2"
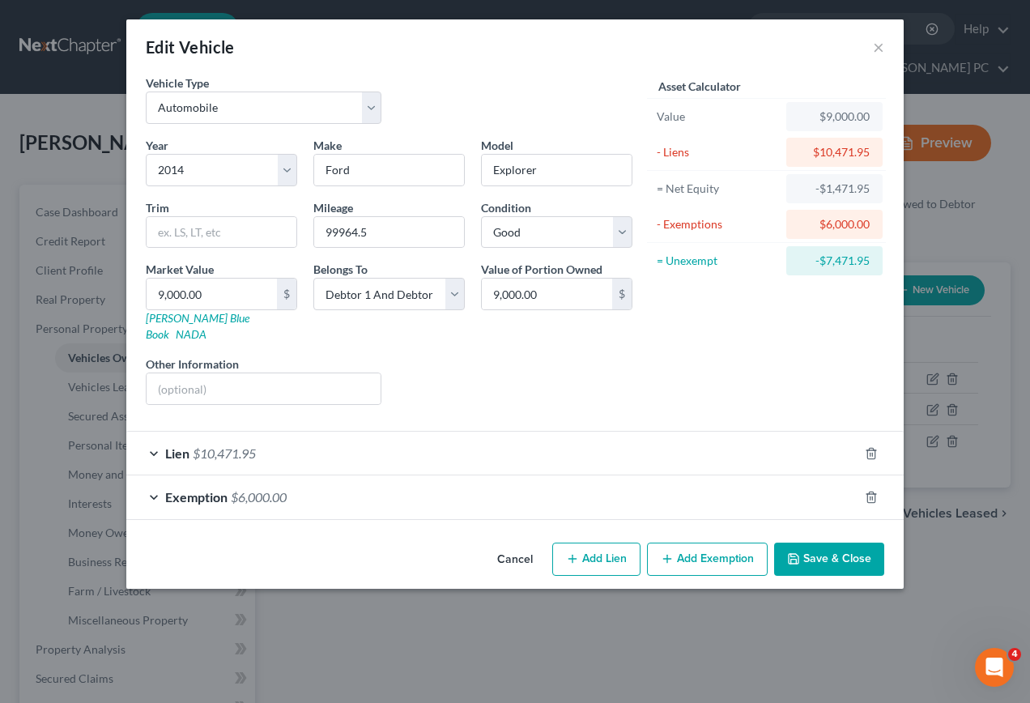
click at [685, 542] on button "Add Exemption" at bounding box center [707, 559] width 121 height 34
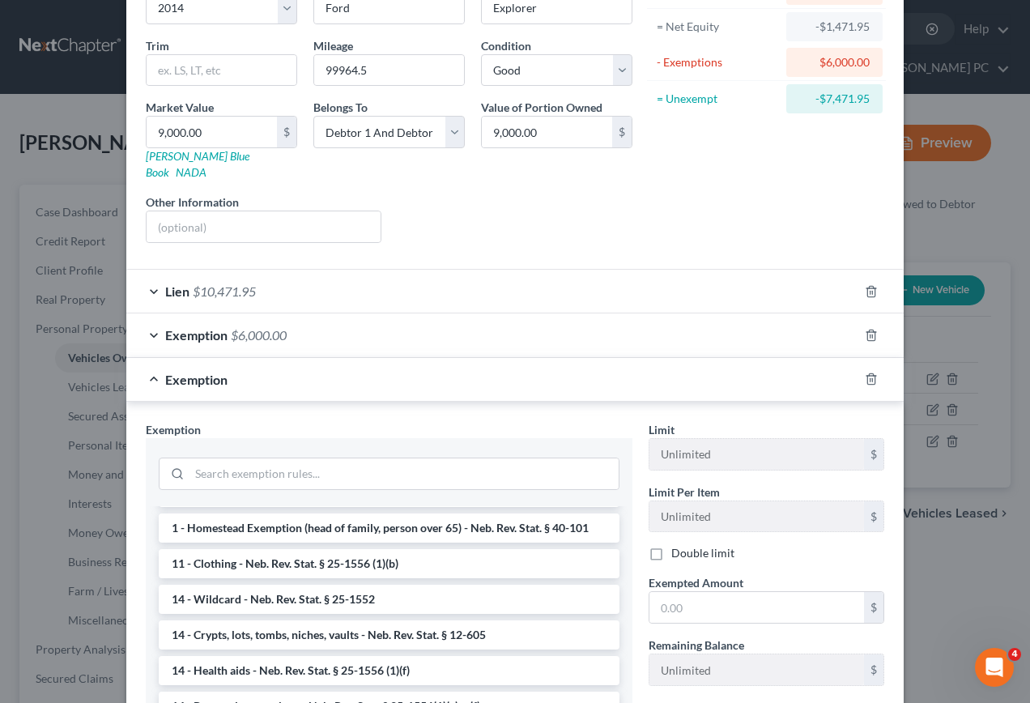
scroll to position [162, 0]
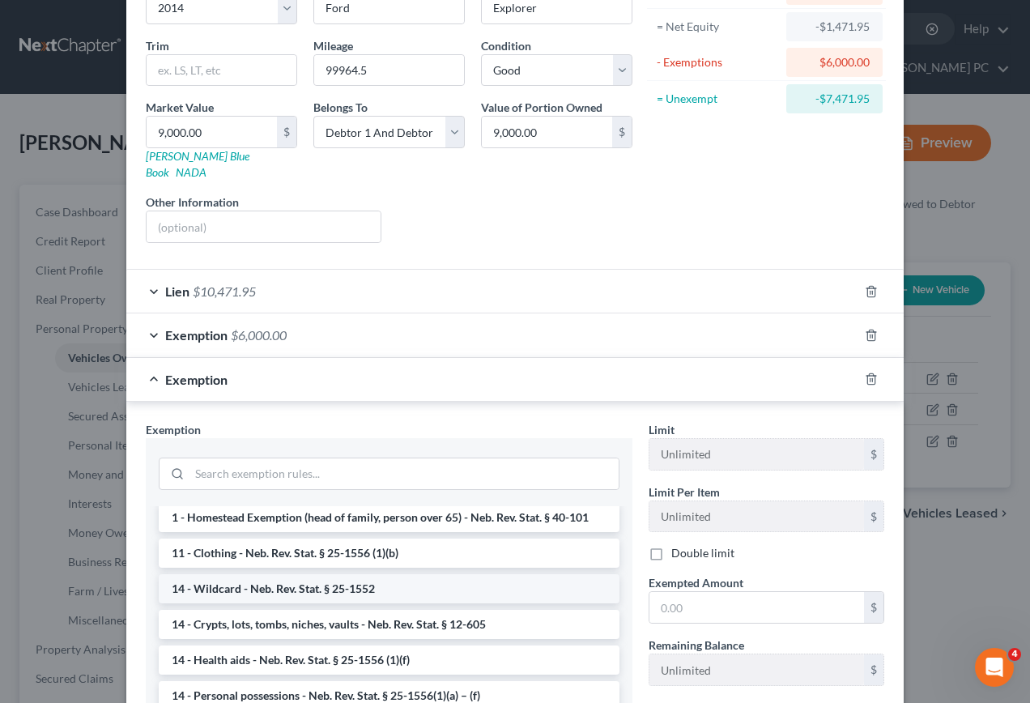
click at [244, 575] on li "14 - Wildcard - Neb. Rev. Stat. § 25-1552" at bounding box center [389, 588] width 461 height 29
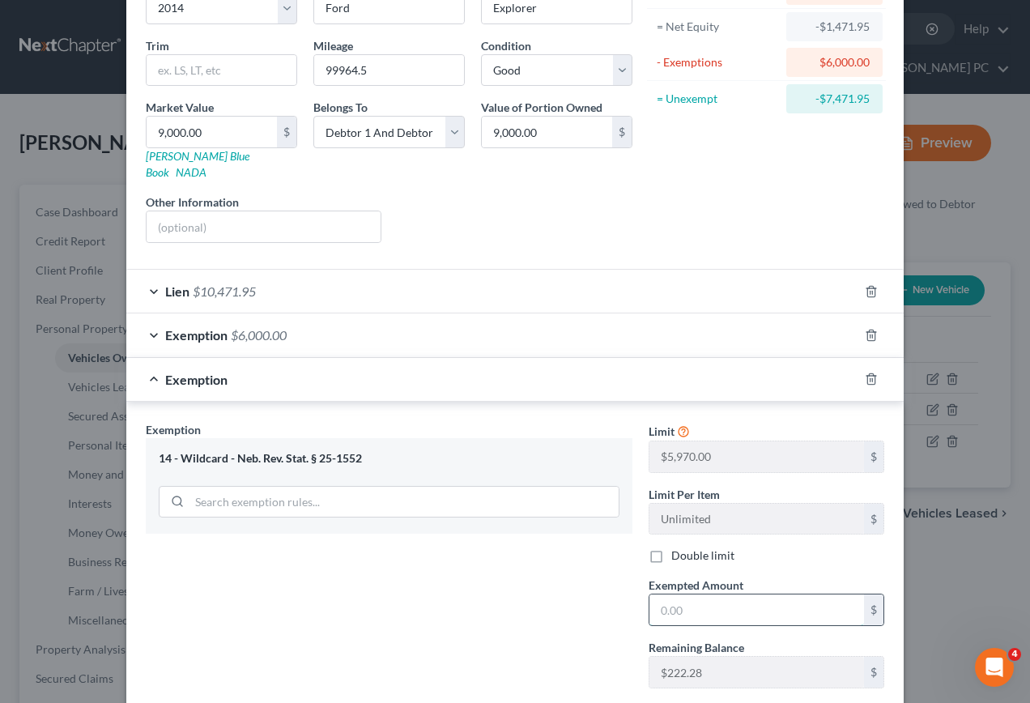
click at [690, 597] on input "text" at bounding box center [756, 609] width 215 height 31
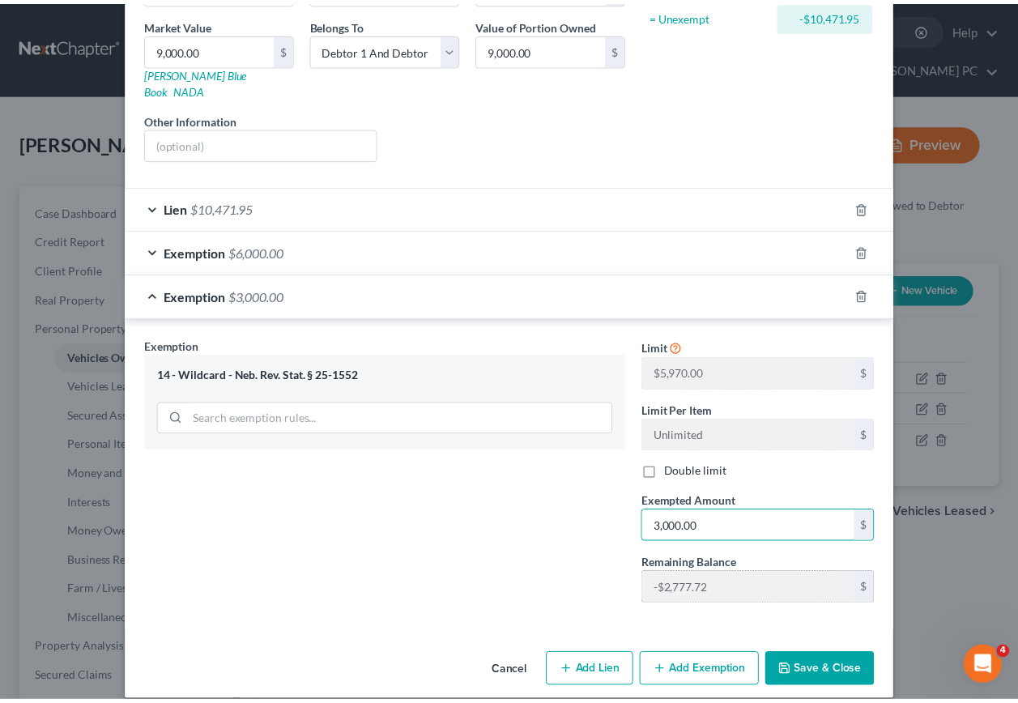
scroll to position [247, 0]
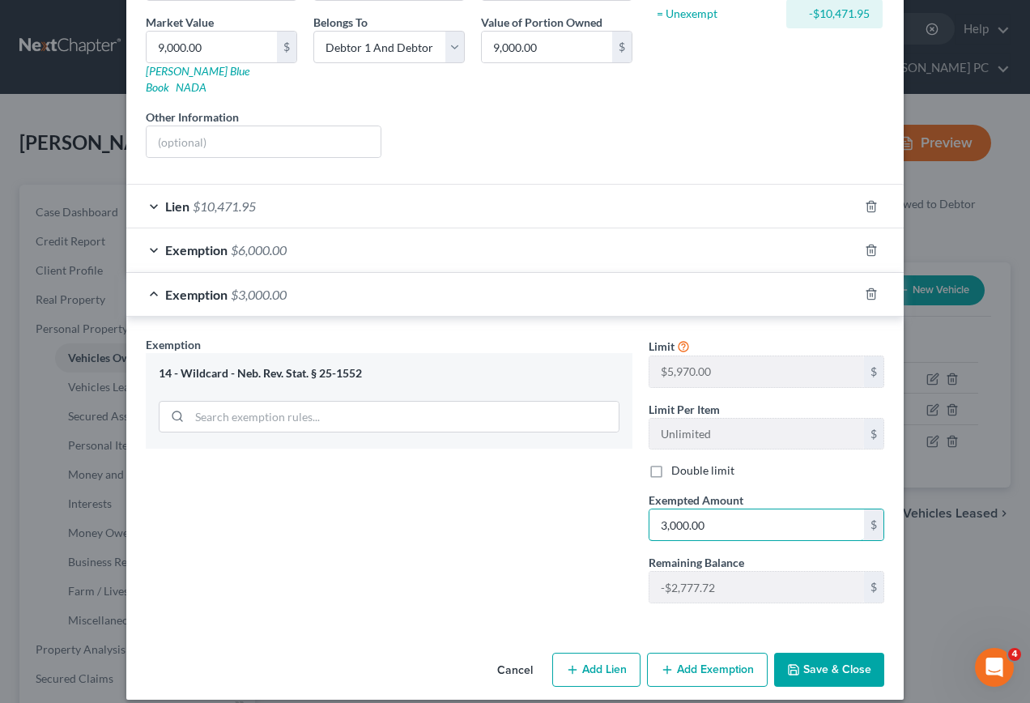
type input "3,000.00"
click at [811, 658] on button "Save & Close" at bounding box center [829, 670] width 110 height 34
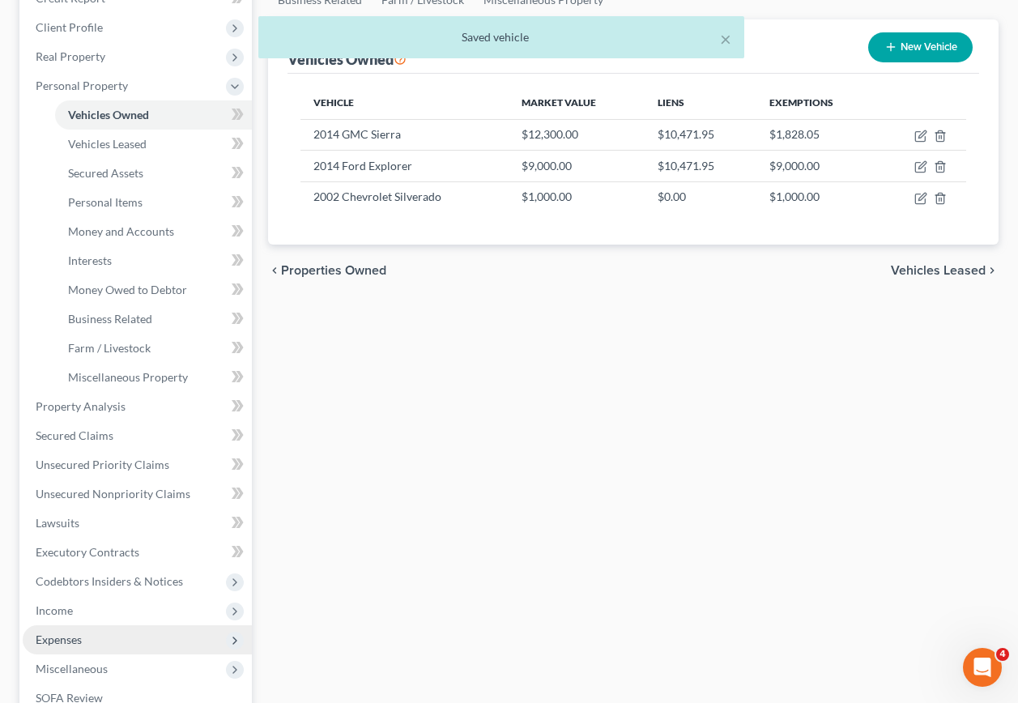
scroll to position [449, 0]
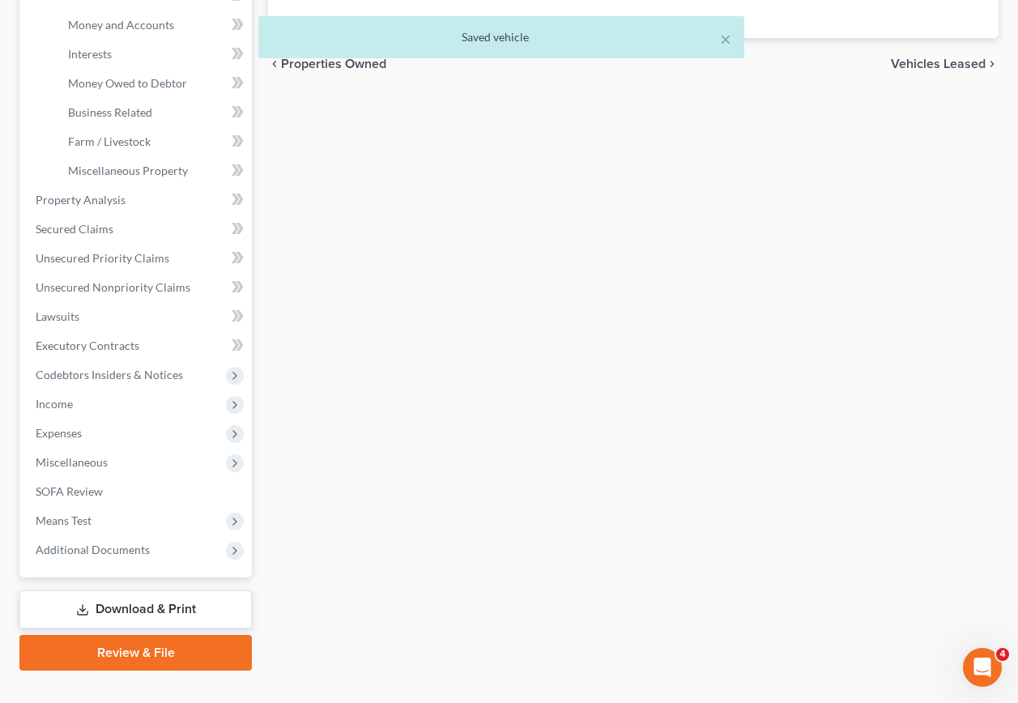
drag, startPoint x: 135, startPoint y: 576, endPoint x: 126, endPoint y: 572, distance: 10.1
click at [135, 590] on link "Download & Print" at bounding box center [135, 609] width 232 height 38
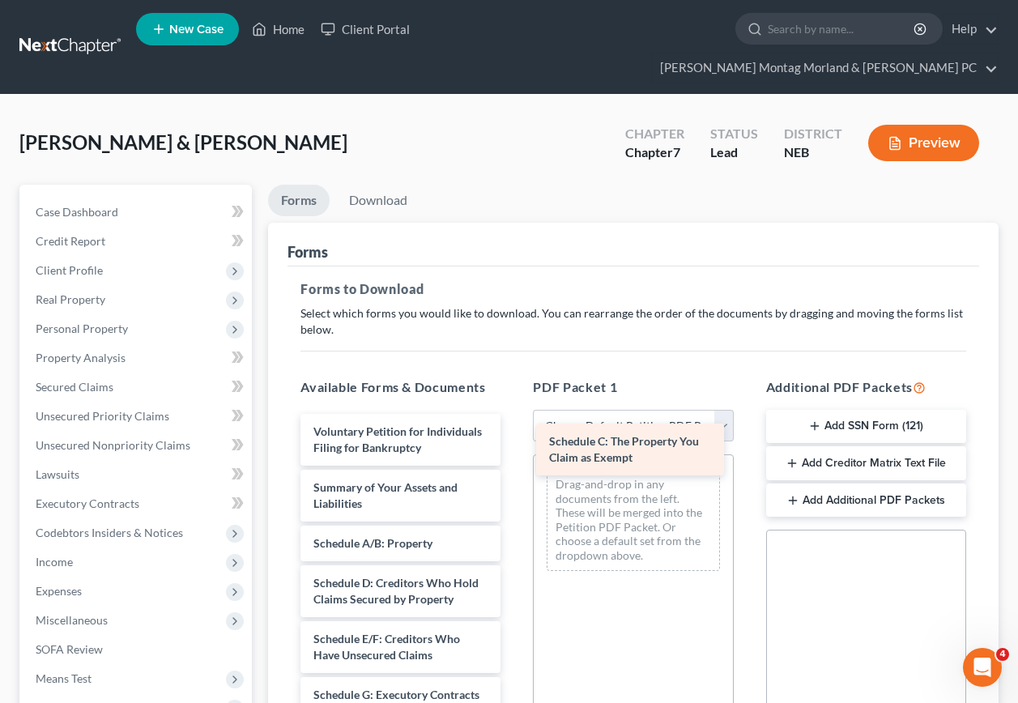
drag, startPoint x: 355, startPoint y: 577, endPoint x: 590, endPoint y: 450, distance: 267.7
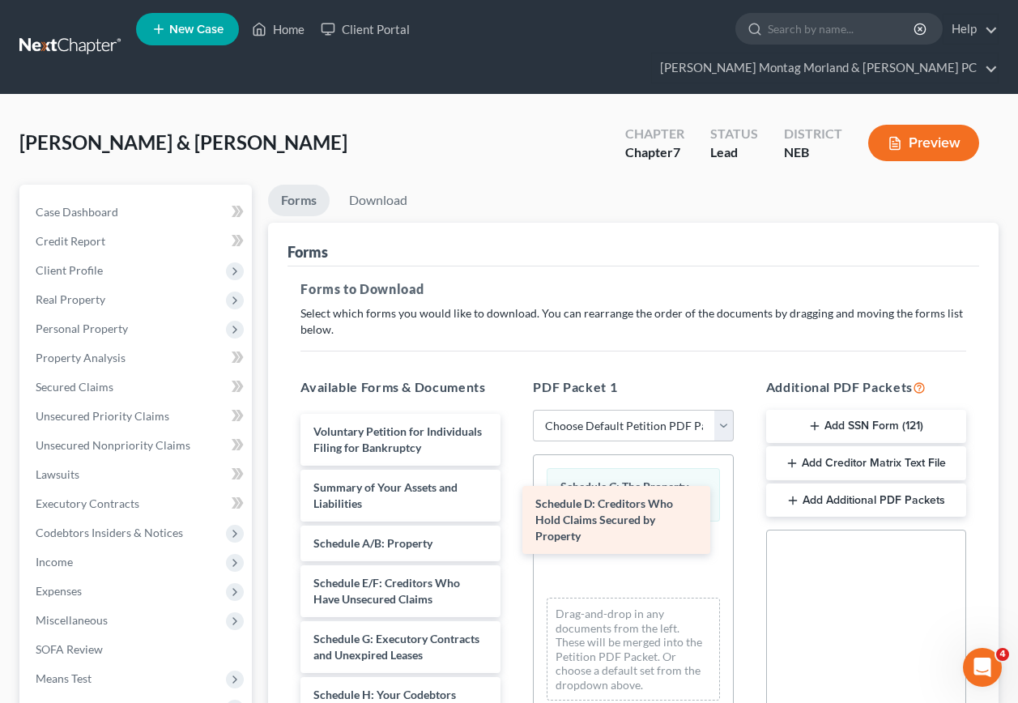
drag, startPoint x: 365, startPoint y: 577, endPoint x: 586, endPoint y: 511, distance: 230.8
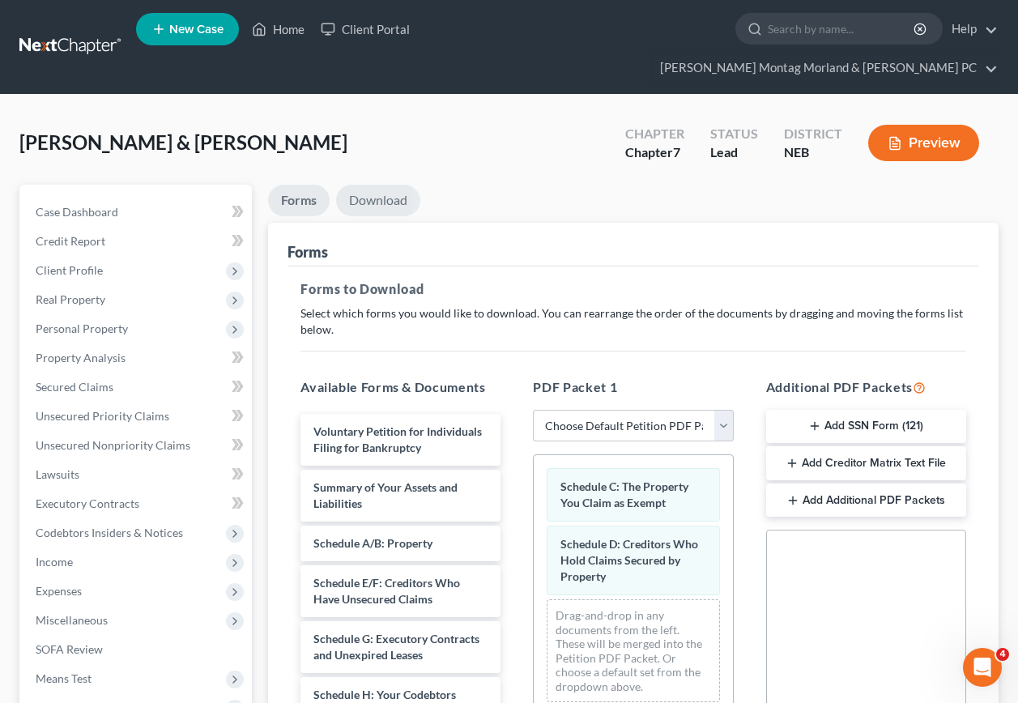
drag, startPoint x: 381, startPoint y: 173, endPoint x: 392, endPoint y: 198, distance: 26.5
click at [381, 185] on link "Download" at bounding box center [378, 201] width 84 height 32
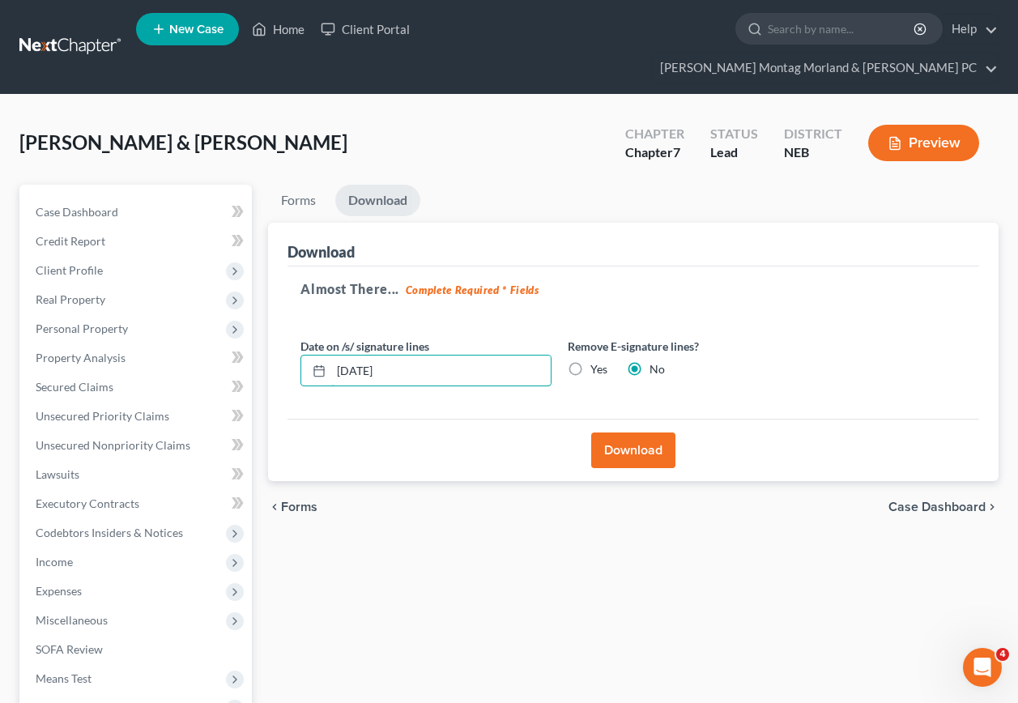
drag, startPoint x: 398, startPoint y: 339, endPoint x: 319, endPoint y: 320, distance: 81.7
click at [319, 338] on div "Date on /s/ signature lines [DATE]" at bounding box center [425, 362] width 267 height 49
drag, startPoint x: 572, startPoint y: 339, endPoint x: 569, endPoint y: 367, distance: 27.6
click at [590, 361] on label "Yes" at bounding box center [598, 369] width 17 height 16
click at [597, 361] on input "Yes" at bounding box center [602, 366] width 11 height 11
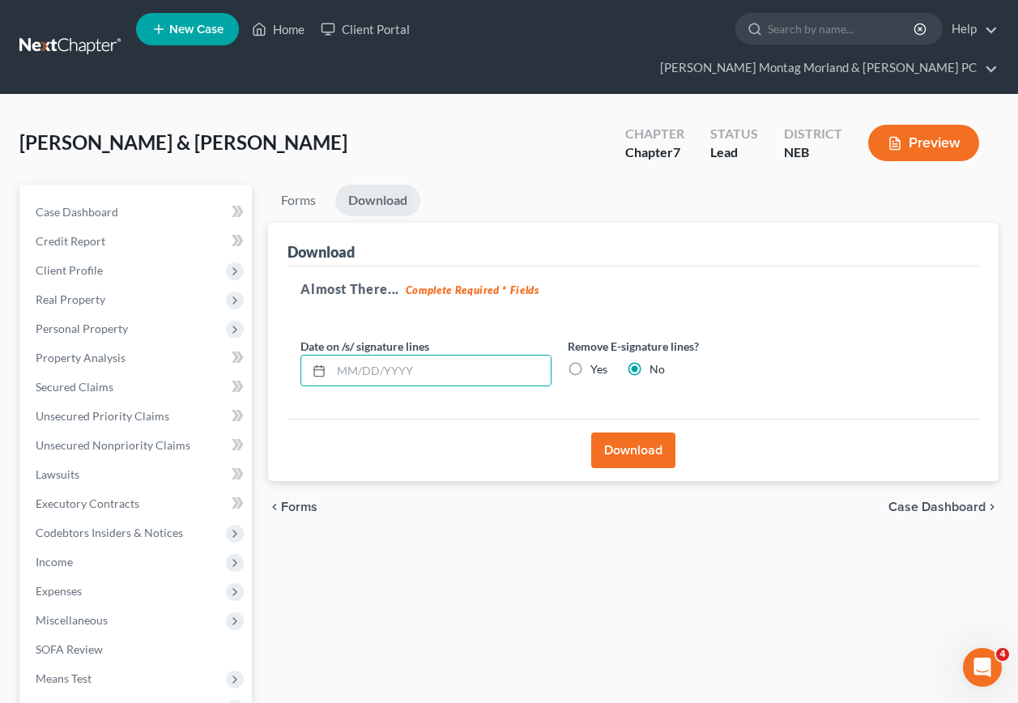
radio input "true"
radio input "false"
click at [623, 432] on button "Download" at bounding box center [633, 450] width 84 height 36
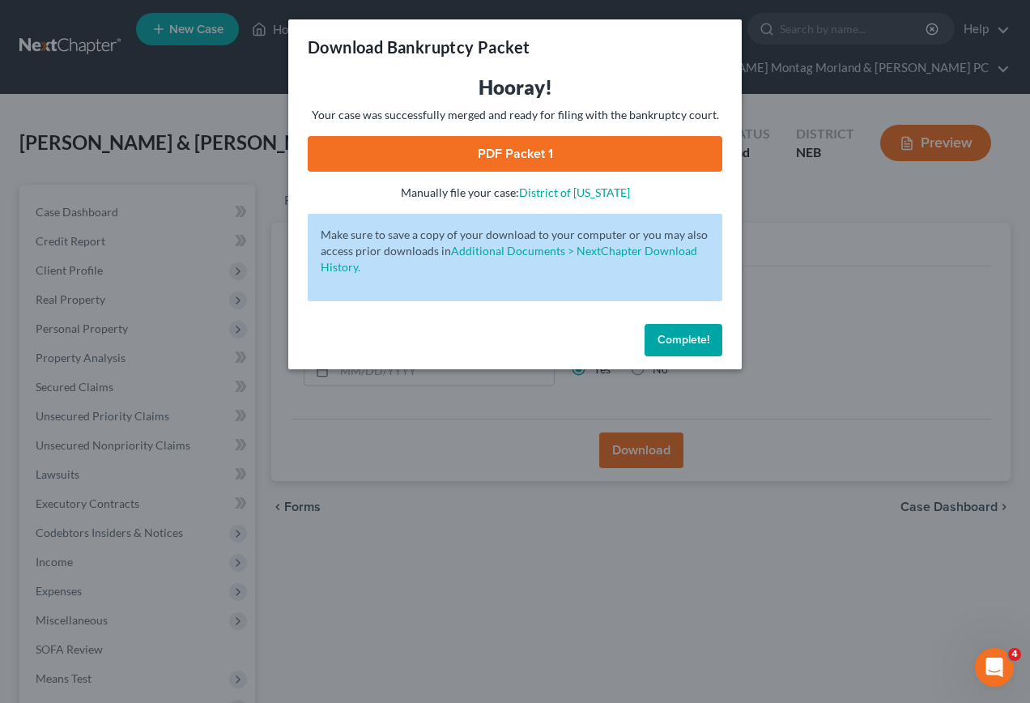
click at [542, 152] on link "PDF Packet 1" at bounding box center [515, 154] width 415 height 36
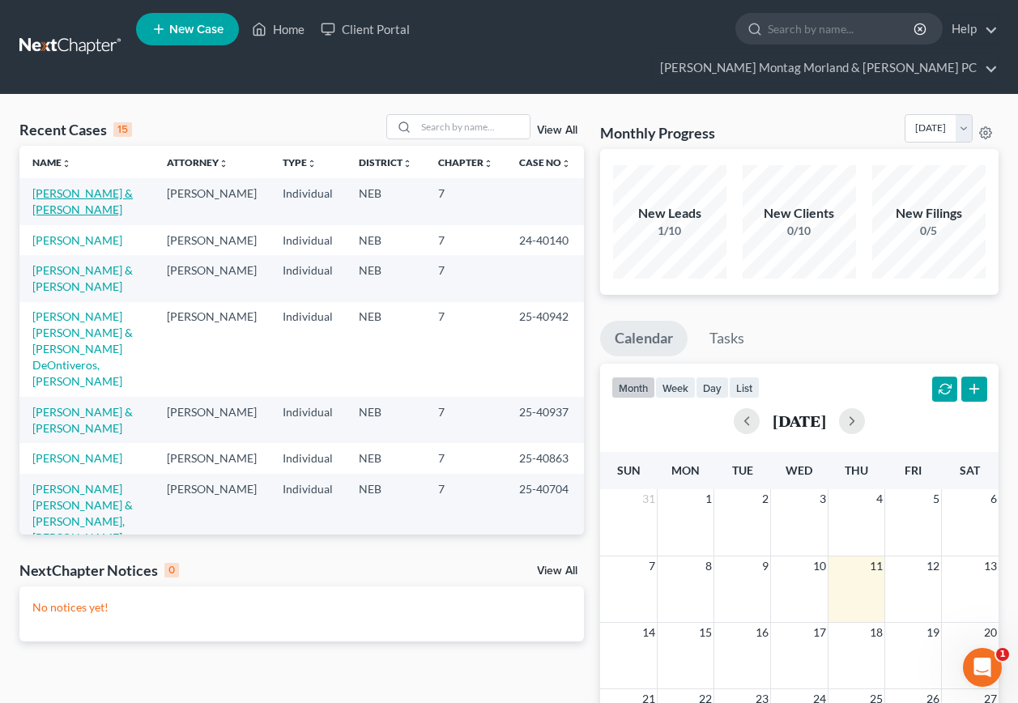
click at [82, 186] on link "[PERSON_NAME] & [PERSON_NAME]" at bounding box center [82, 201] width 100 height 30
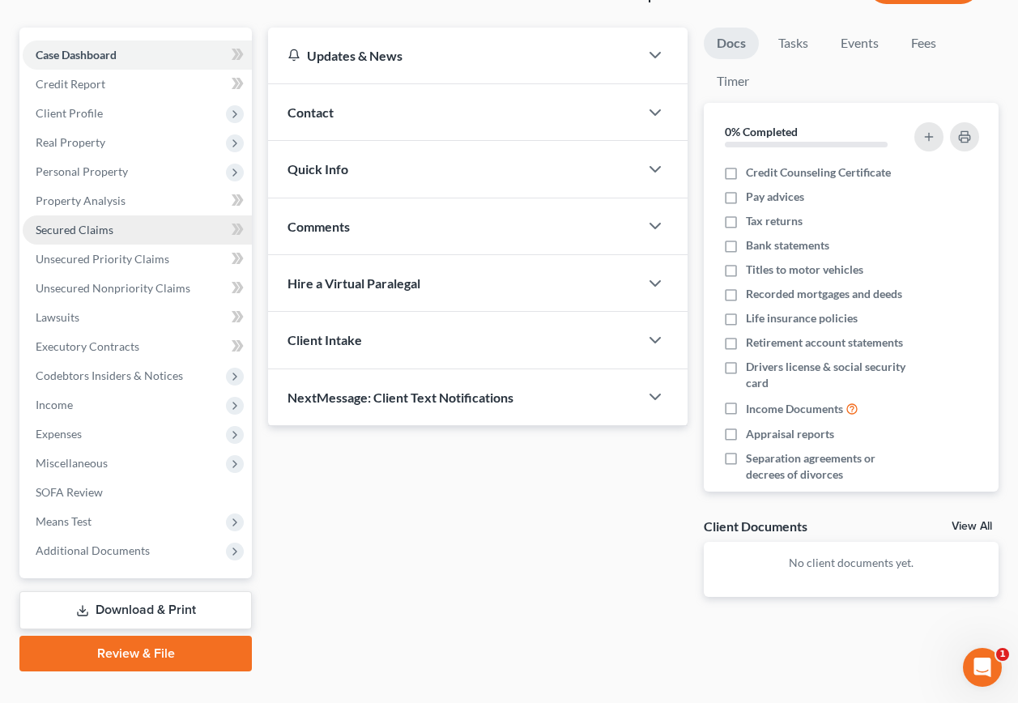
scroll to position [158, 0]
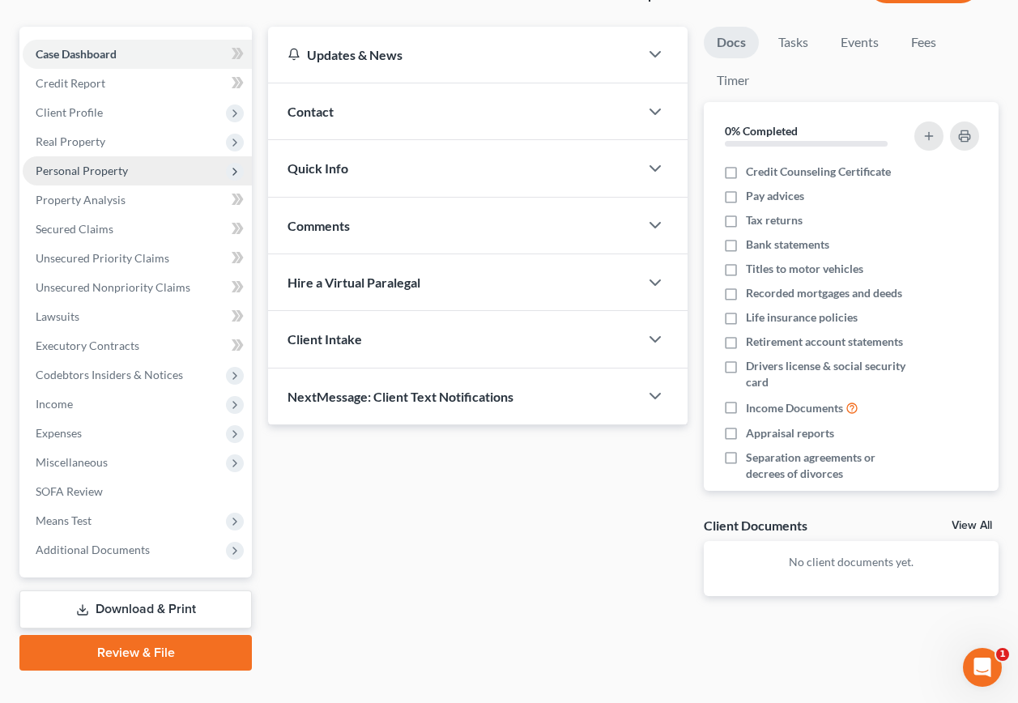
click at [66, 164] on span "Personal Property" at bounding box center [82, 171] width 92 height 14
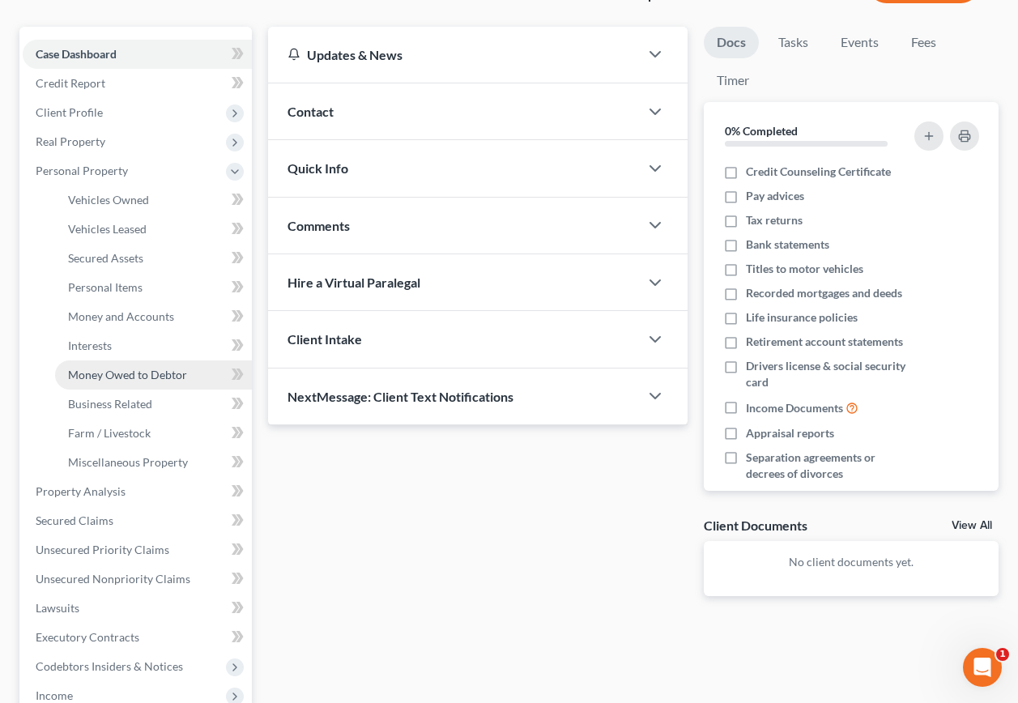
click at [91, 368] on span "Money Owed to Debtor" at bounding box center [127, 375] width 119 height 14
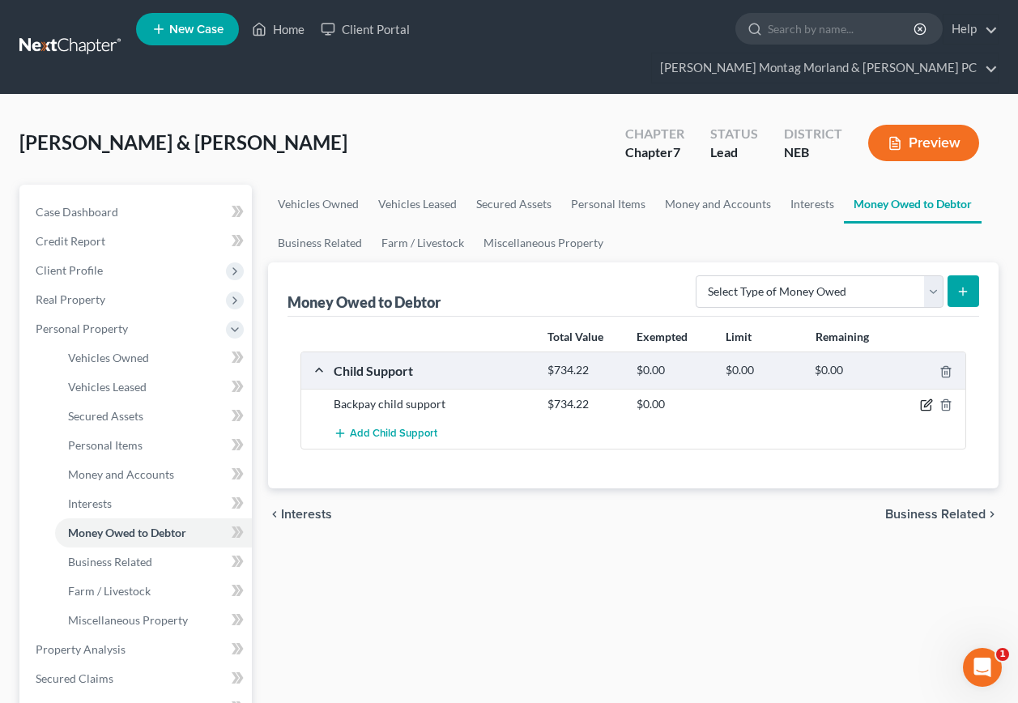
click at [925, 400] on icon "button" at bounding box center [927, 403] width 7 height 7
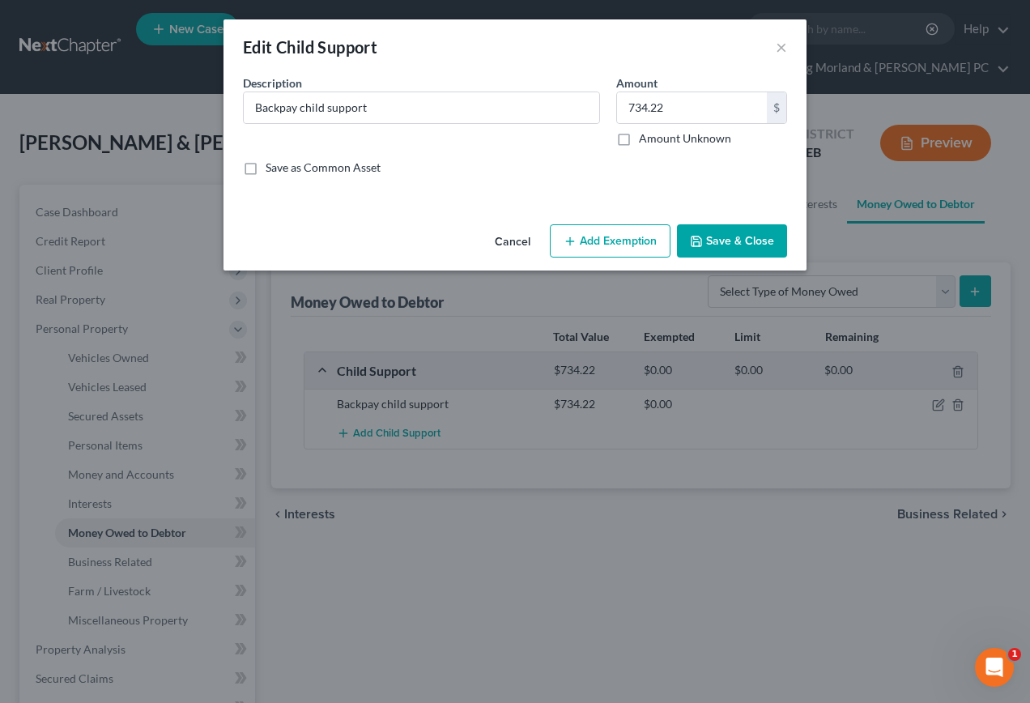
click at [609, 244] on button "Add Exemption" at bounding box center [610, 241] width 121 height 34
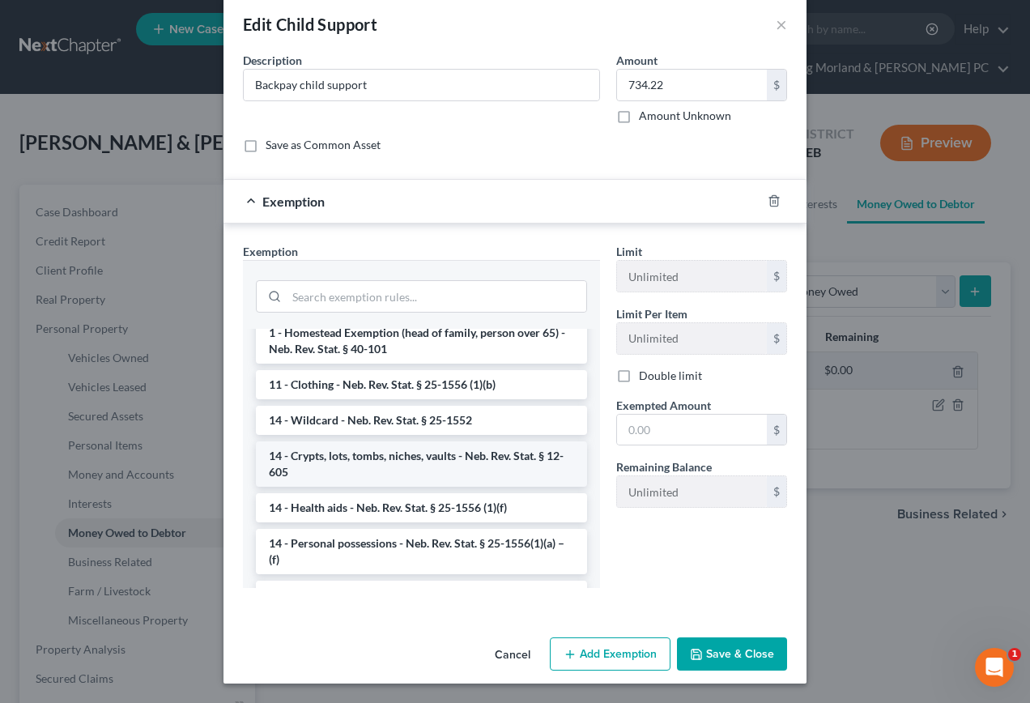
scroll to position [81, 0]
click at [340, 420] on li "14 - Wildcard - Neb. Rev. Stat. § 25-1552" at bounding box center [421, 420] width 331 height 29
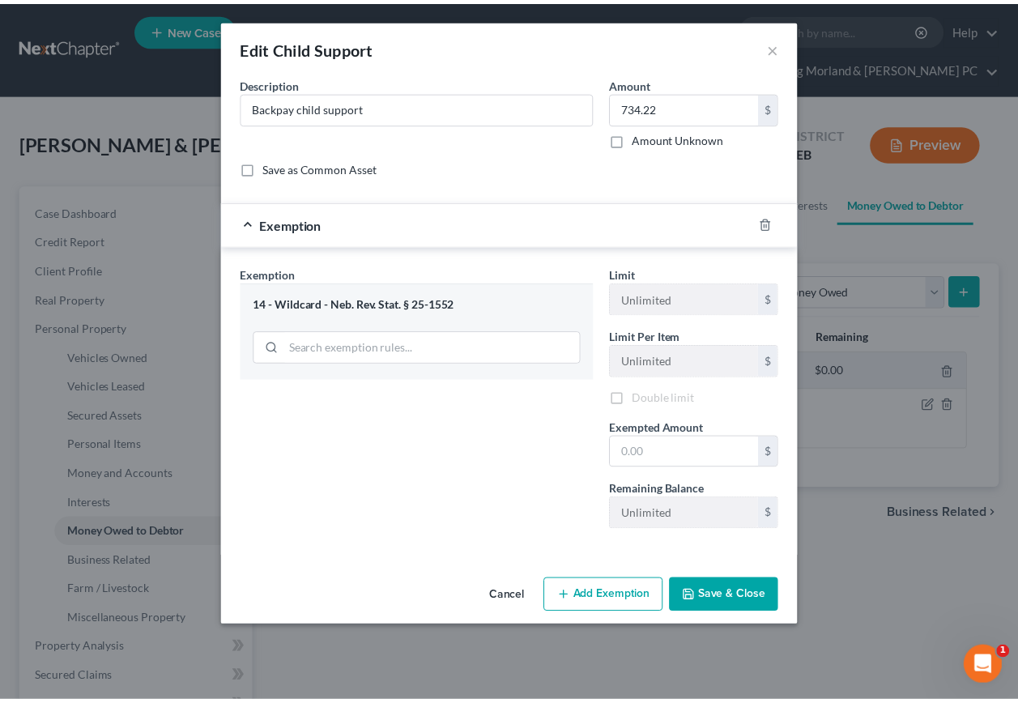
scroll to position [0, 0]
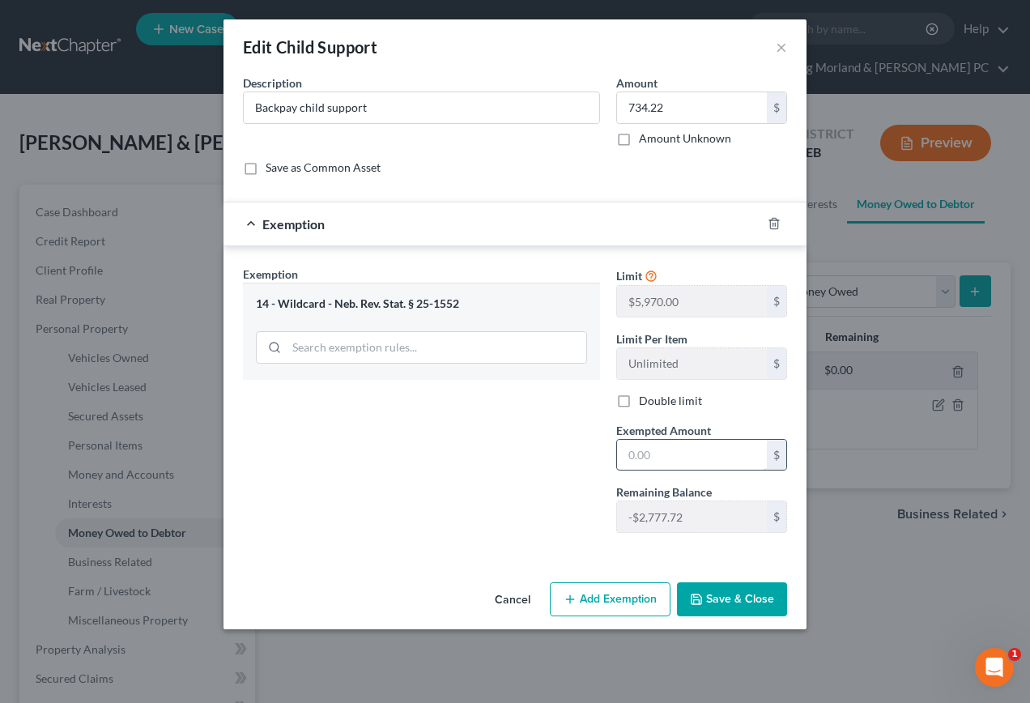
click at [669, 463] on input "text" at bounding box center [692, 455] width 150 height 31
type input "734.22"
click at [738, 597] on button "Save & Close" at bounding box center [732, 599] width 110 height 34
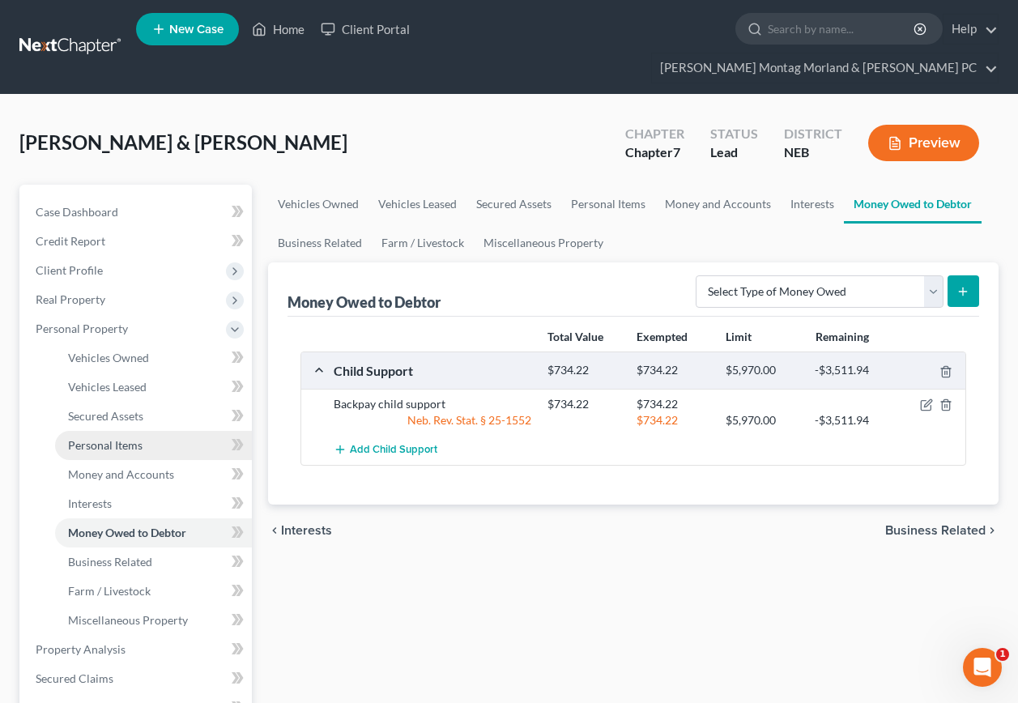
click at [104, 438] on span "Personal Items" at bounding box center [105, 445] width 74 height 14
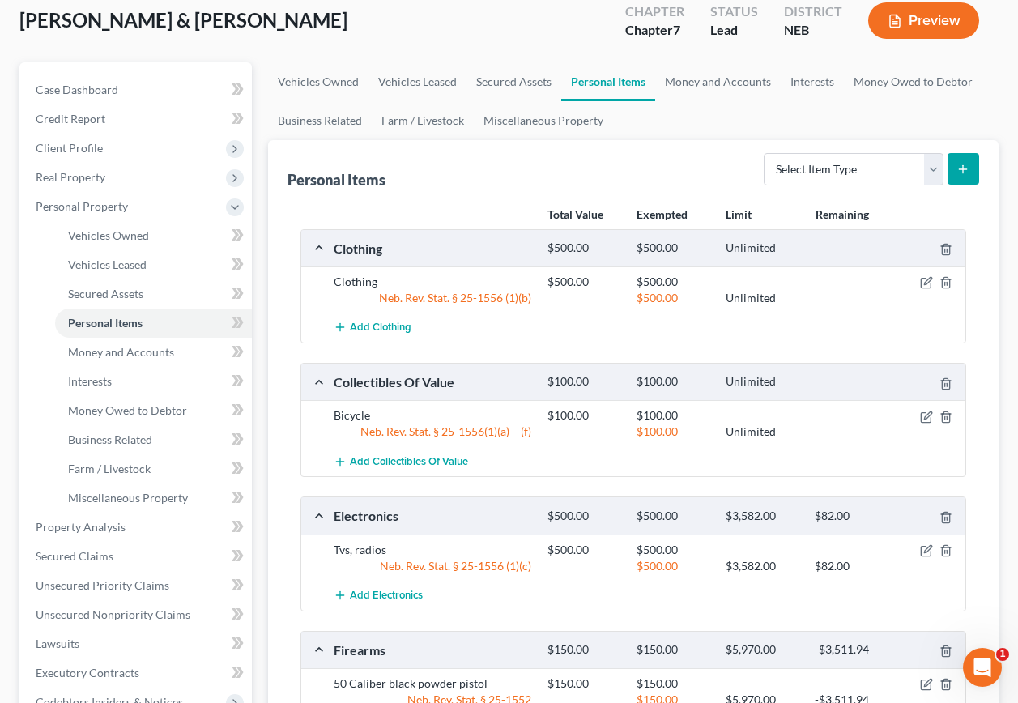
scroll to position [162, 0]
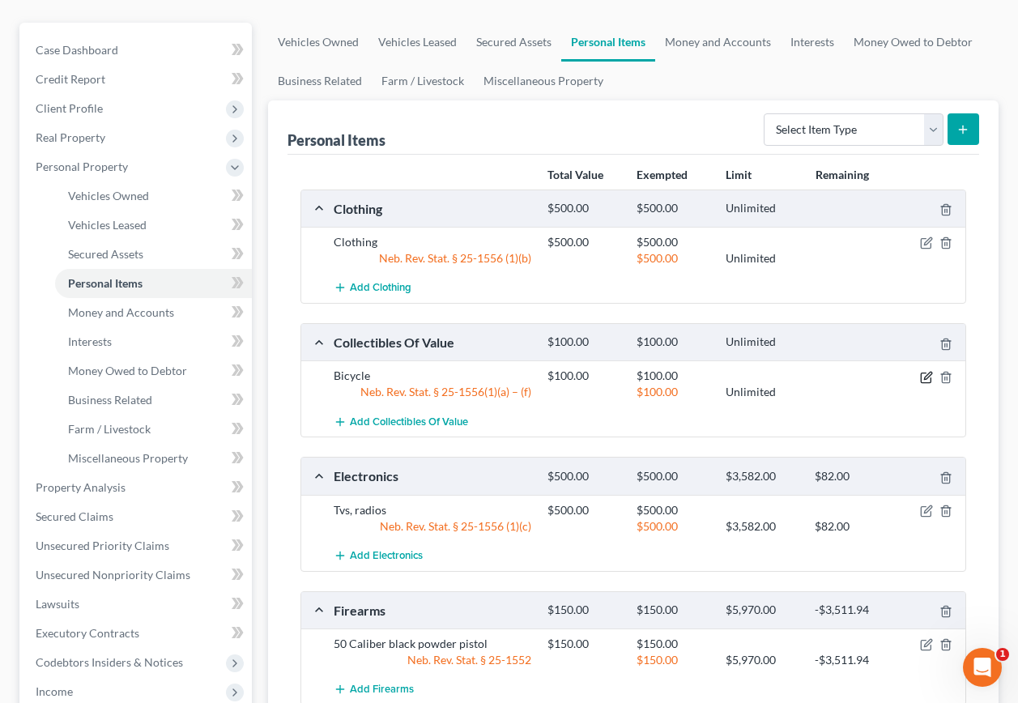
click at [925, 372] on icon "button" at bounding box center [927, 375] width 7 height 7
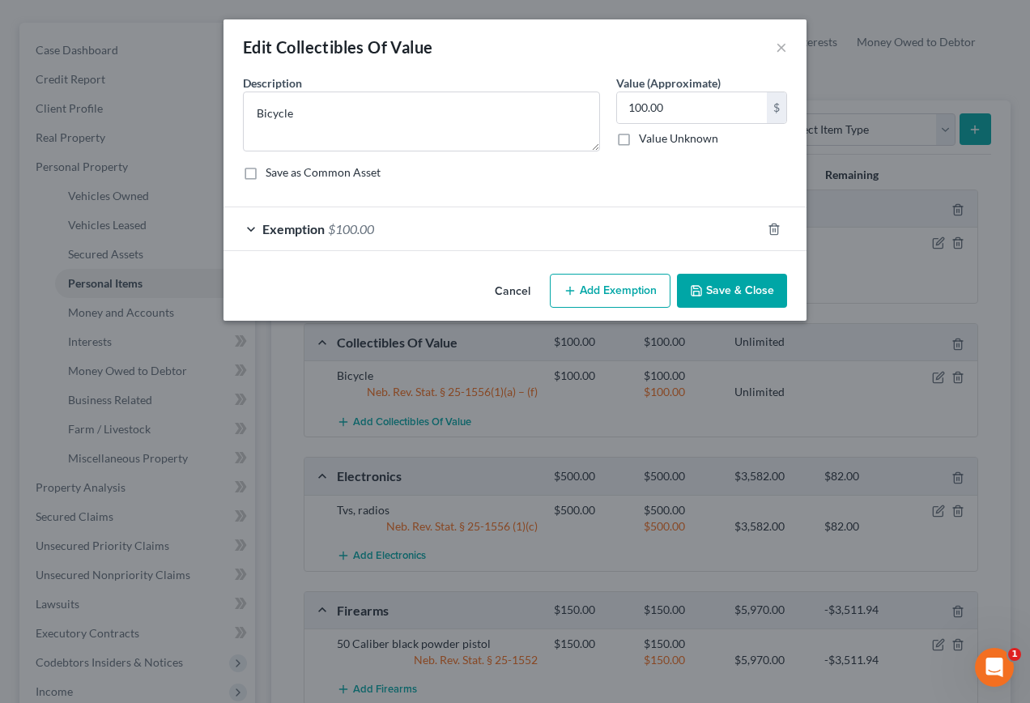
click at [303, 227] on span "Exemption" at bounding box center [293, 228] width 62 height 15
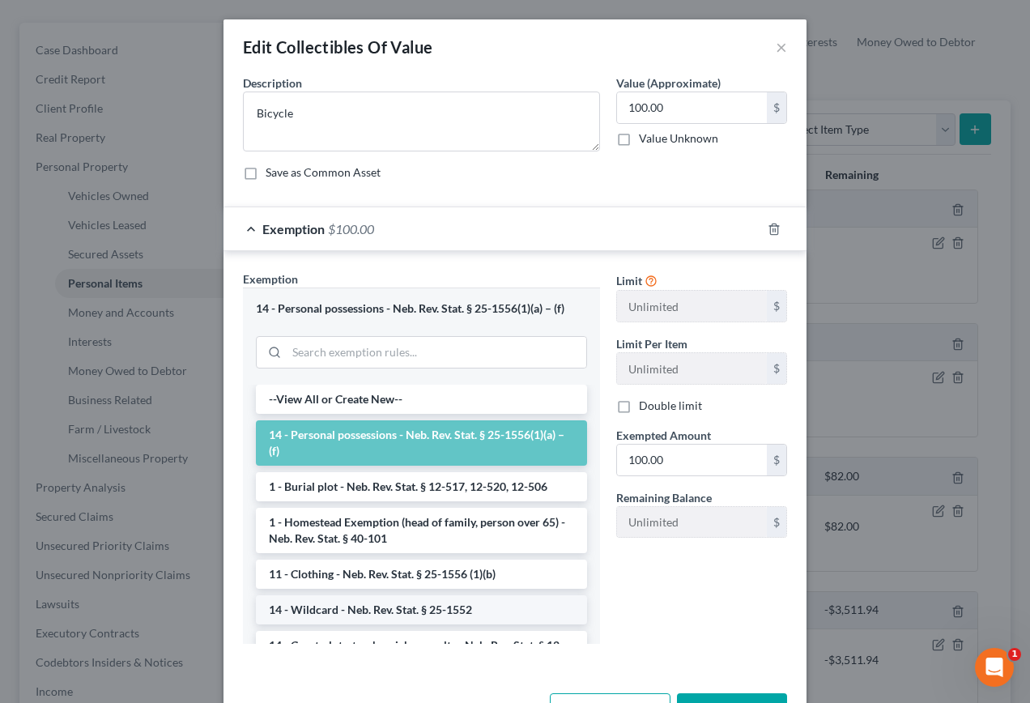
click at [296, 607] on li "14 - Wildcard - Neb. Rev. Stat. § 25-1552" at bounding box center [421, 609] width 331 height 29
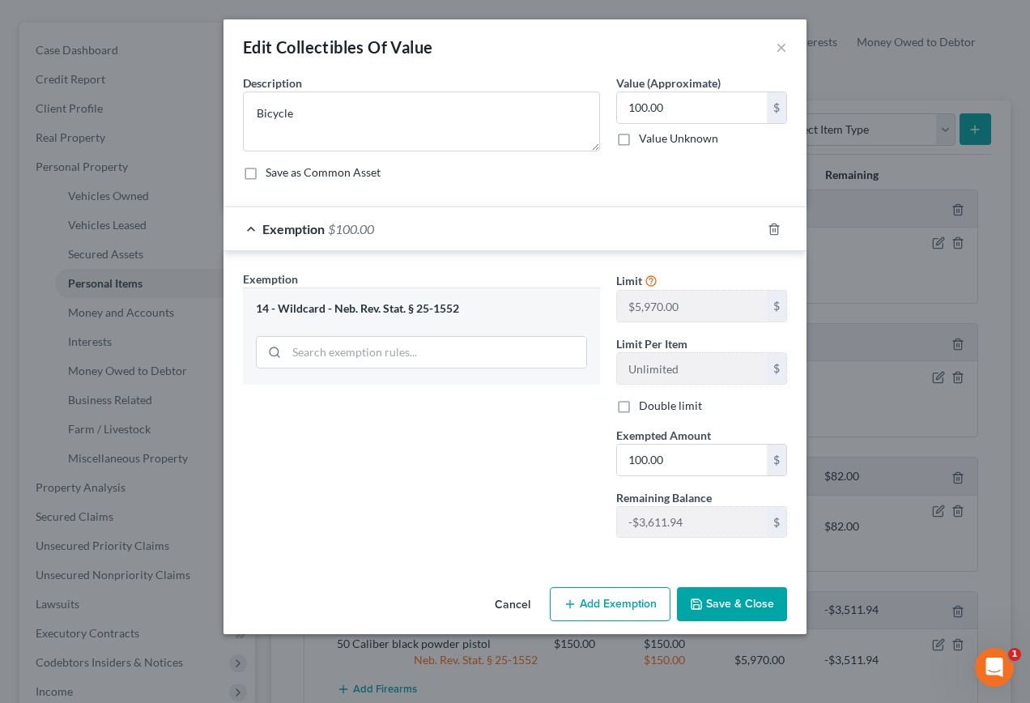
click at [714, 605] on button "Save & Close" at bounding box center [732, 604] width 110 height 34
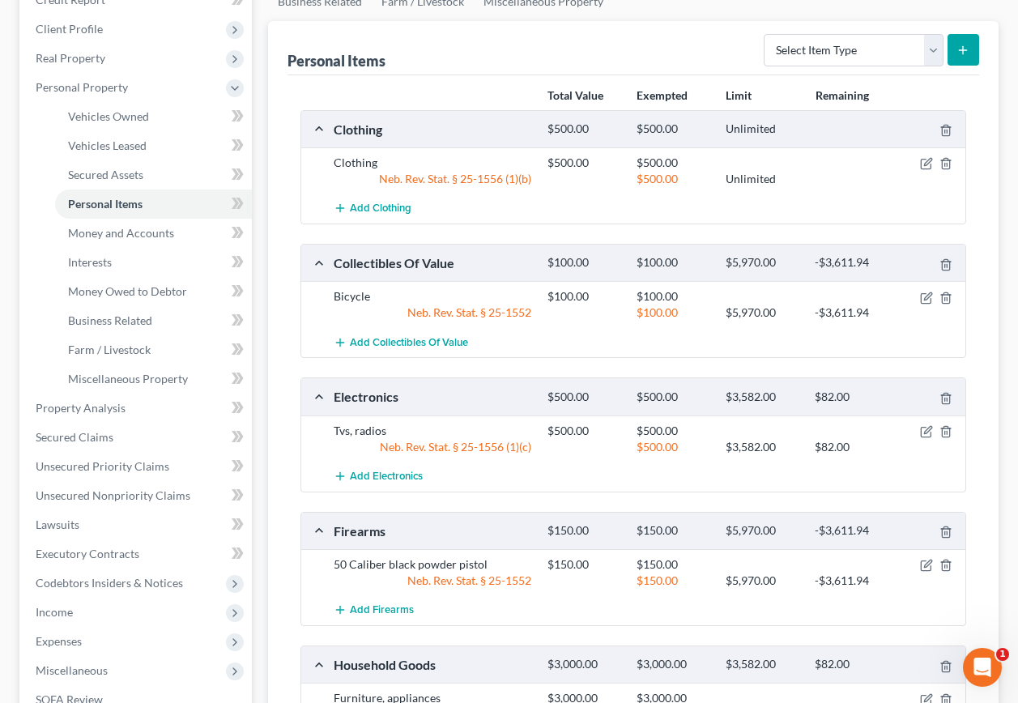
scroll to position [449, 0]
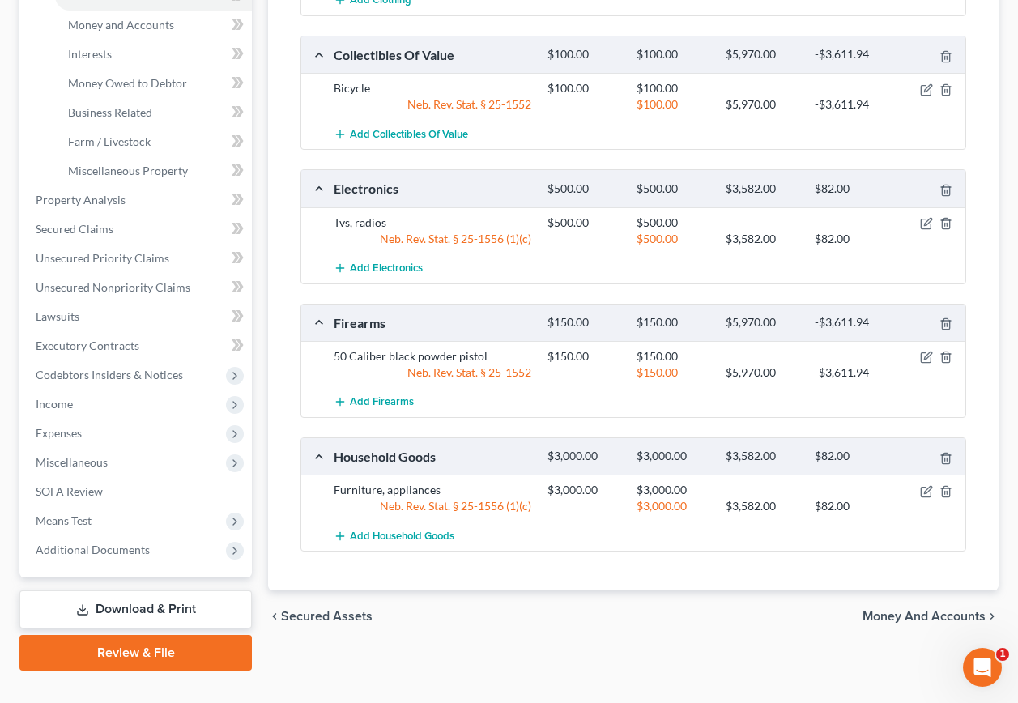
click at [892, 610] on span "Money and Accounts" at bounding box center [923, 616] width 123 height 13
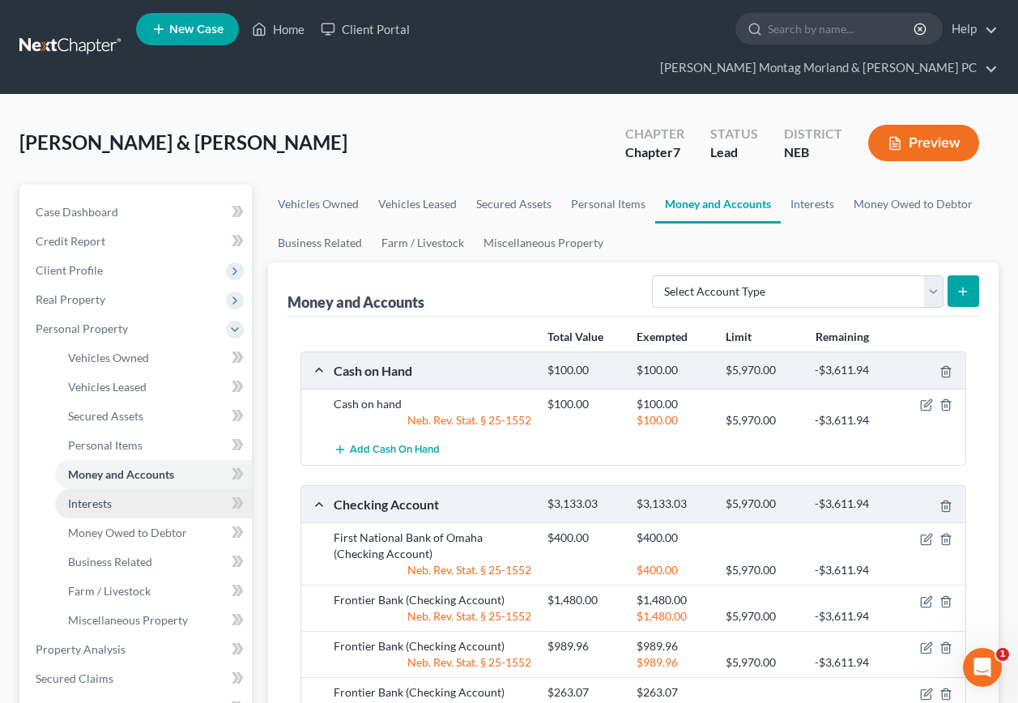
click at [95, 496] on span "Interests" at bounding box center [90, 503] width 44 height 14
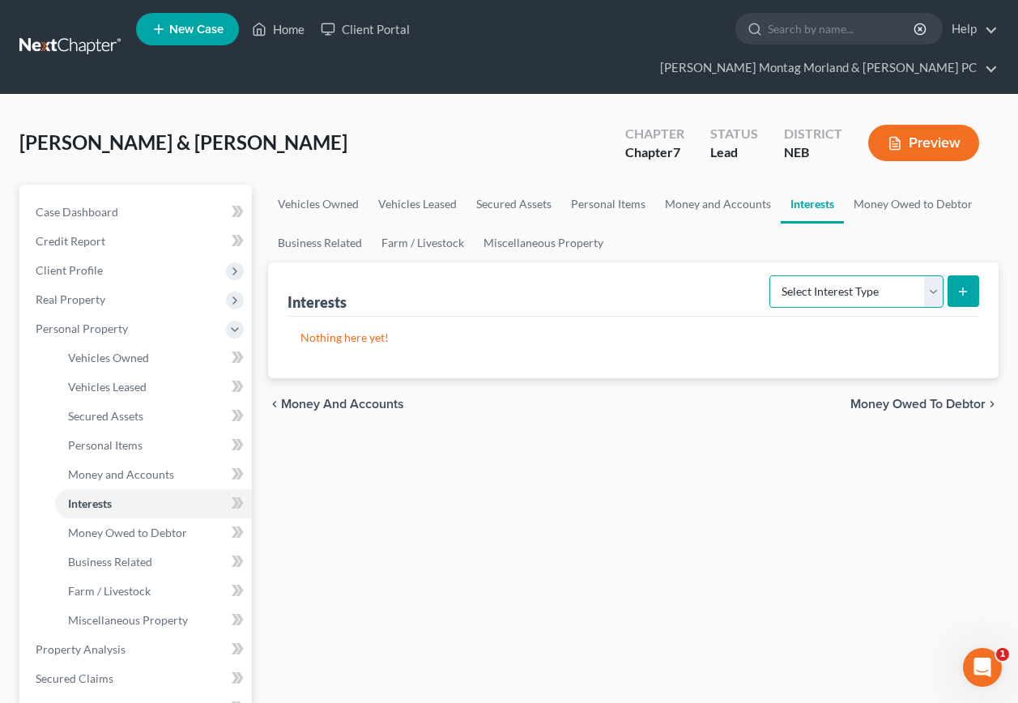
click at [933, 275] on select "Select Interest Type 401K Annuity Bond Education IRA Government Bond Government…" at bounding box center [856, 291] width 174 height 32
select select "ira"
click at [771, 275] on select "Select Interest Type 401K Annuity Bond Education IRA Government Bond Government…" at bounding box center [856, 291] width 174 height 32
click at [967, 285] on icon "submit" at bounding box center [962, 291] width 13 height 13
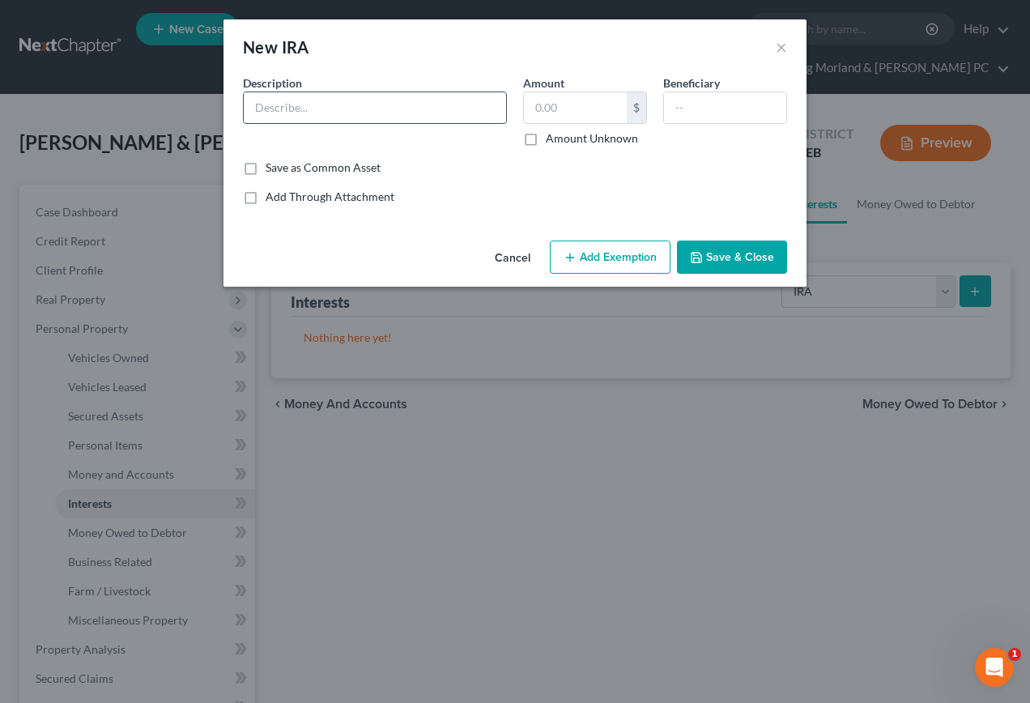
click at [306, 115] on input "text" at bounding box center [375, 107] width 262 height 31
type input "Frontier Bank IRA"
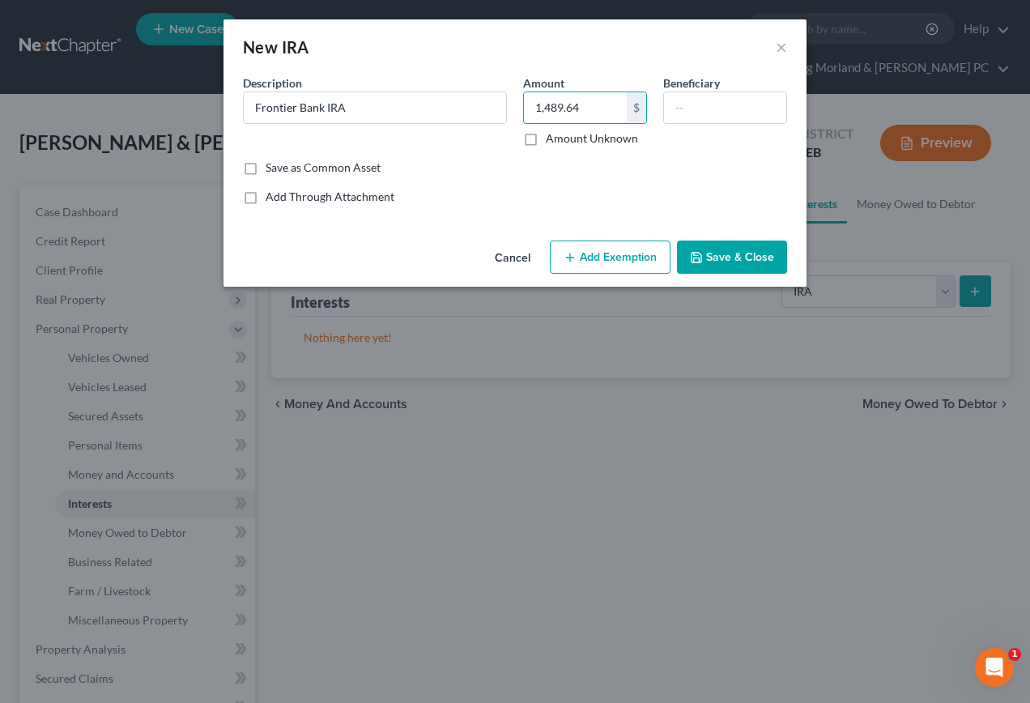
type input "1,489.64"
click at [593, 257] on button "Add Exemption" at bounding box center [610, 257] width 121 height 34
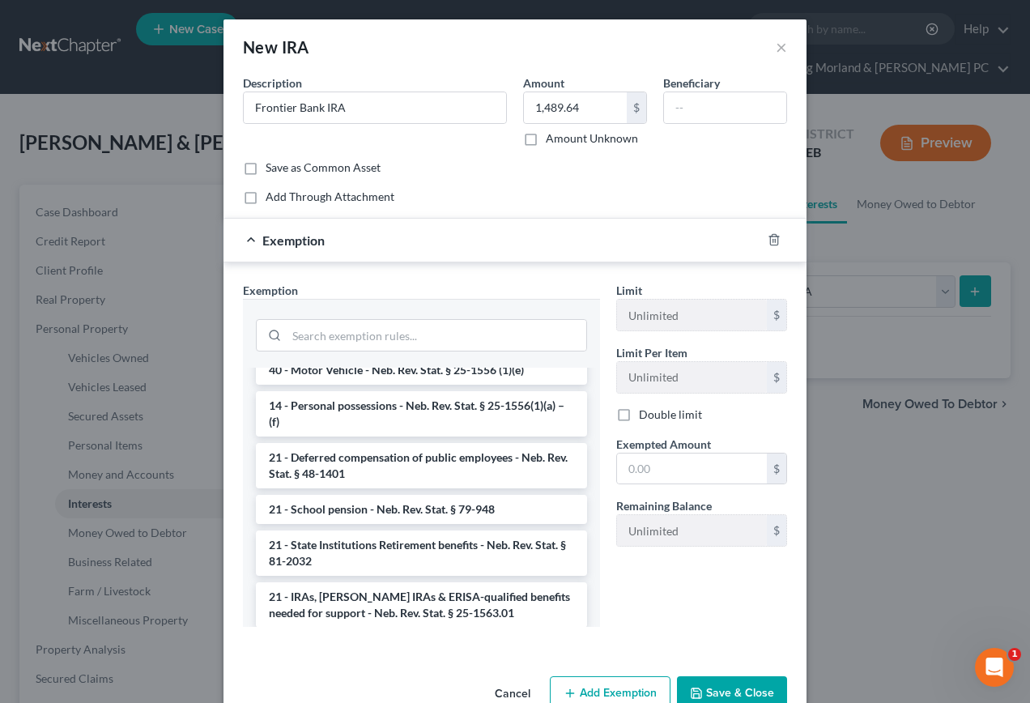
scroll to position [891, 0]
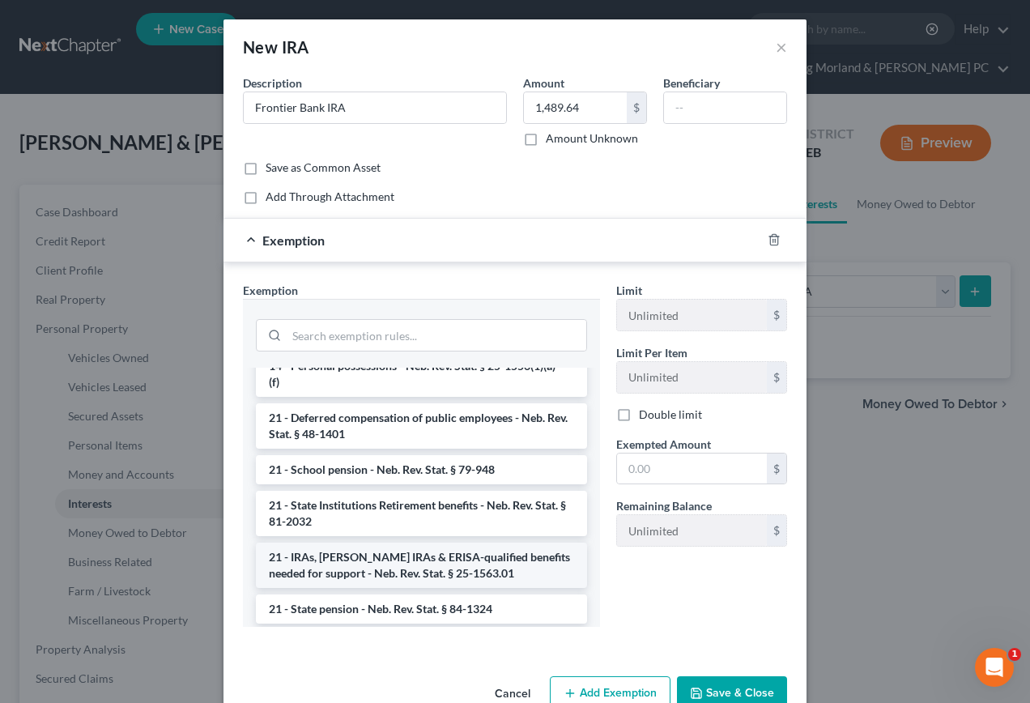
click at [349, 572] on li "21 - IRAs, [PERSON_NAME] IRAs & ERISA-qualified benefits needed for support - N…" at bounding box center [421, 564] width 331 height 45
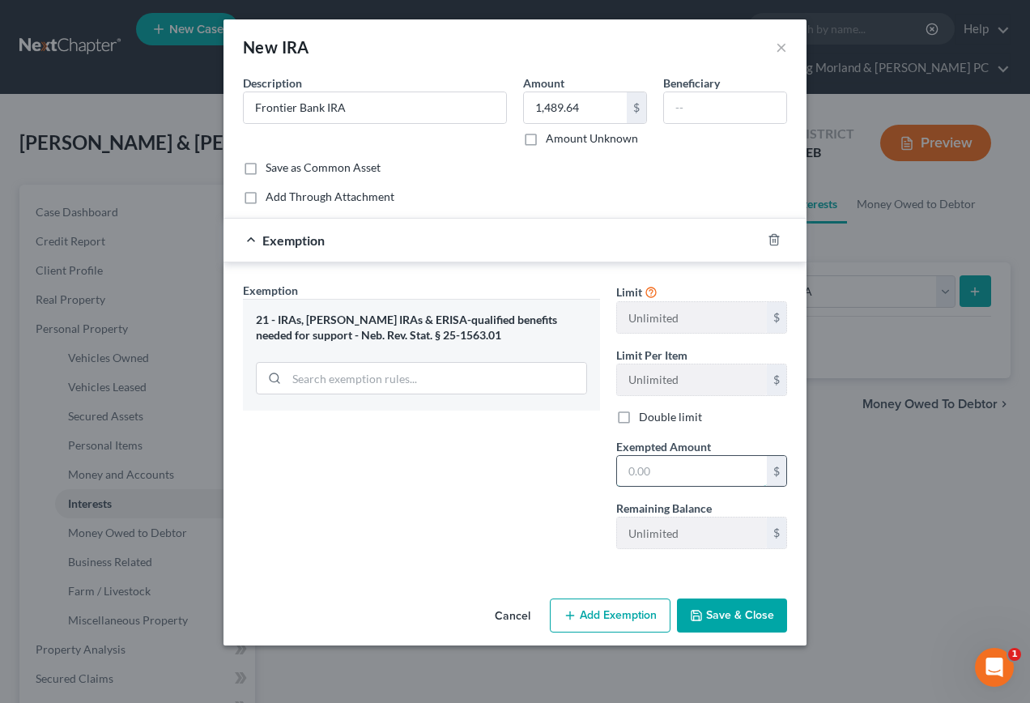
click at [669, 478] on input "text" at bounding box center [692, 471] width 150 height 31
type input "1,489.64"
click at [733, 624] on button "Save & Close" at bounding box center [732, 615] width 110 height 34
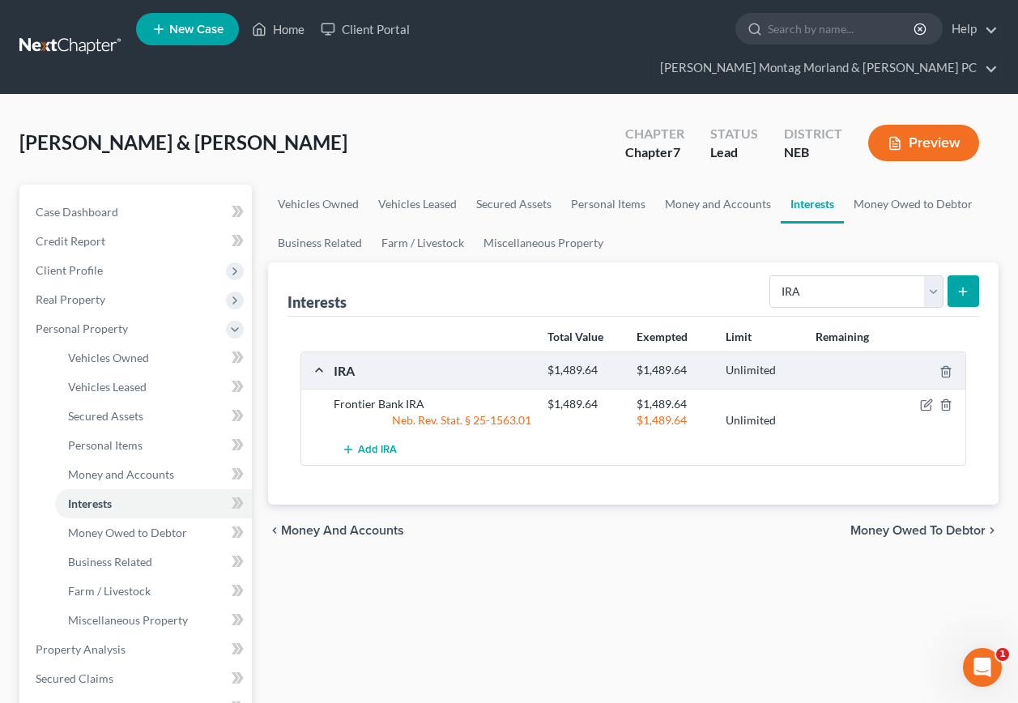
click at [962, 285] on icon "submit" at bounding box center [962, 291] width 13 height 13
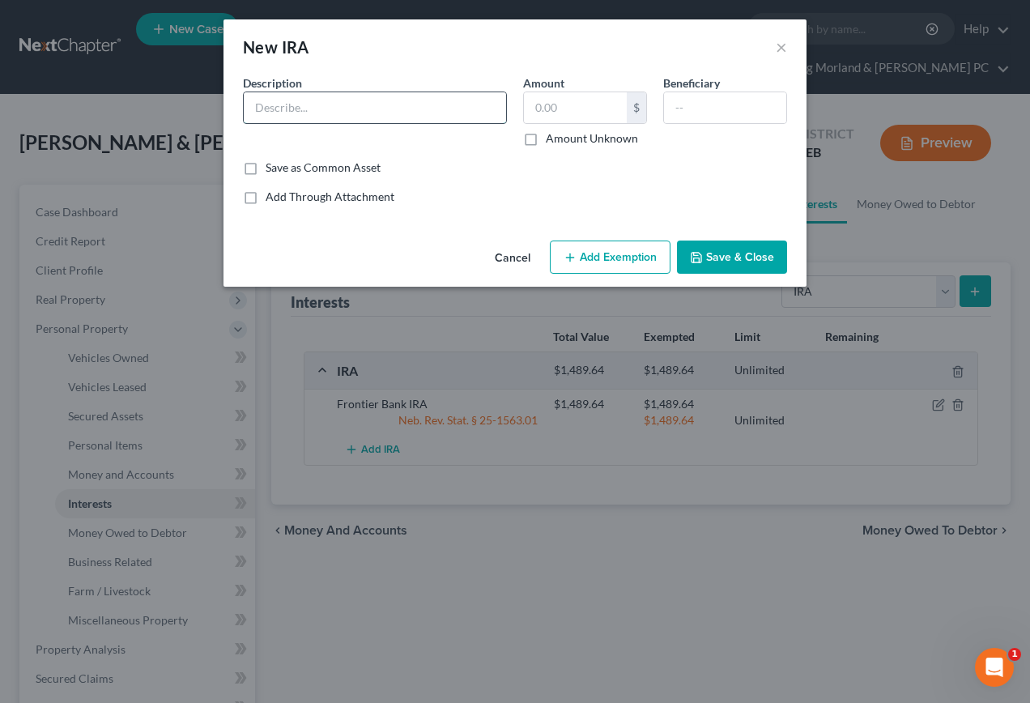
click at [340, 113] on input "text" at bounding box center [375, 107] width 262 height 31
type input "Frontier Bank IRA - Susan"
type input "3,840.18"
click at [585, 259] on button "Add Exemption" at bounding box center [610, 257] width 121 height 34
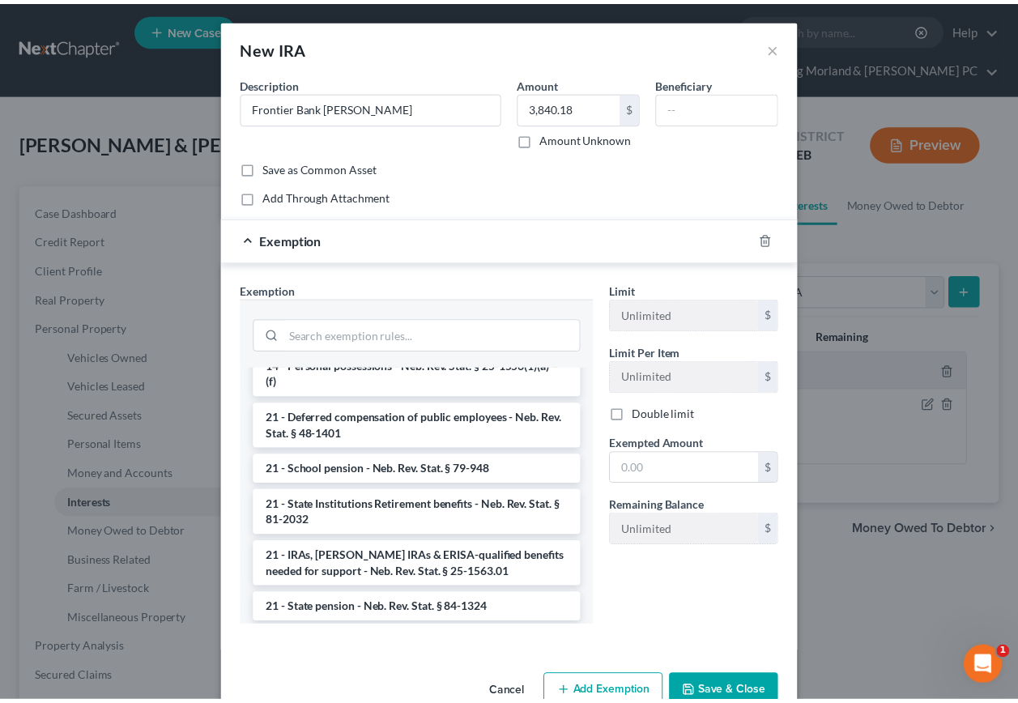
scroll to position [971, 0]
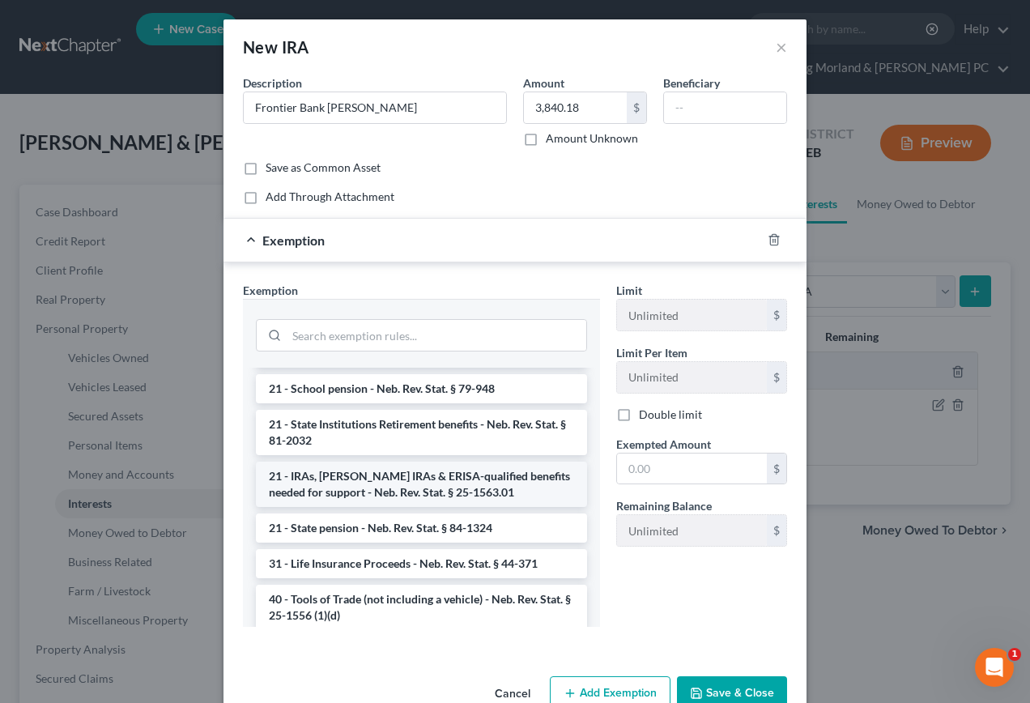
click at [333, 484] on li "21 - IRAs, [PERSON_NAME] IRAs & ERISA-qualified benefits needed for support - N…" at bounding box center [421, 483] width 331 height 45
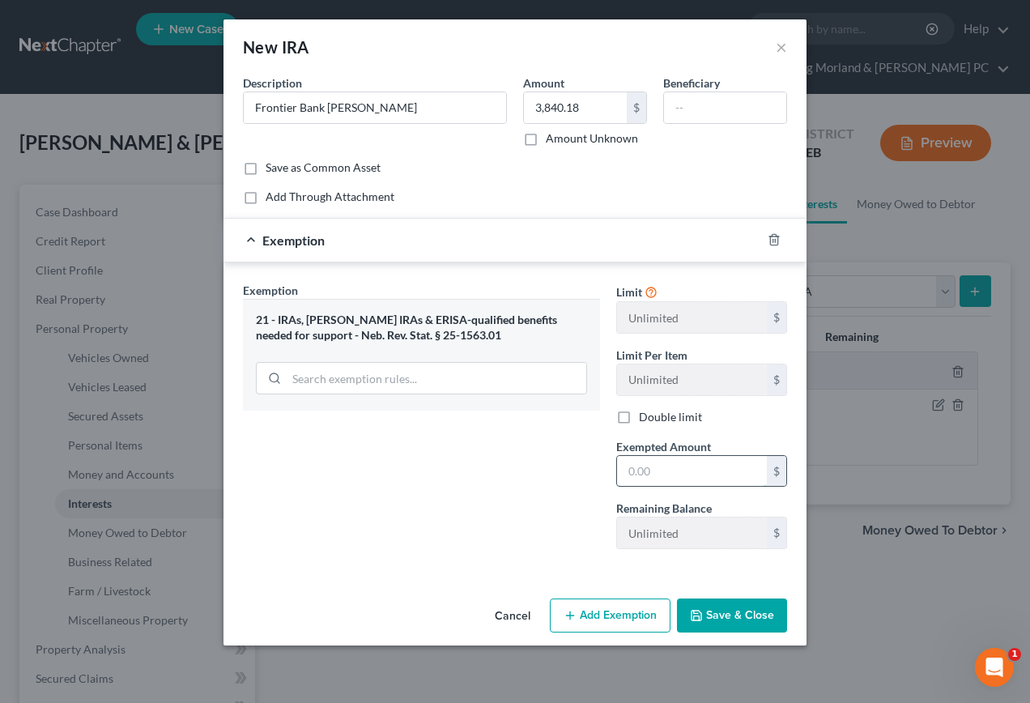
click at [674, 477] on input "text" at bounding box center [692, 471] width 150 height 31
type input "3,840.18"
click at [708, 614] on button "Save & Close" at bounding box center [732, 615] width 110 height 34
